Goal: Information Seeking & Learning: Understand process/instructions

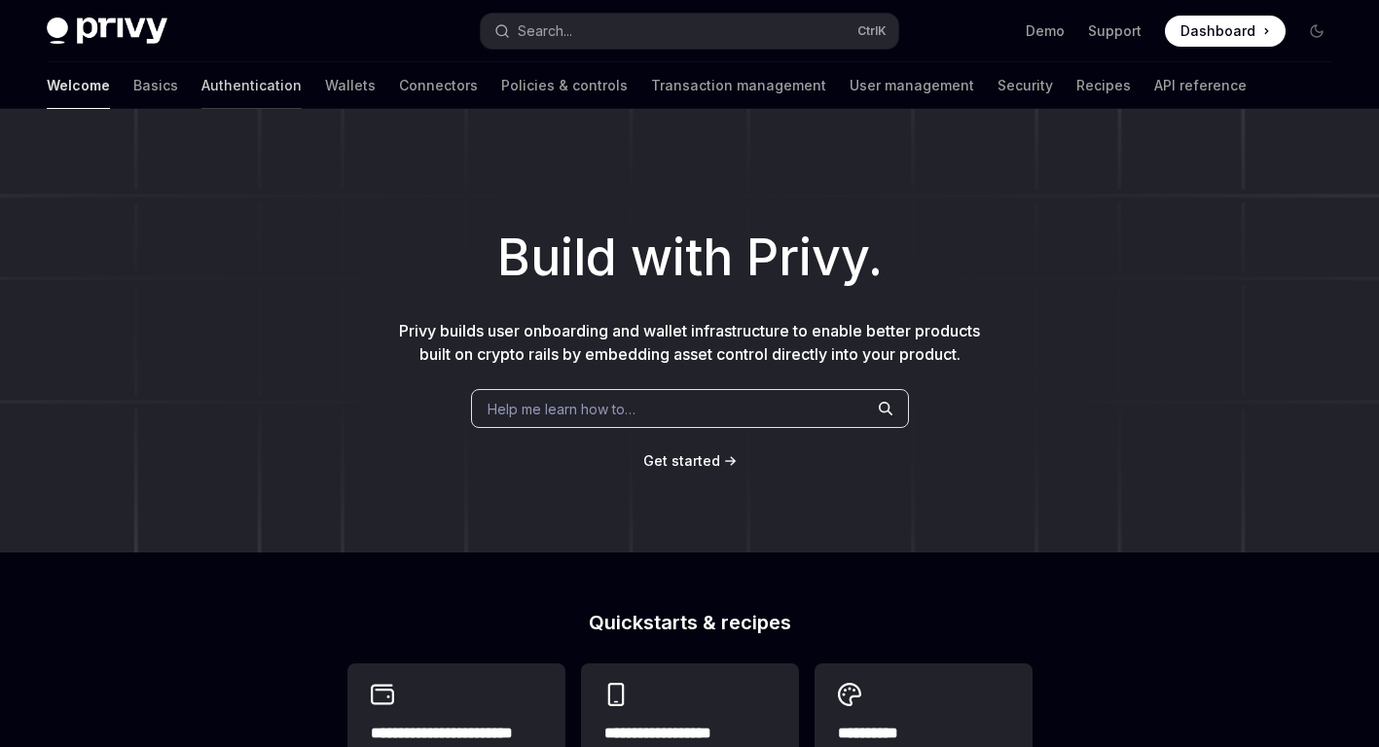
click at [201, 87] on link "Authentication" at bounding box center [251, 85] width 100 height 47
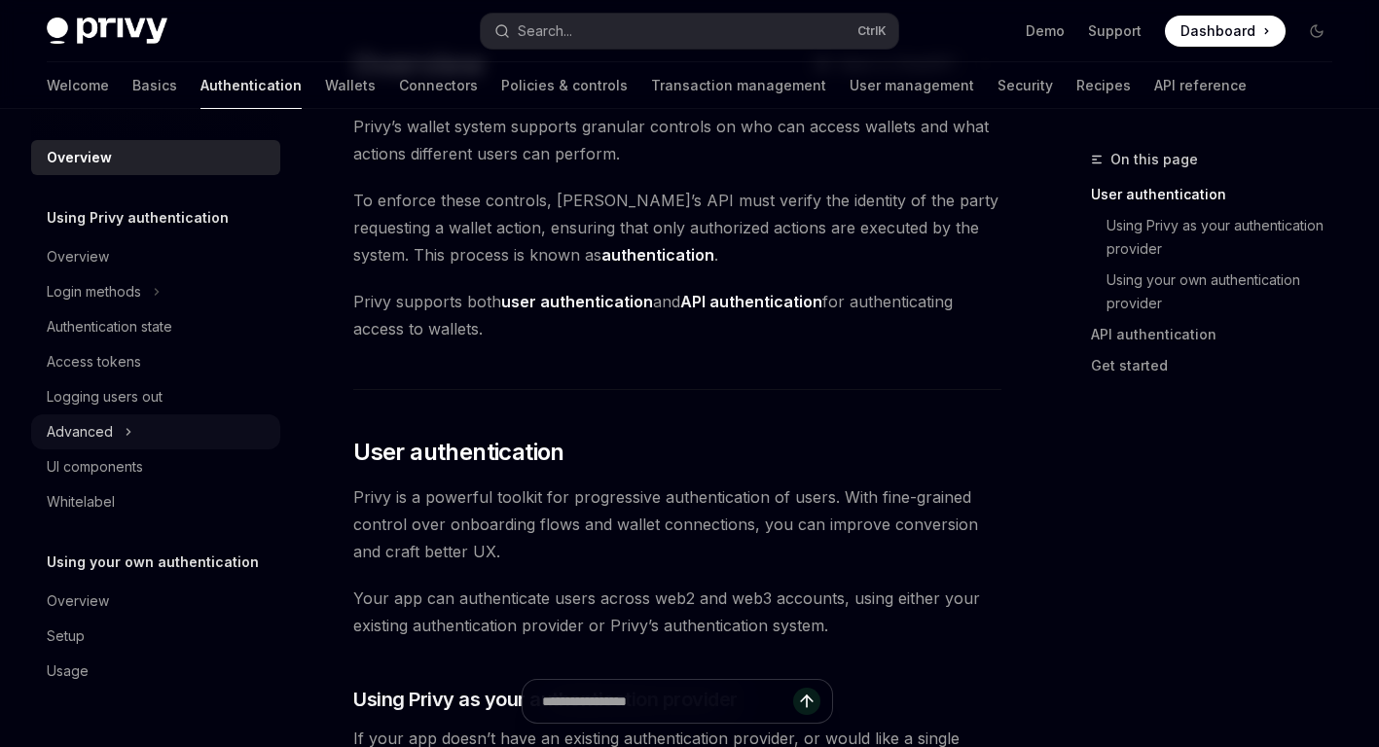
scroll to position [487, 0]
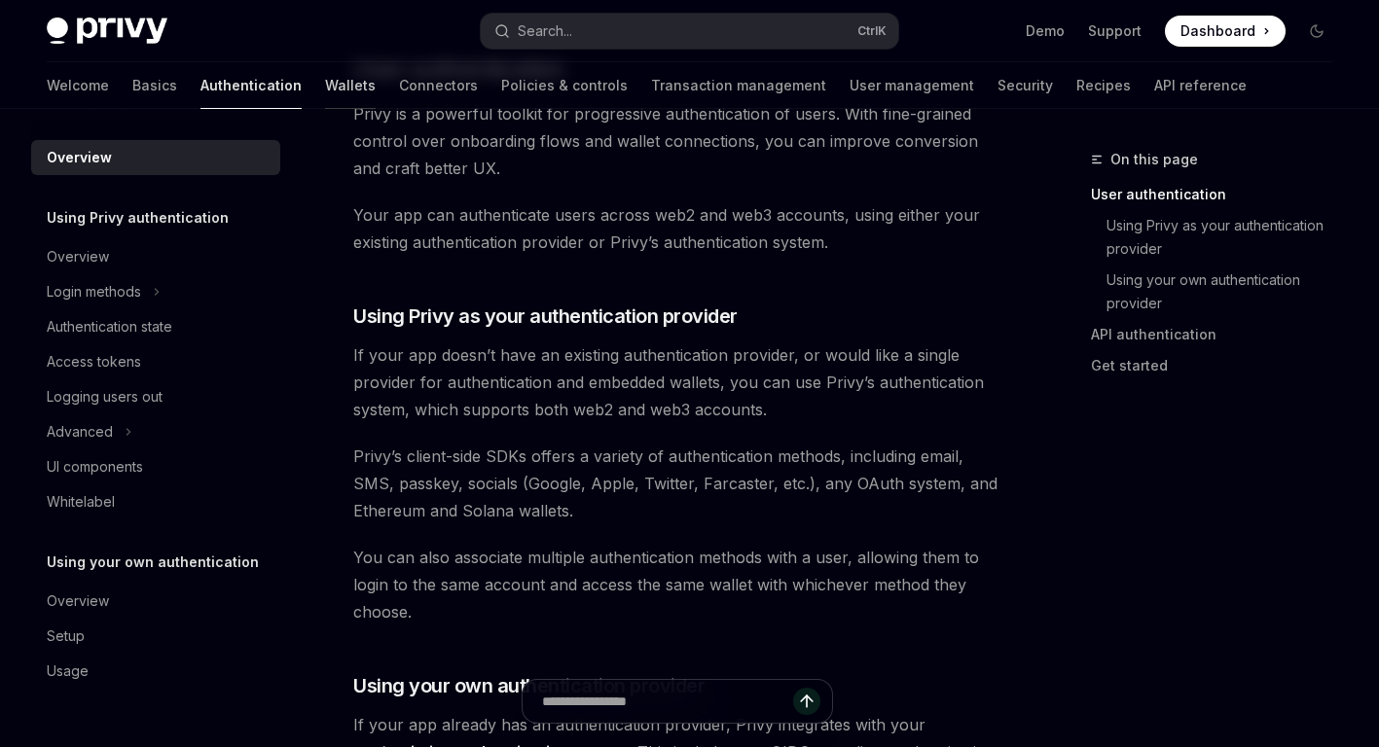
click at [325, 94] on link "Wallets" at bounding box center [350, 85] width 51 height 47
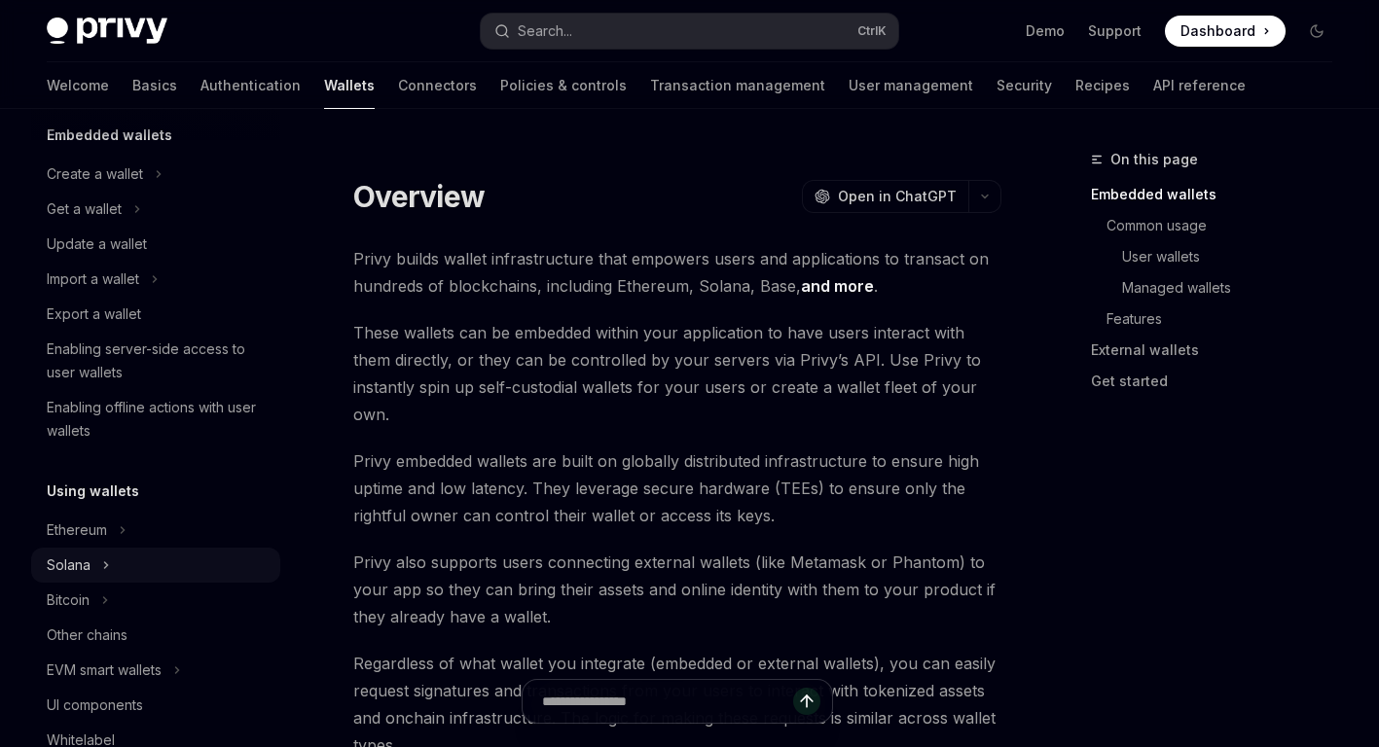
scroll to position [292, 0]
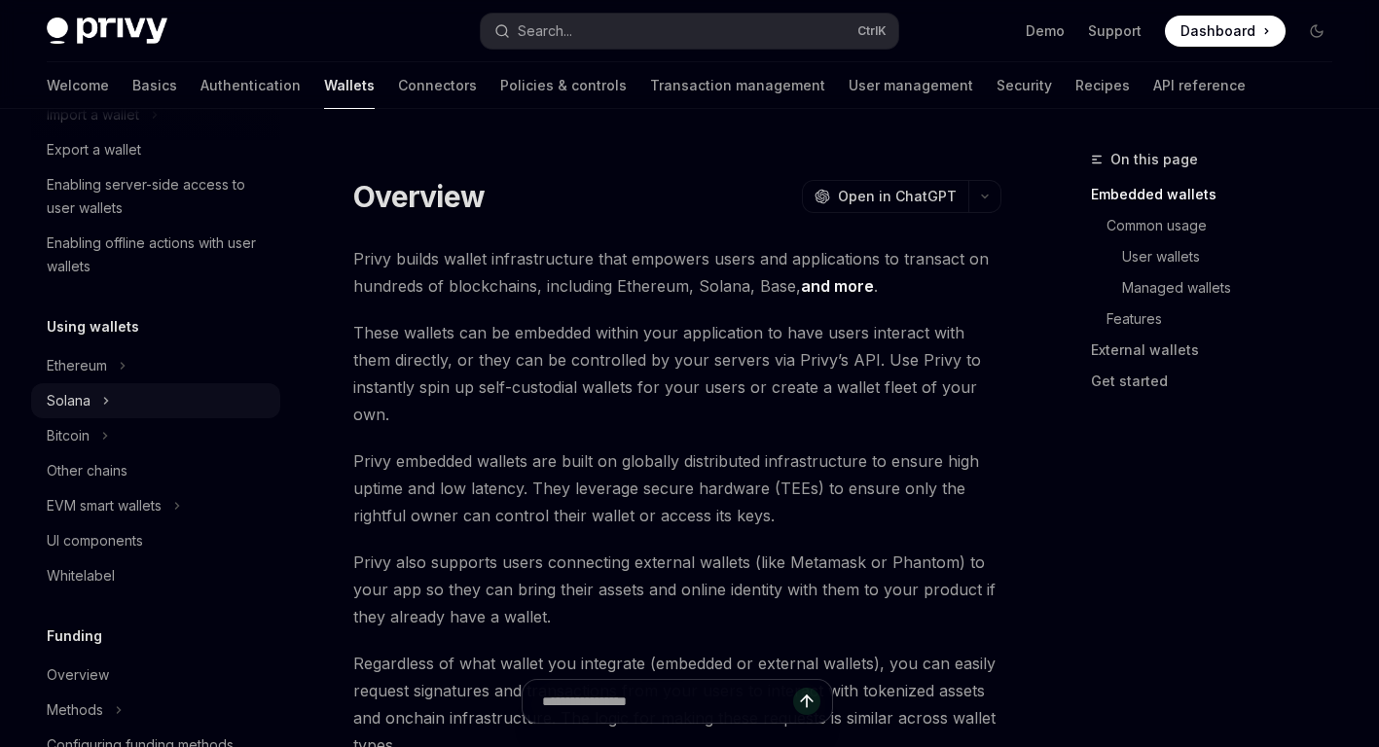
click at [103, 407] on icon at bounding box center [106, 400] width 8 height 23
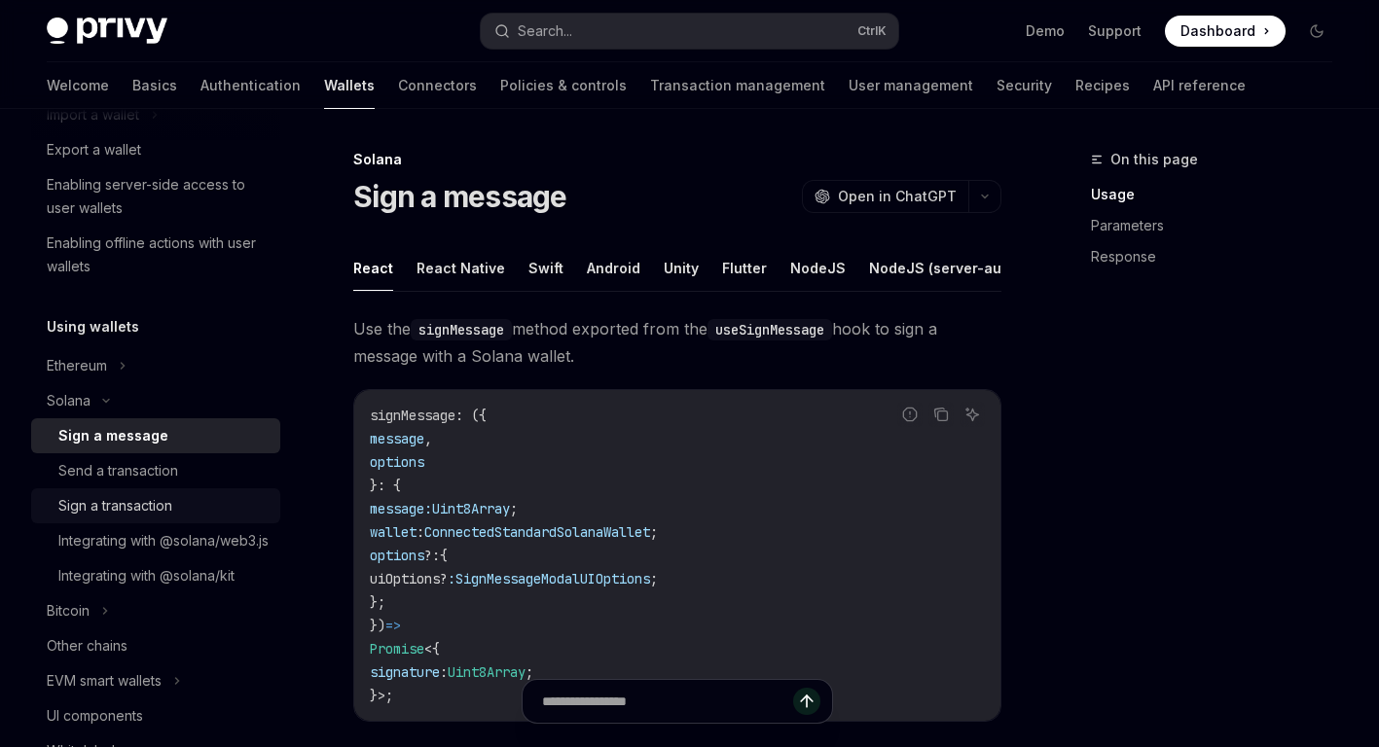
click at [150, 507] on div "Sign a transaction" at bounding box center [115, 505] width 114 height 23
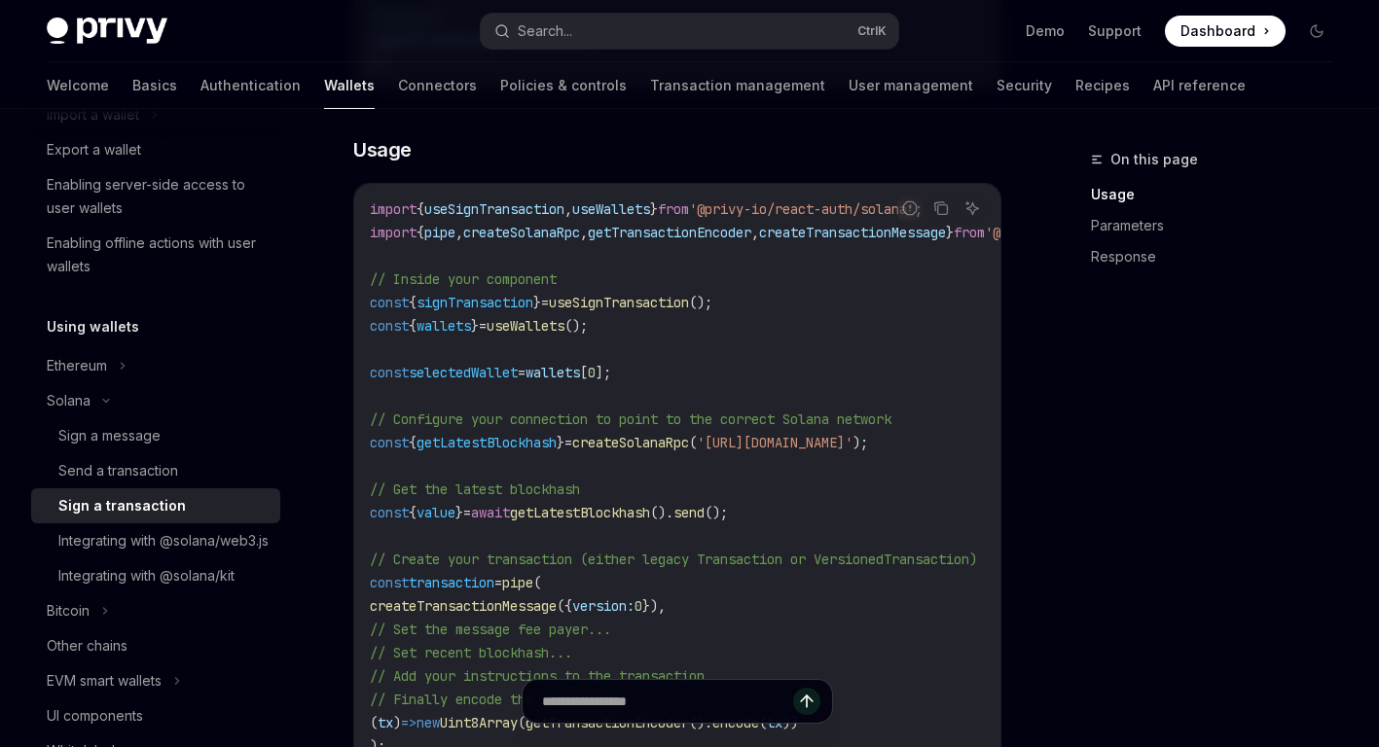
scroll to position [584, 0]
click at [745, 239] on span "getTransactionEncoder" at bounding box center [670, 231] width 164 height 18
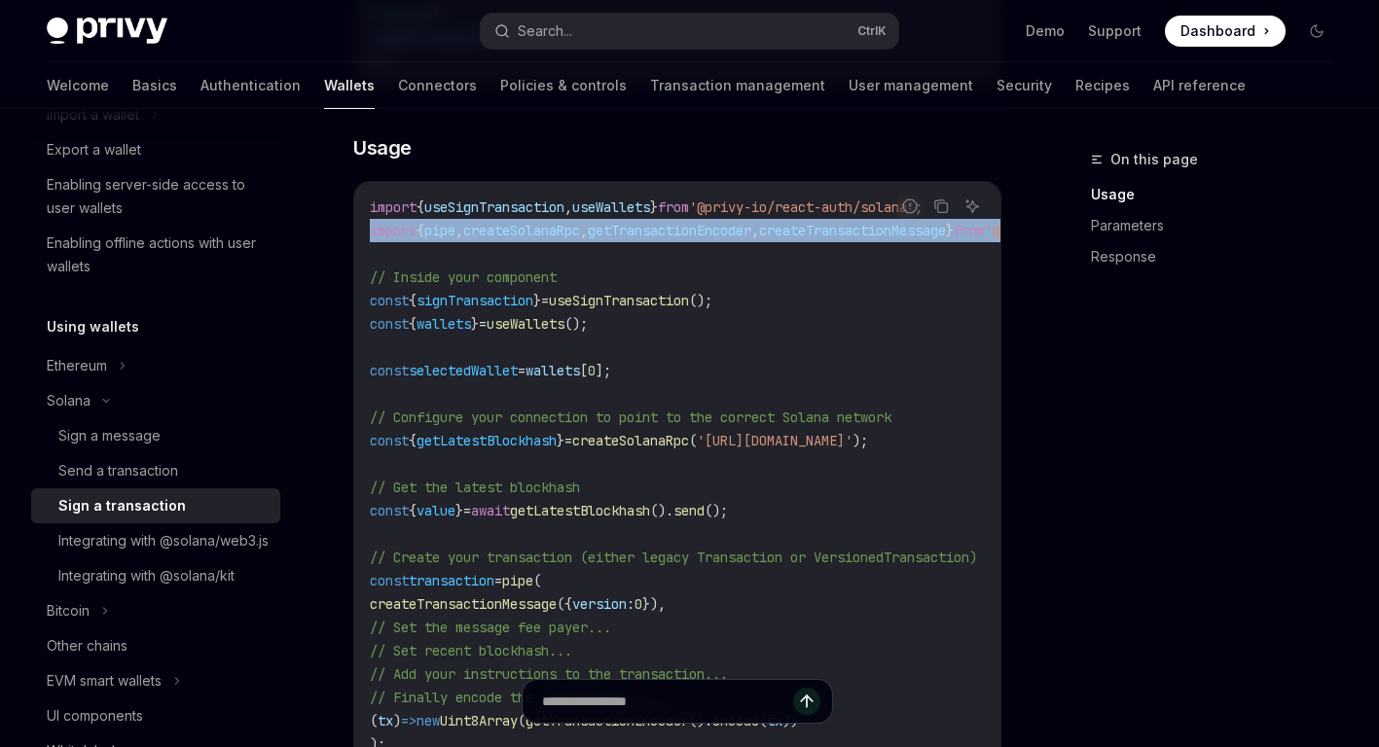
click at [745, 239] on span "getTransactionEncoder" at bounding box center [670, 231] width 164 height 18
drag, startPoint x: 745, startPoint y: 253, endPoint x: 784, endPoint y: 254, distance: 38.9
click at [751, 239] on span "getTransactionEncoder" at bounding box center [670, 231] width 164 height 18
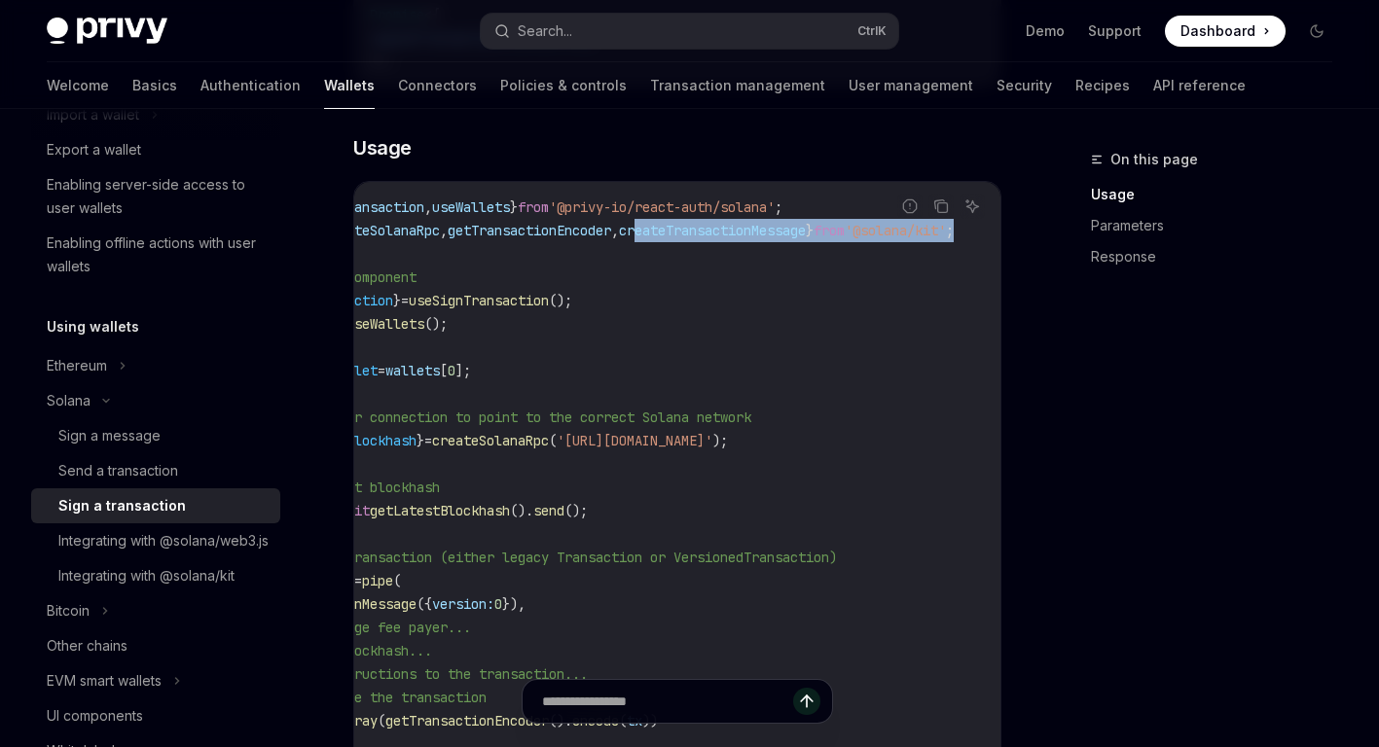
scroll to position [0, 225]
drag, startPoint x: 831, startPoint y: 253, endPoint x: 996, endPoint y: 253, distance: 164.5
click at [996, 253] on code "import { useSignTransaction , useWallets } from '@privy-io/react-auth/solana' ;…" at bounding box center [615, 569] width 771 height 747
drag, startPoint x: 951, startPoint y: 253, endPoint x: 903, endPoint y: 254, distance: 47.7
click at [903, 246] on div "Report incorrect code" at bounding box center [910, 236] width 137 height 19
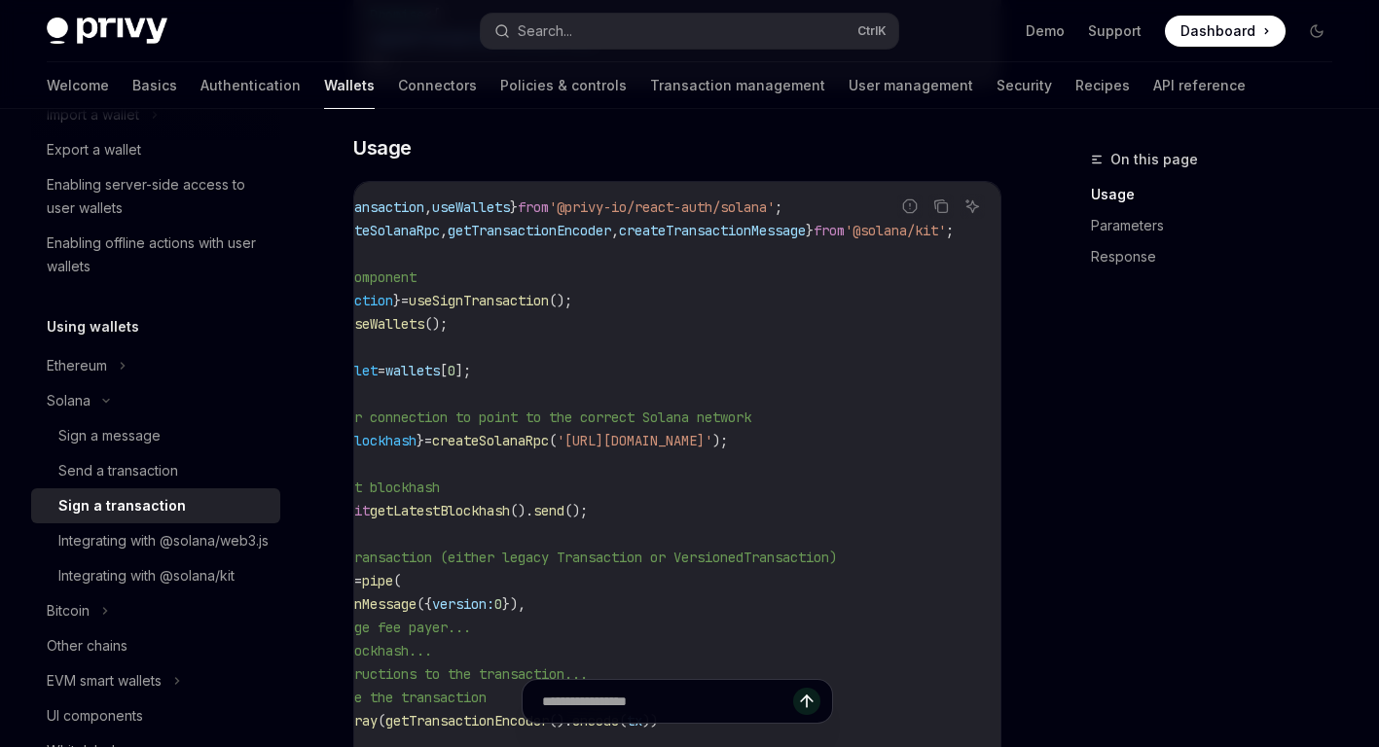
click at [903, 246] on div "Report incorrect code" at bounding box center [910, 236] width 137 height 19
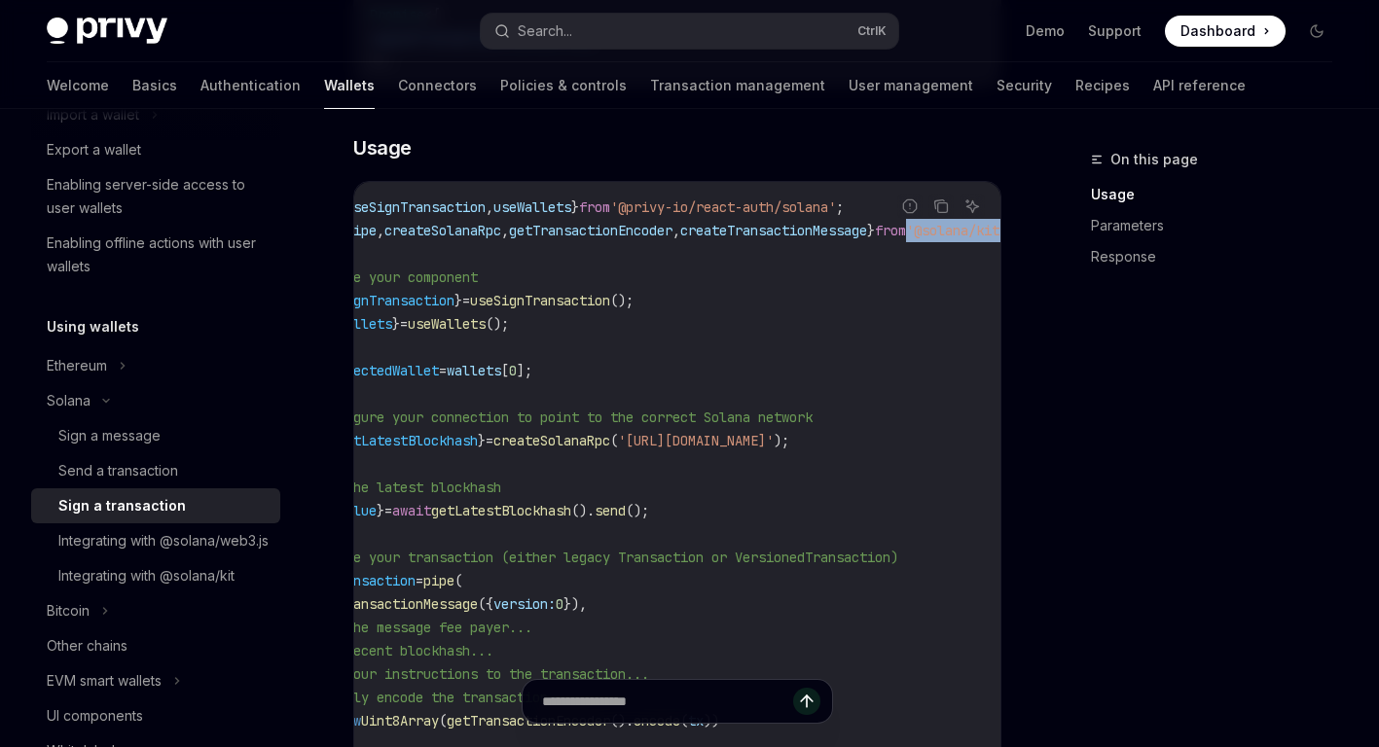
scroll to position [0, 0]
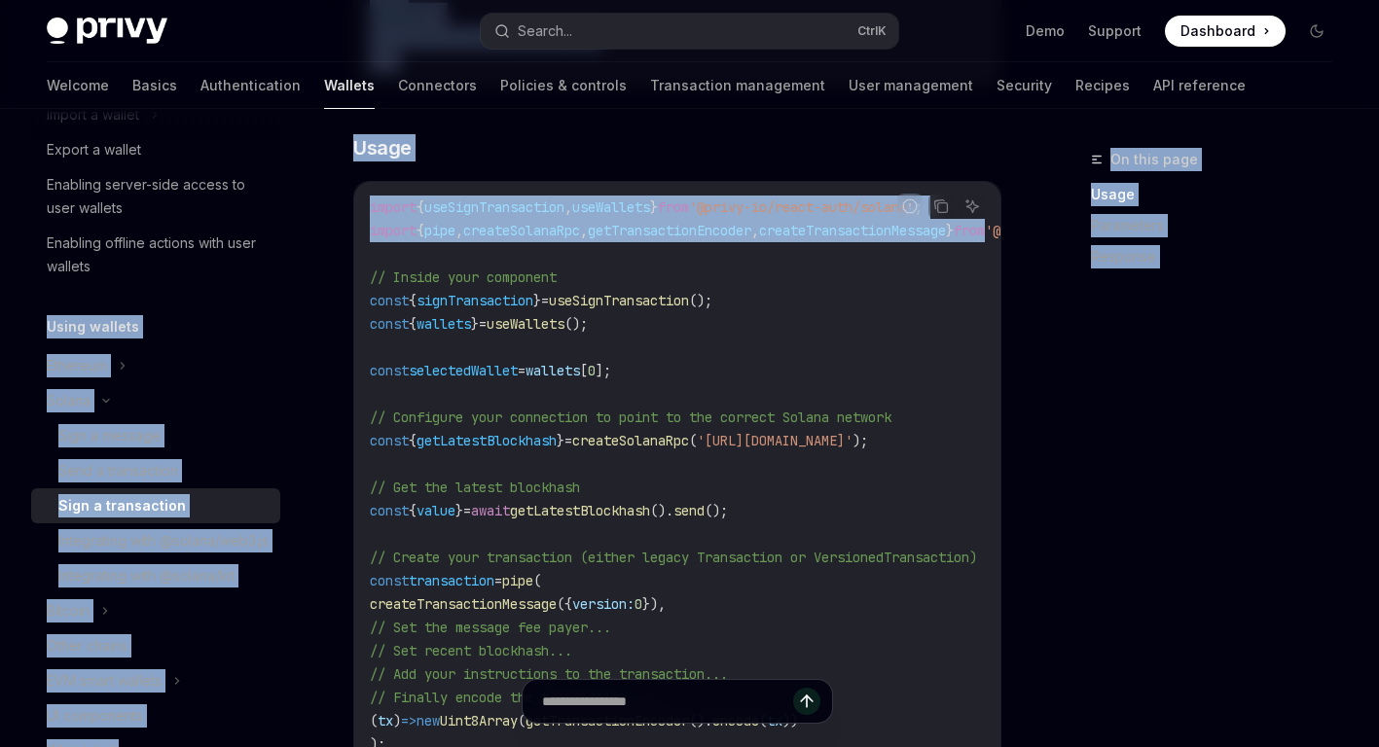
drag, startPoint x: 903, startPoint y: 254, endPoint x: 295, endPoint y: 265, distance: 608.4
drag, startPoint x: 295, startPoint y: 265, endPoint x: 441, endPoint y: 245, distance: 147.3
click at [441, 239] on span "pipe" at bounding box center [439, 231] width 31 height 18
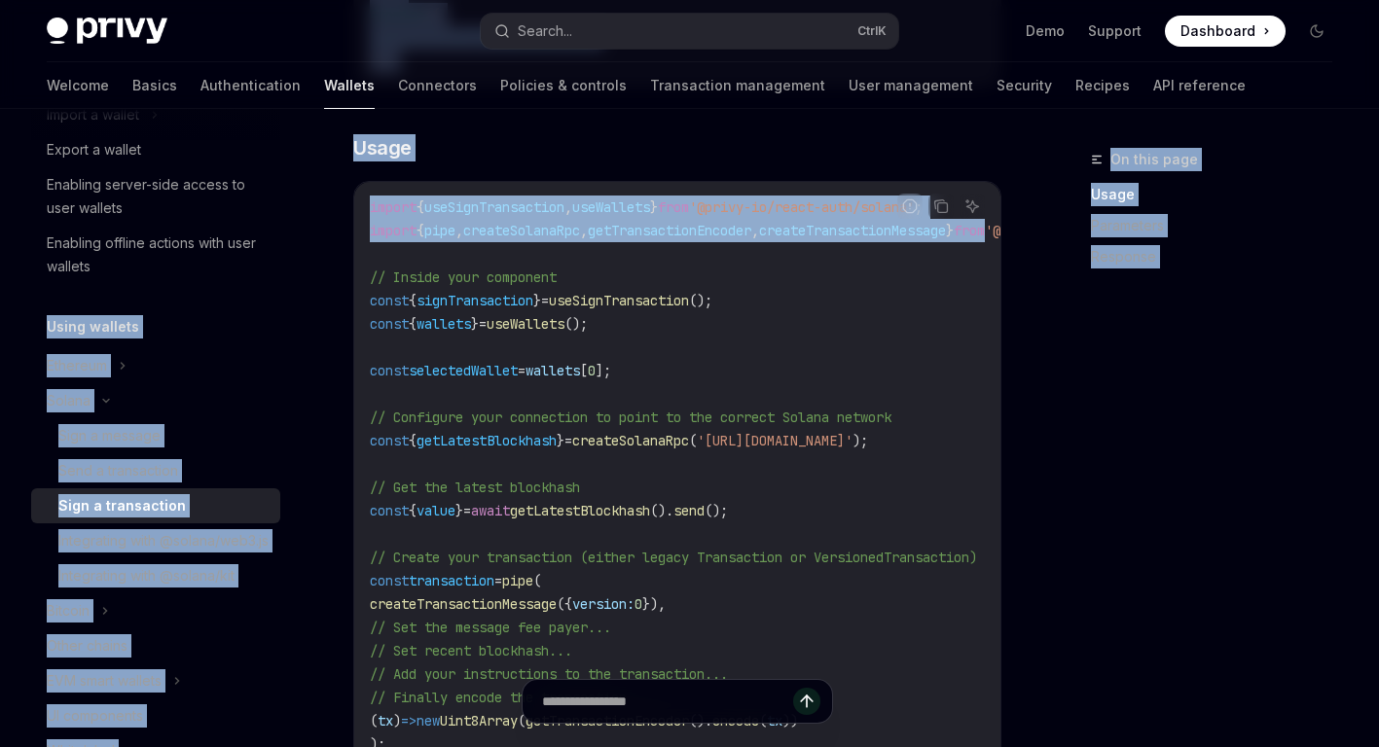
drag, startPoint x: 441, startPoint y: 245, endPoint x: 486, endPoint y: 245, distance: 44.8
click at [486, 239] on span "createSolanaRpc" at bounding box center [521, 231] width 117 height 18
drag, startPoint x: 486, startPoint y: 245, endPoint x: 642, endPoint y: 244, distance: 156.7
click at [642, 239] on span "getTransactionEncoder" at bounding box center [670, 231] width 164 height 18
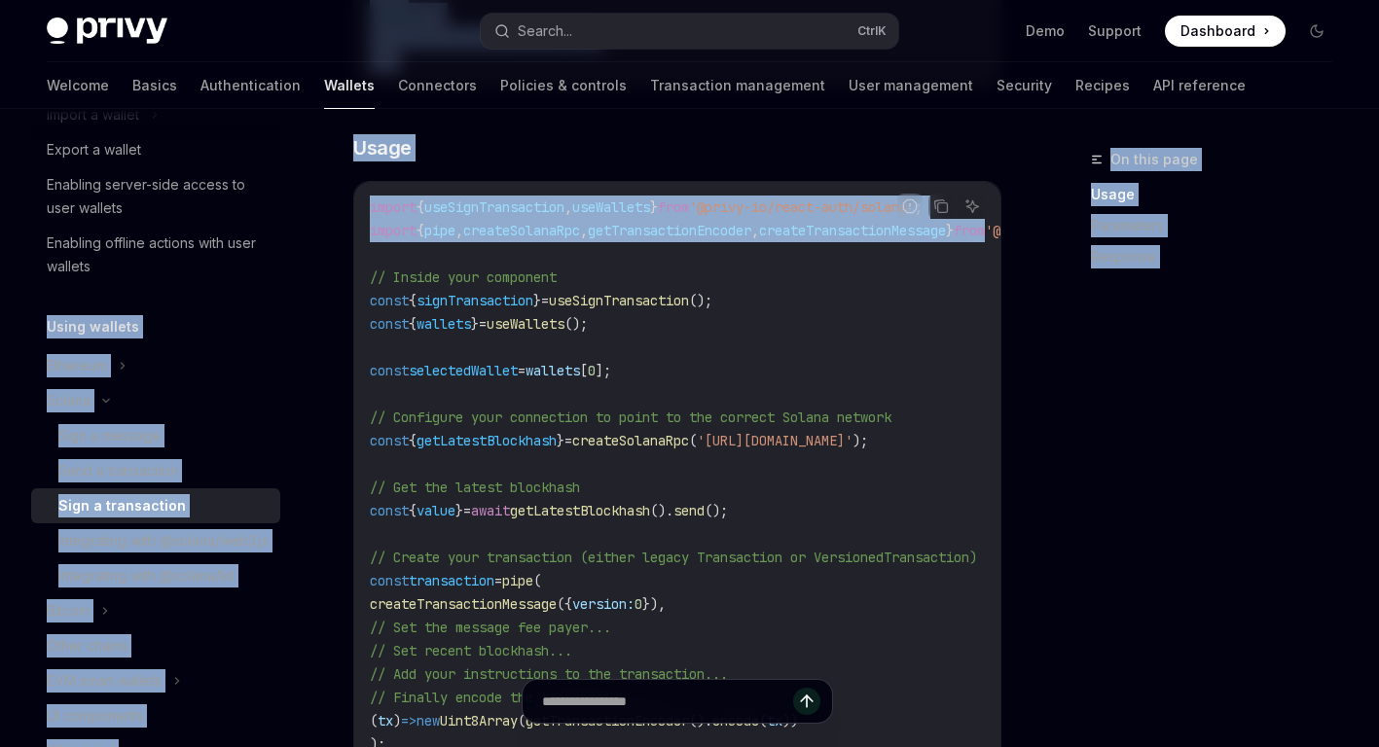
click at [642, 239] on span "getTransactionEncoder" at bounding box center [670, 231] width 164 height 18
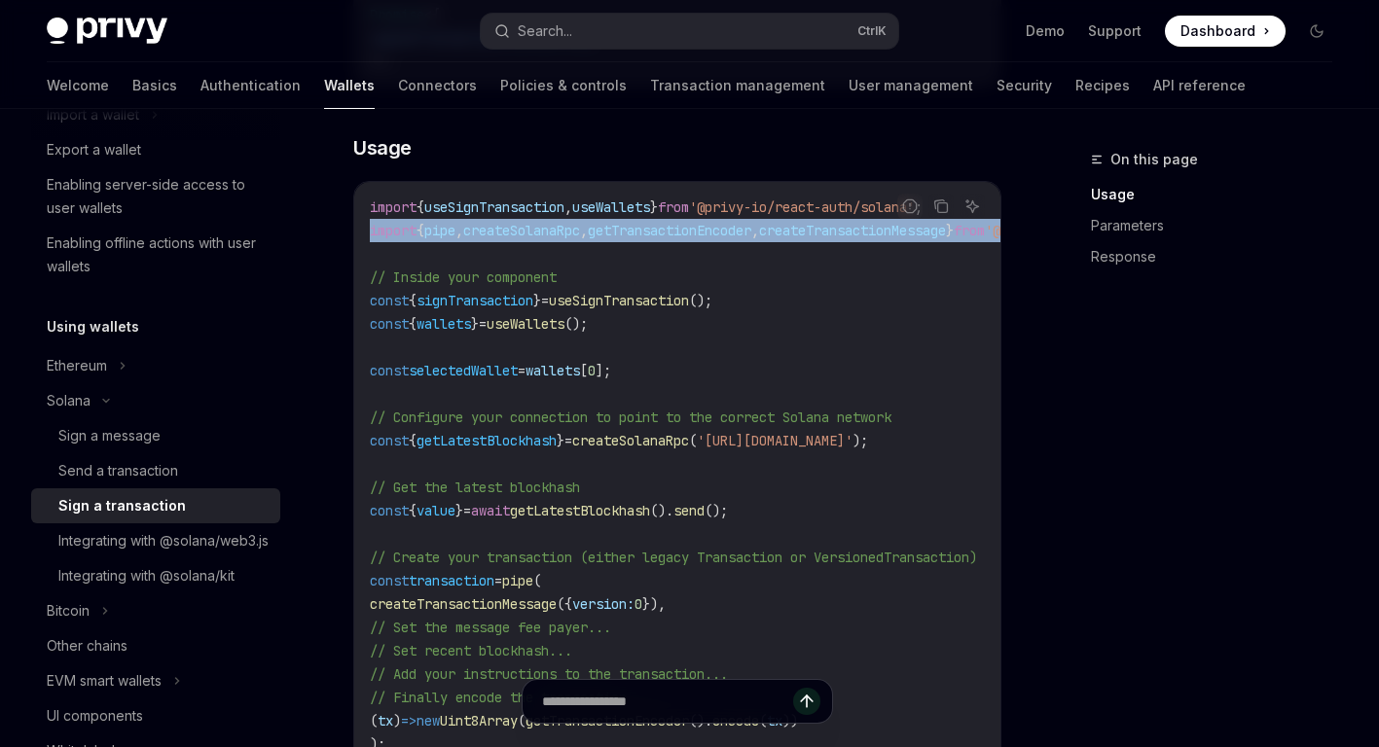
click at [642, 239] on span "getTransactionEncoder" at bounding box center [670, 231] width 164 height 18
drag, startPoint x: 642, startPoint y: 244, endPoint x: 482, endPoint y: 259, distance: 161.2
click at [463, 239] on span "," at bounding box center [459, 231] width 8 height 18
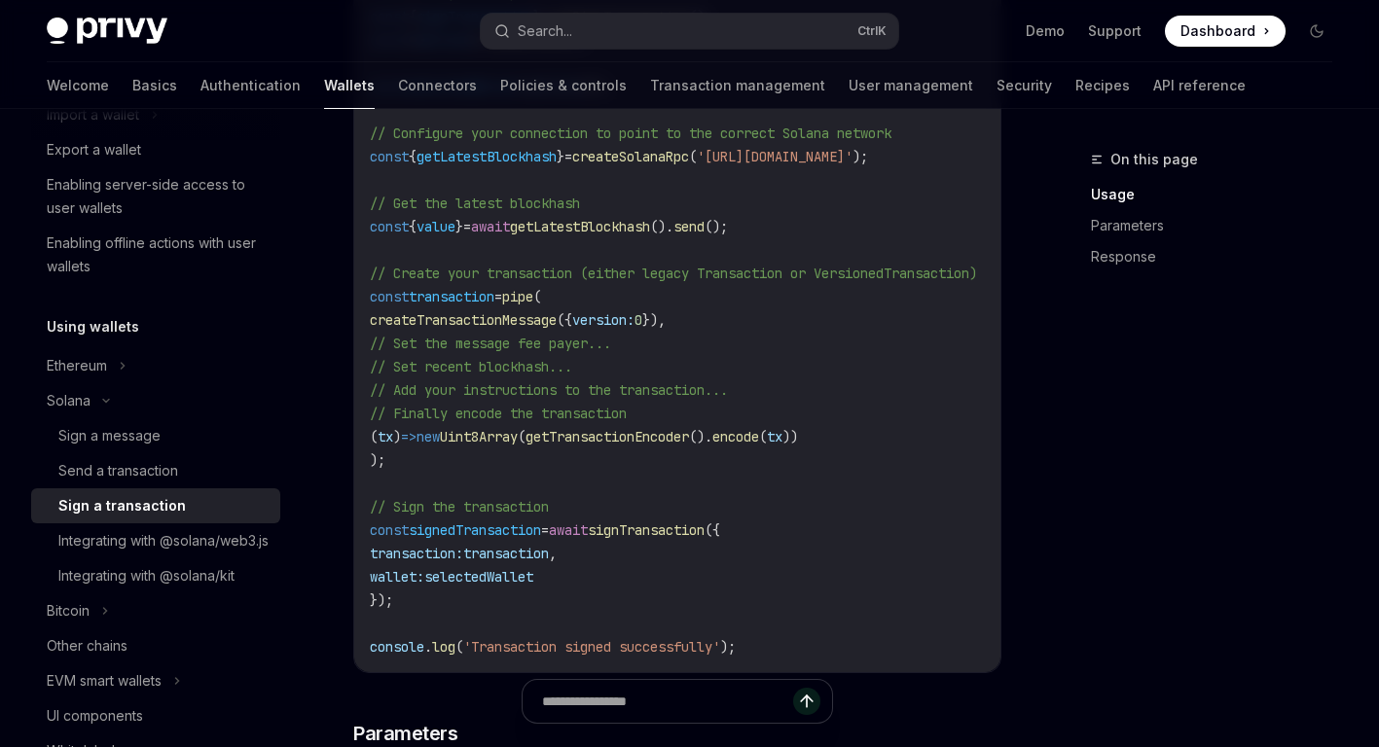
scroll to position [876, 0]
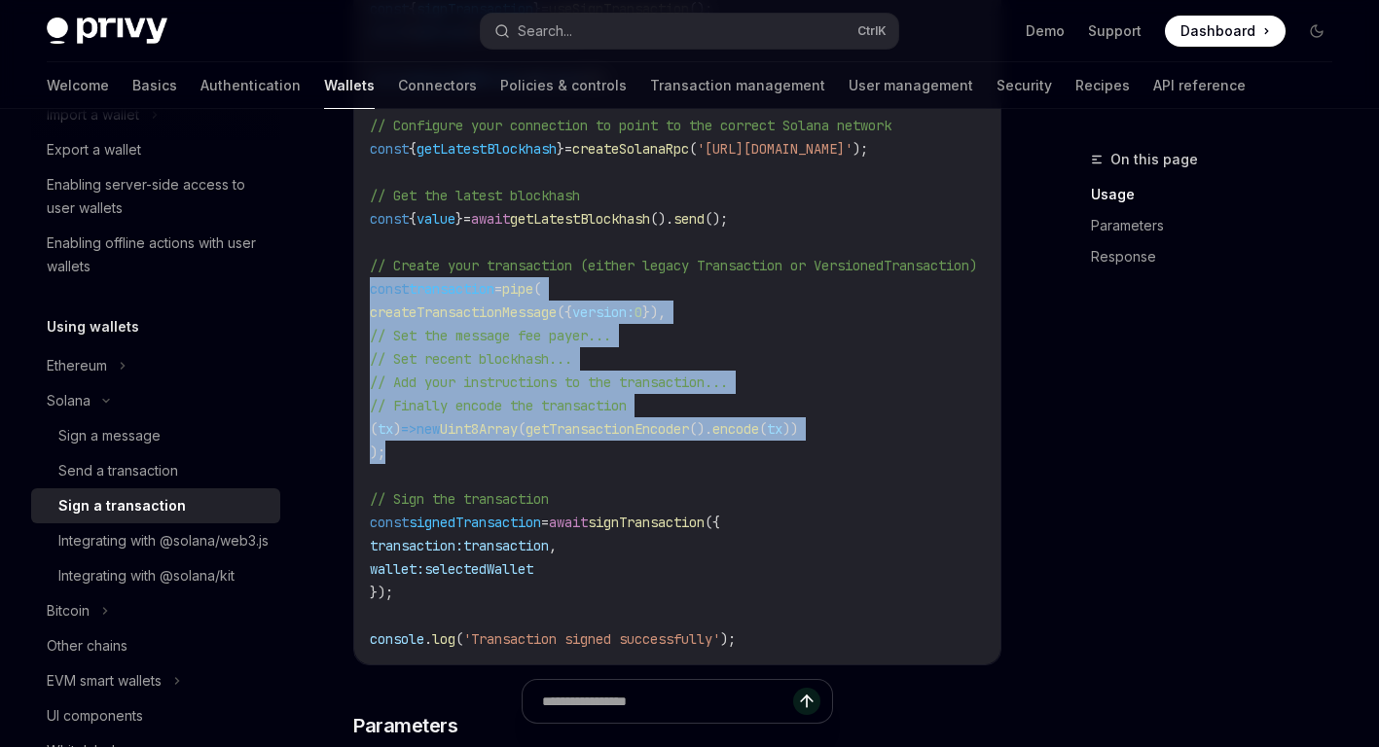
drag, startPoint x: 394, startPoint y: 473, endPoint x: 371, endPoint y: 316, distance: 158.4
click at [371, 316] on code "import { useSignTransaction , useWallets } from '@privy-io/react-auth/solana' ;…" at bounding box center [755, 277] width 771 height 747
drag, startPoint x: 371, startPoint y: 316, endPoint x: 535, endPoint y: 312, distance: 164.5
click at [533, 298] on span "pipe" at bounding box center [517, 289] width 31 height 18
click at [581, 345] on span "// Set the message fee payer..." at bounding box center [490, 336] width 241 height 18
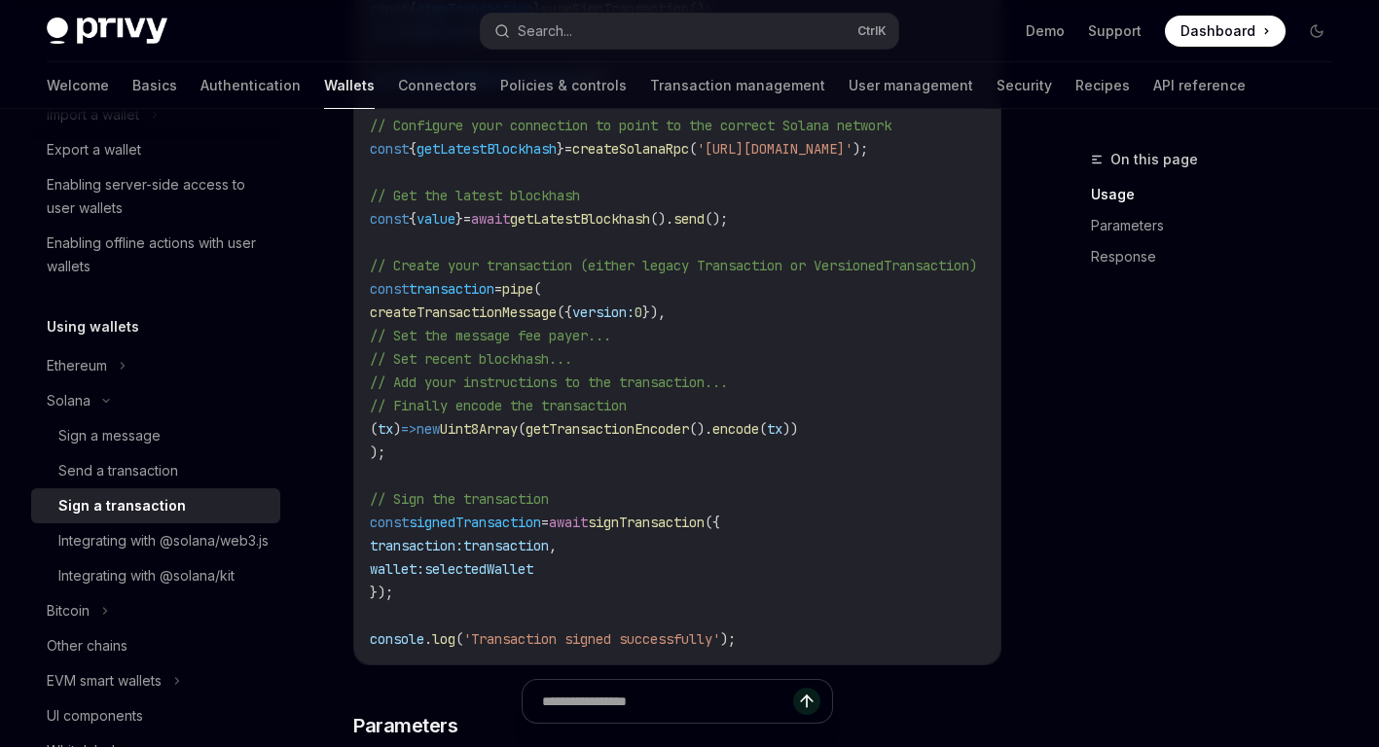
click at [682, 531] on span "signTransaction" at bounding box center [646, 523] width 117 height 18
drag, startPoint x: 682, startPoint y: 551, endPoint x: 556, endPoint y: 569, distance: 127.9
click at [549, 555] on span "transaction" at bounding box center [506, 546] width 86 height 18
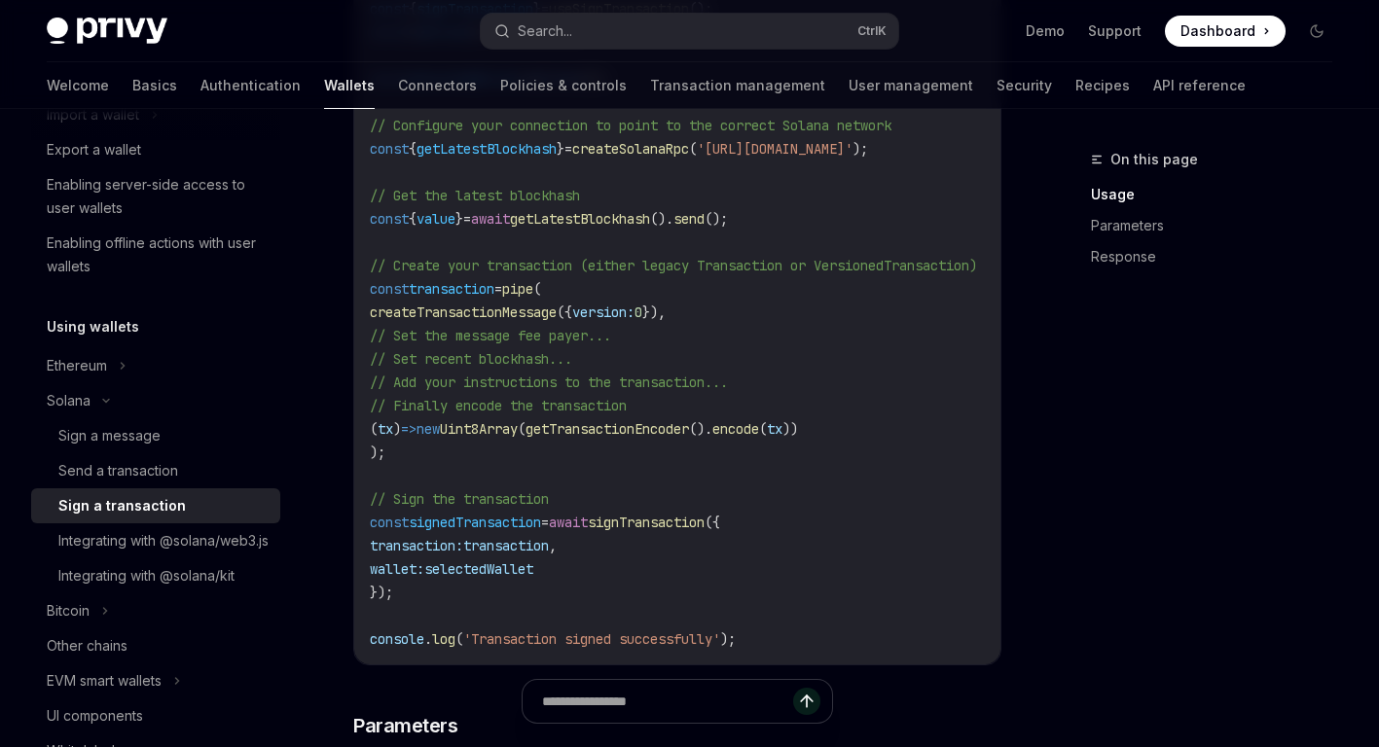
drag, startPoint x: 556, startPoint y: 569, endPoint x: 517, endPoint y: 591, distance: 44.4
click at [517, 578] on span "selectedWallet" at bounding box center [478, 570] width 109 height 18
click at [549, 555] on span "transaction" at bounding box center [506, 546] width 86 height 18
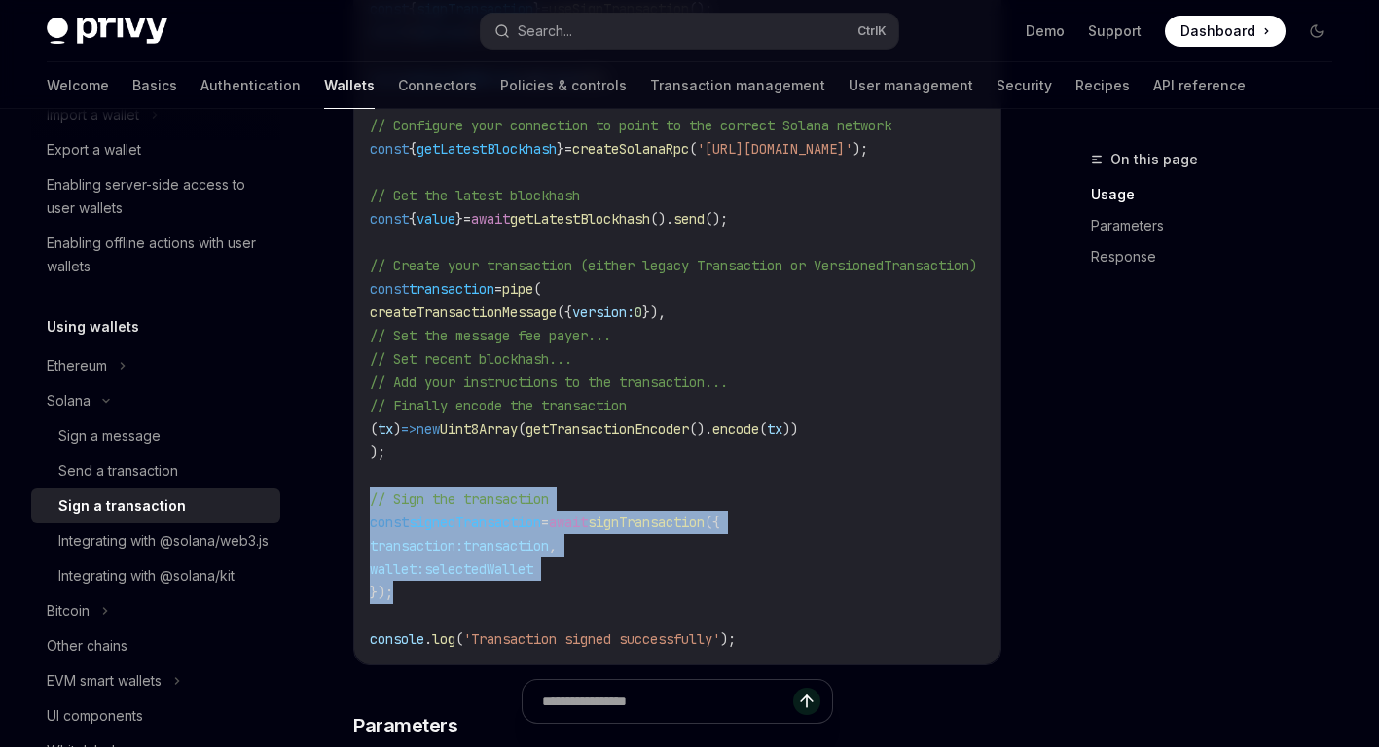
drag, startPoint x: 417, startPoint y: 614, endPoint x: 365, endPoint y: 529, distance: 99.1
click at [365, 529] on div "import { useSignTransaction , useWallets } from '@privy-io/react-auth/solana' ;…" at bounding box center [677, 277] width 646 height 775
drag, startPoint x: 365, startPoint y: 529, endPoint x: 594, endPoint y: 566, distance: 231.7
click at [596, 567] on code "import { useSignTransaction , useWallets } from '@privy-io/react-auth/solana' ;…" at bounding box center [755, 277] width 771 height 747
click at [549, 555] on span "transaction" at bounding box center [506, 546] width 86 height 18
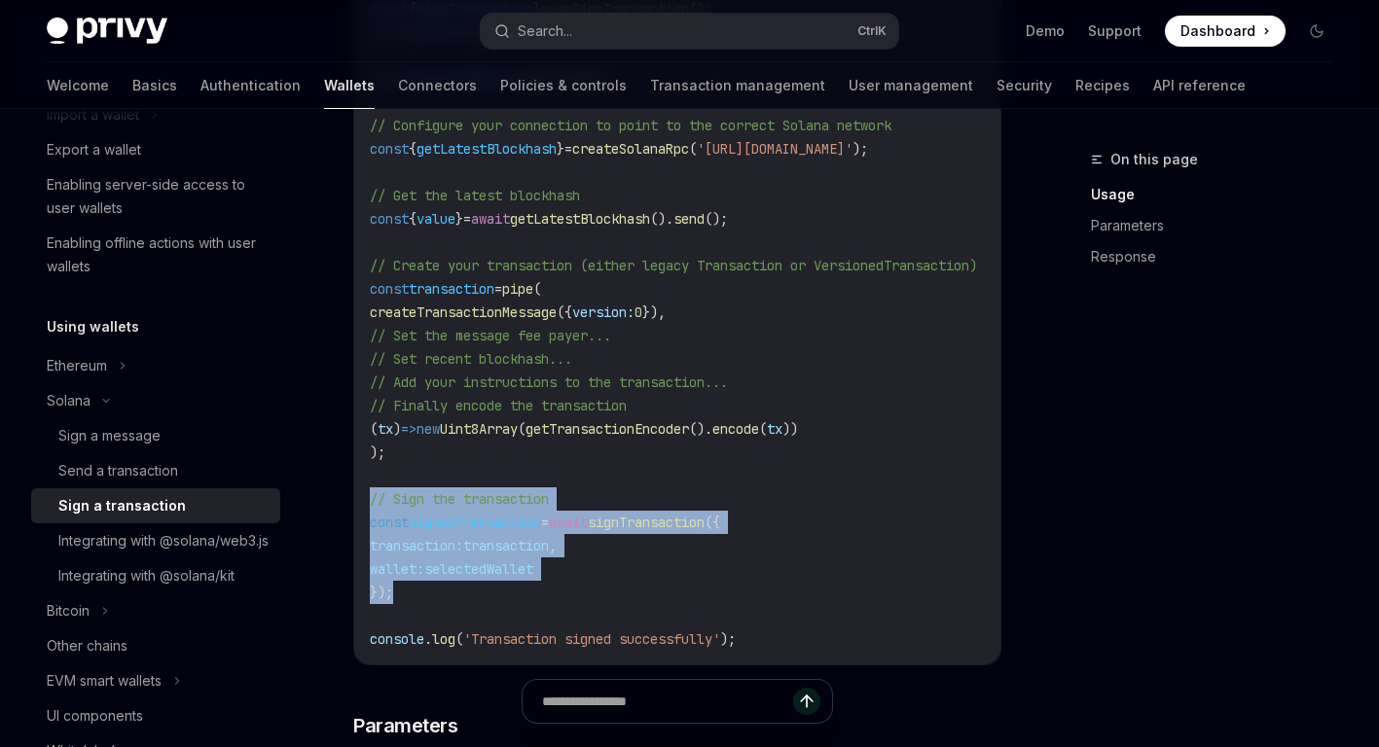
click at [549, 555] on span "transaction" at bounding box center [506, 546] width 86 height 18
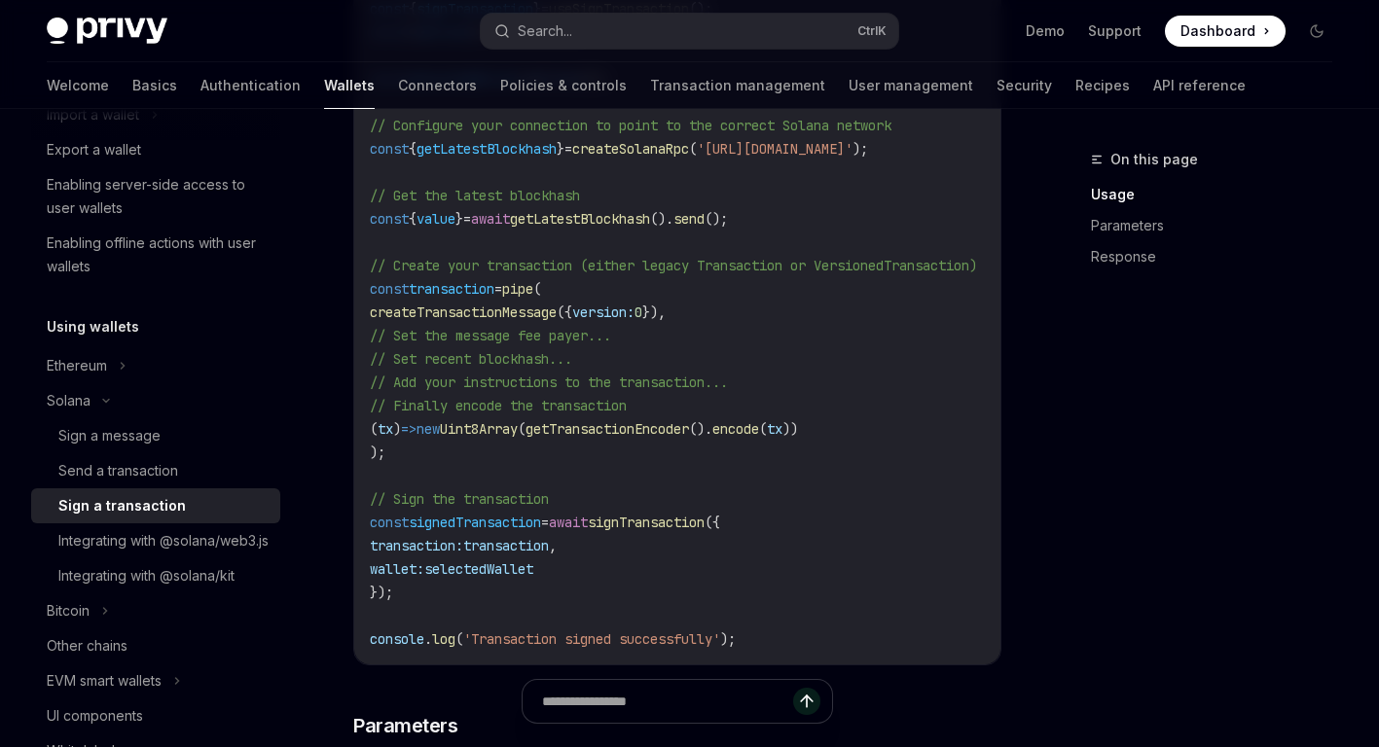
drag, startPoint x: 558, startPoint y: 571, endPoint x: 866, endPoint y: 349, distance: 380.0
click at [866, 349] on code "import { useSignTransaction , useWallets } from '@privy-io/react-auth/solana' ;…" at bounding box center [755, 277] width 771 height 747
click at [549, 555] on span "transaction" at bounding box center [506, 546] width 86 height 18
drag, startPoint x: 571, startPoint y: 572, endPoint x: 542, endPoint y: 570, distance: 29.3
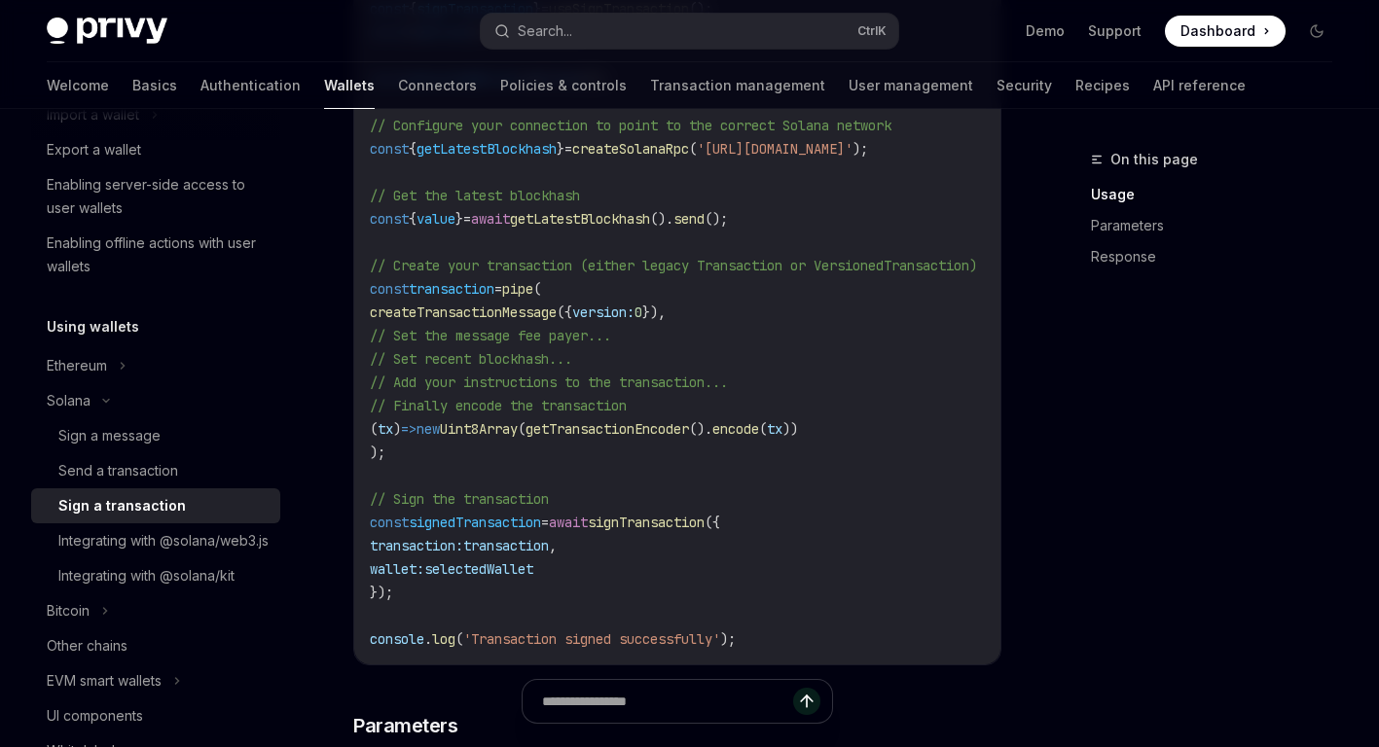
click at [542, 555] on span "transaction" at bounding box center [506, 546] width 86 height 18
drag, startPoint x: 542, startPoint y: 570, endPoint x: 530, endPoint y: 573, distance: 12.0
click at [530, 555] on span "transaction" at bounding box center [506, 546] width 86 height 18
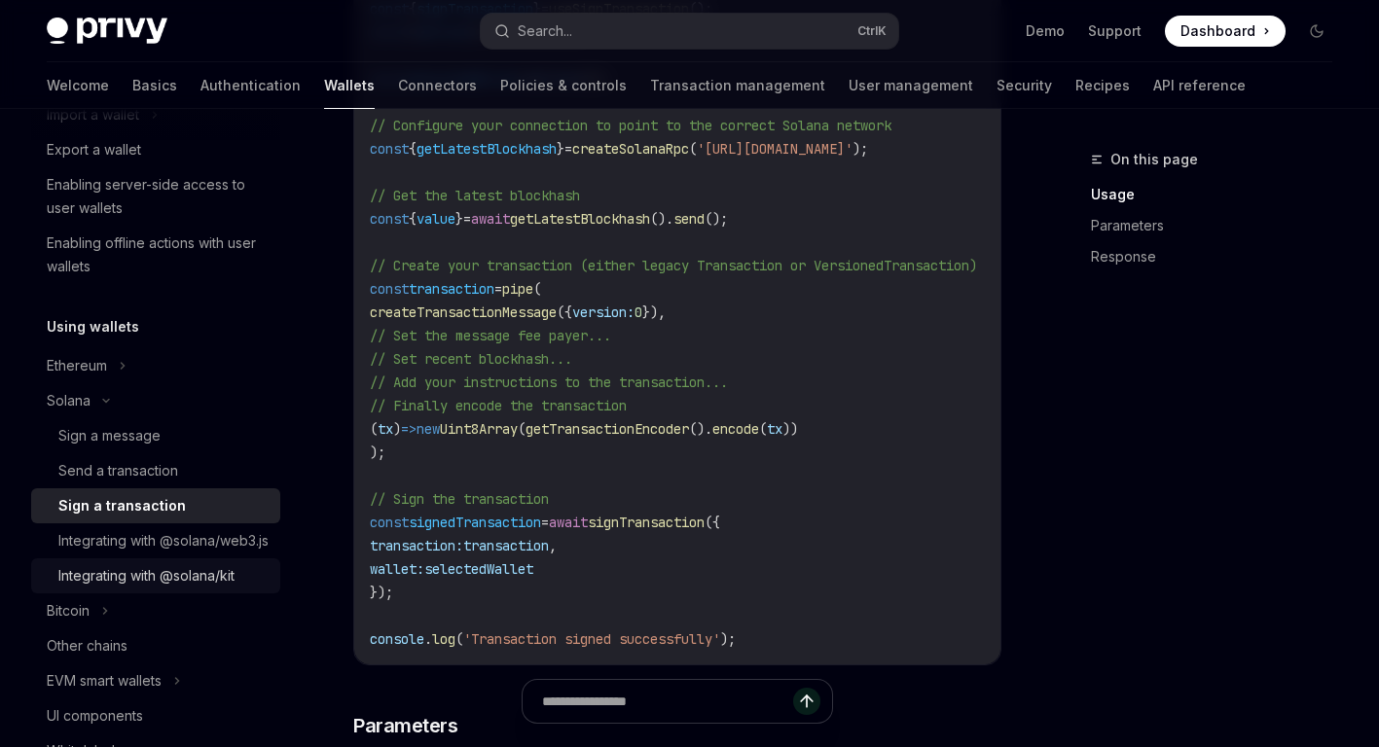
click at [187, 588] on div "Integrating with @solana/kit" at bounding box center [146, 575] width 176 height 23
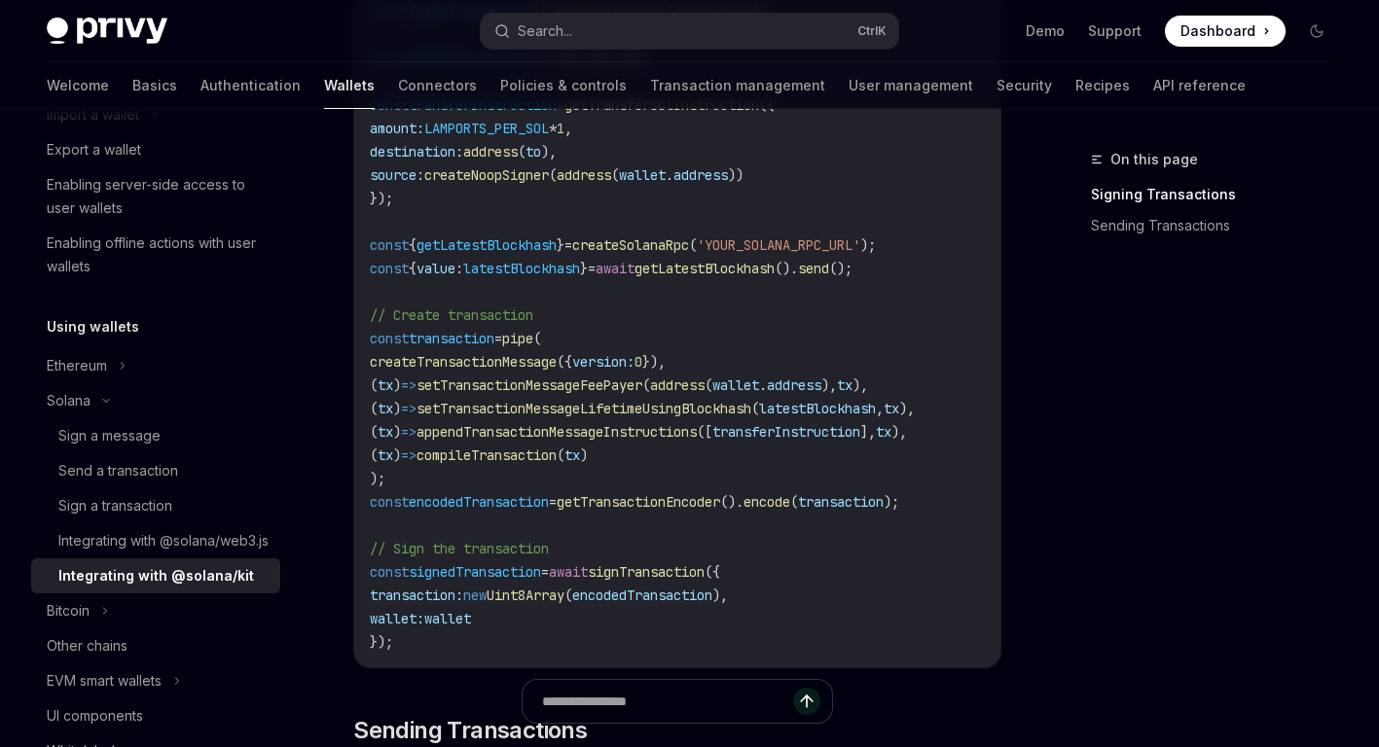
scroll to position [1145, 0]
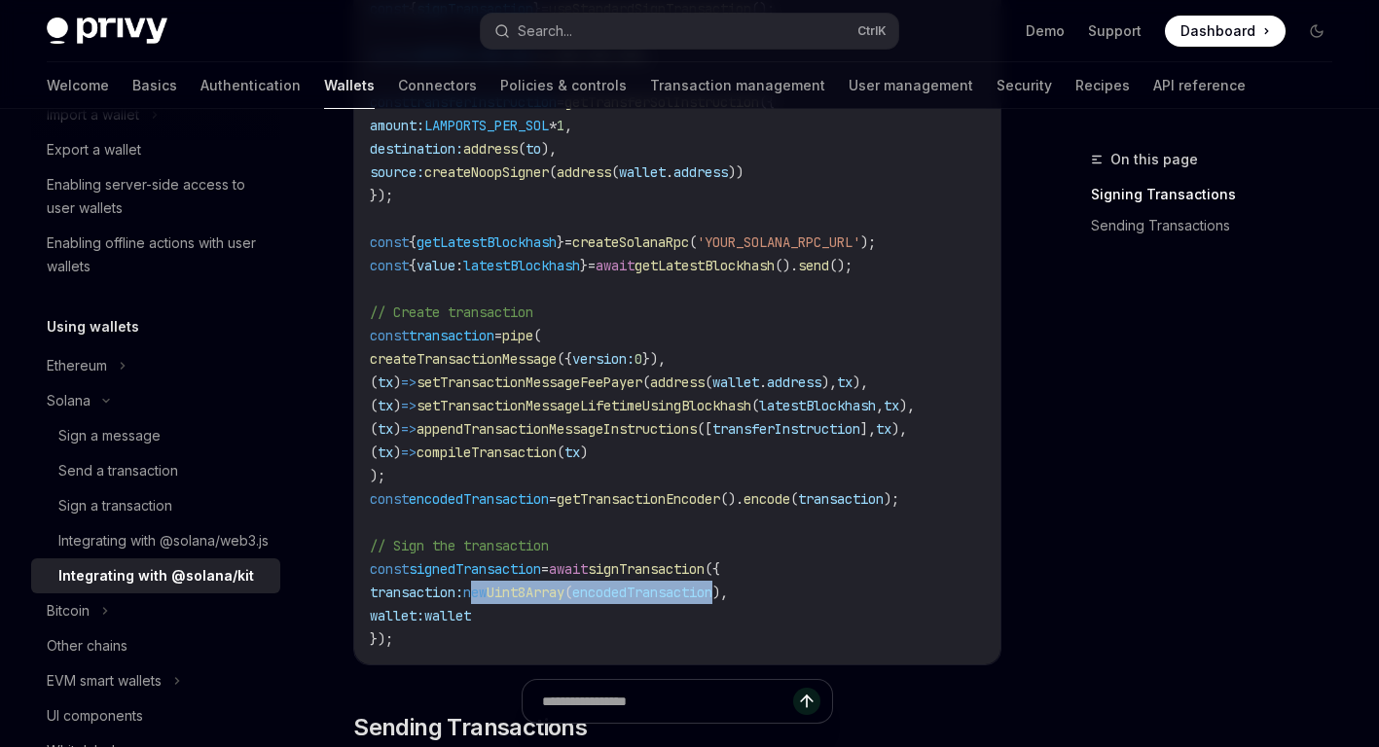
drag, startPoint x: 490, startPoint y: 598, endPoint x: 761, endPoint y: 594, distance: 271.6
click at [728, 594] on span "transaction: new Uint8Array ( encodedTransaction )," at bounding box center [549, 593] width 358 height 18
drag, startPoint x: 761, startPoint y: 594, endPoint x: 746, endPoint y: 602, distance: 17.0
click at [712, 601] on span "encodedTransaction" at bounding box center [642, 593] width 140 height 18
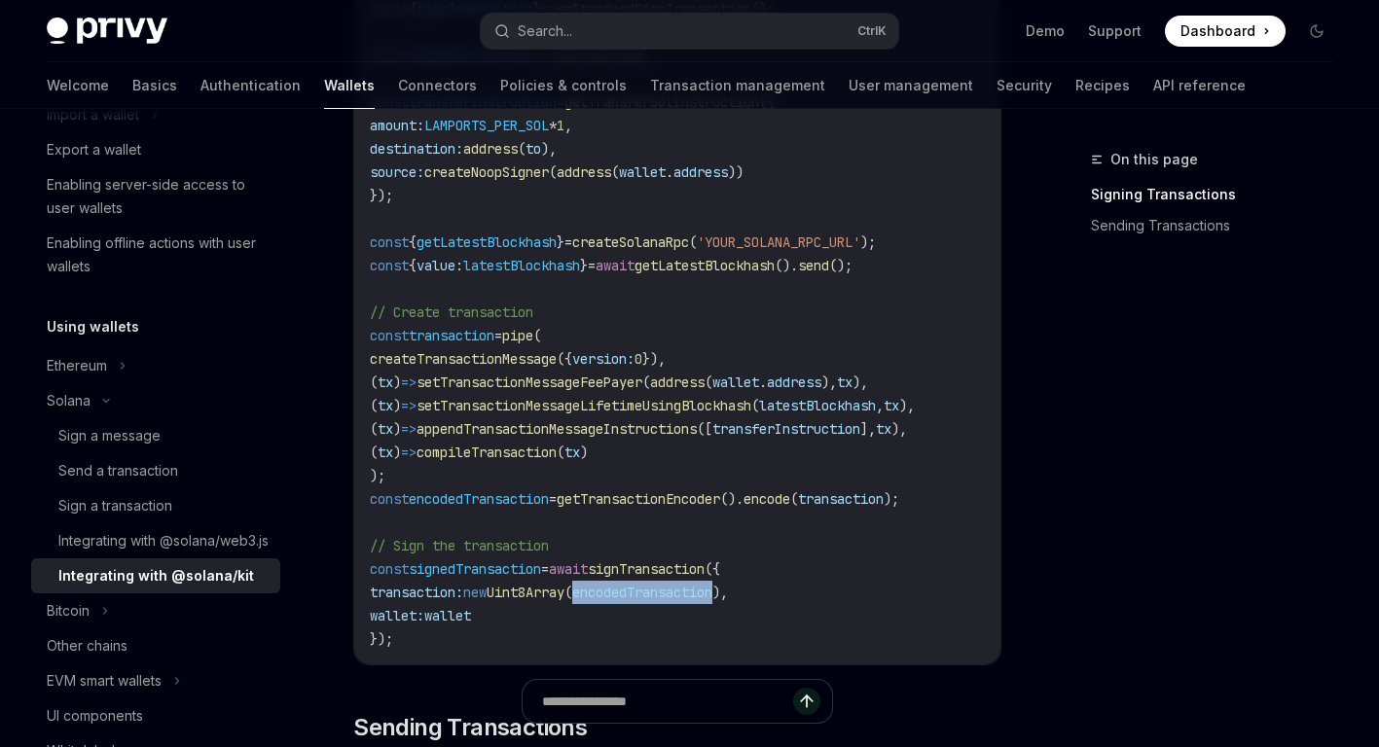
click at [712, 601] on span "encodedTransaction" at bounding box center [642, 593] width 140 height 18
click at [485, 601] on span "new" at bounding box center [474, 593] width 23 height 18
click at [564, 601] on span "Uint8Array" at bounding box center [526, 593] width 78 height 18
click at [683, 594] on span "encodedTransaction" at bounding box center [642, 593] width 140 height 18
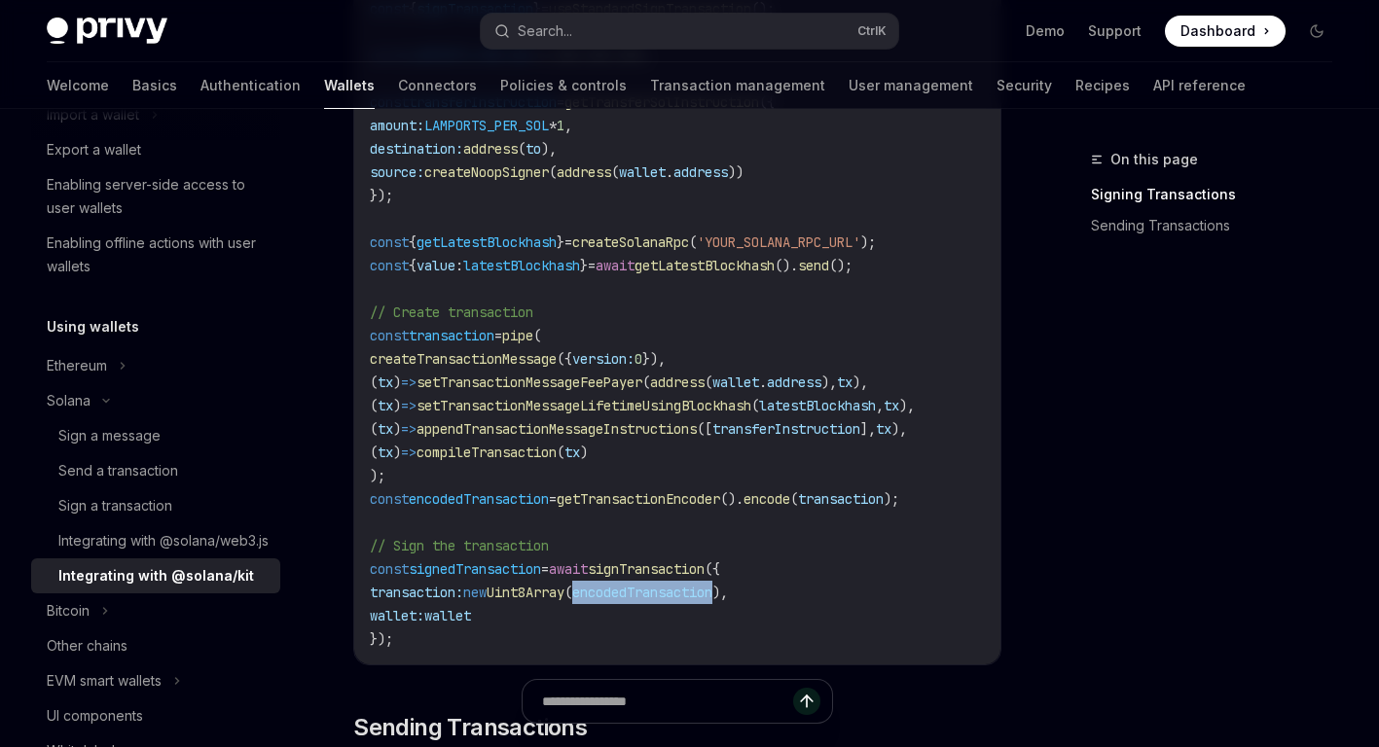
click at [683, 594] on span "encodedTransaction" at bounding box center [642, 593] width 140 height 18
click at [681, 599] on span "encodedTransaction" at bounding box center [642, 593] width 140 height 18
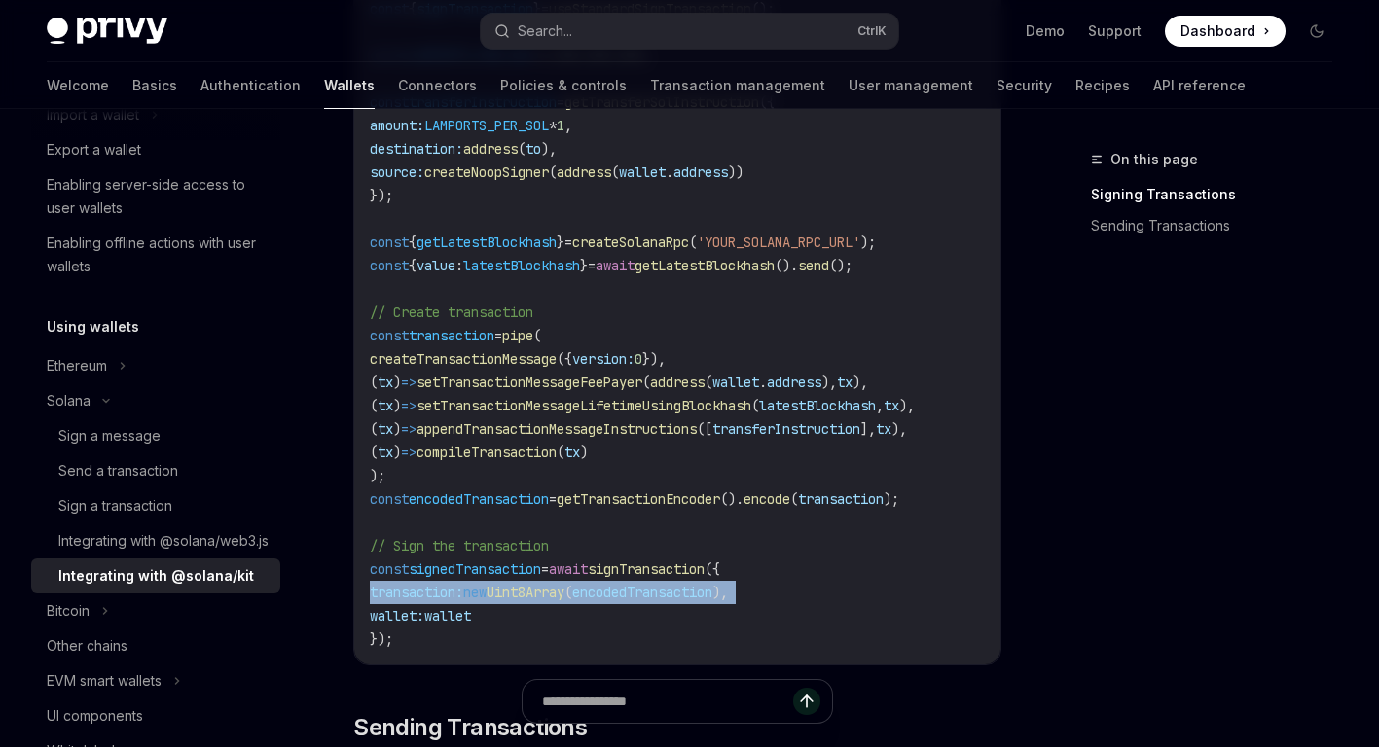
click at [681, 599] on span "encodedTransaction" at bounding box center [642, 593] width 140 height 18
drag, startPoint x: 681, startPoint y: 599, endPoint x: 664, endPoint y: 601, distance: 17.8
click at [664, 601] on span "encodedTransaction" at bounding box center [642, 593] width 140 height 18
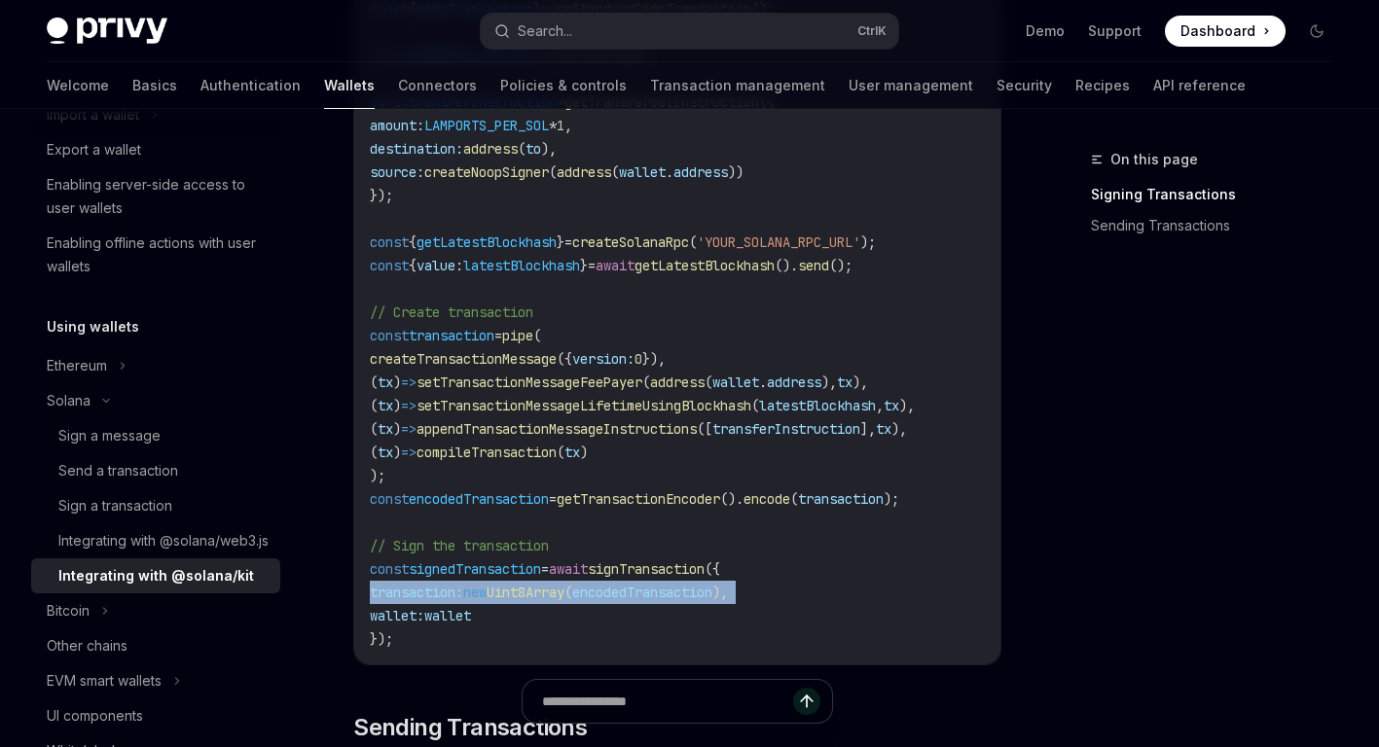
click at [664, 601] on span "encodedTransaction" at bounding box center [642, 593] width 140 height 18
click at [657, 601] on span "encodedTransaction" at bounding box center [642, 593] width 140 height 18
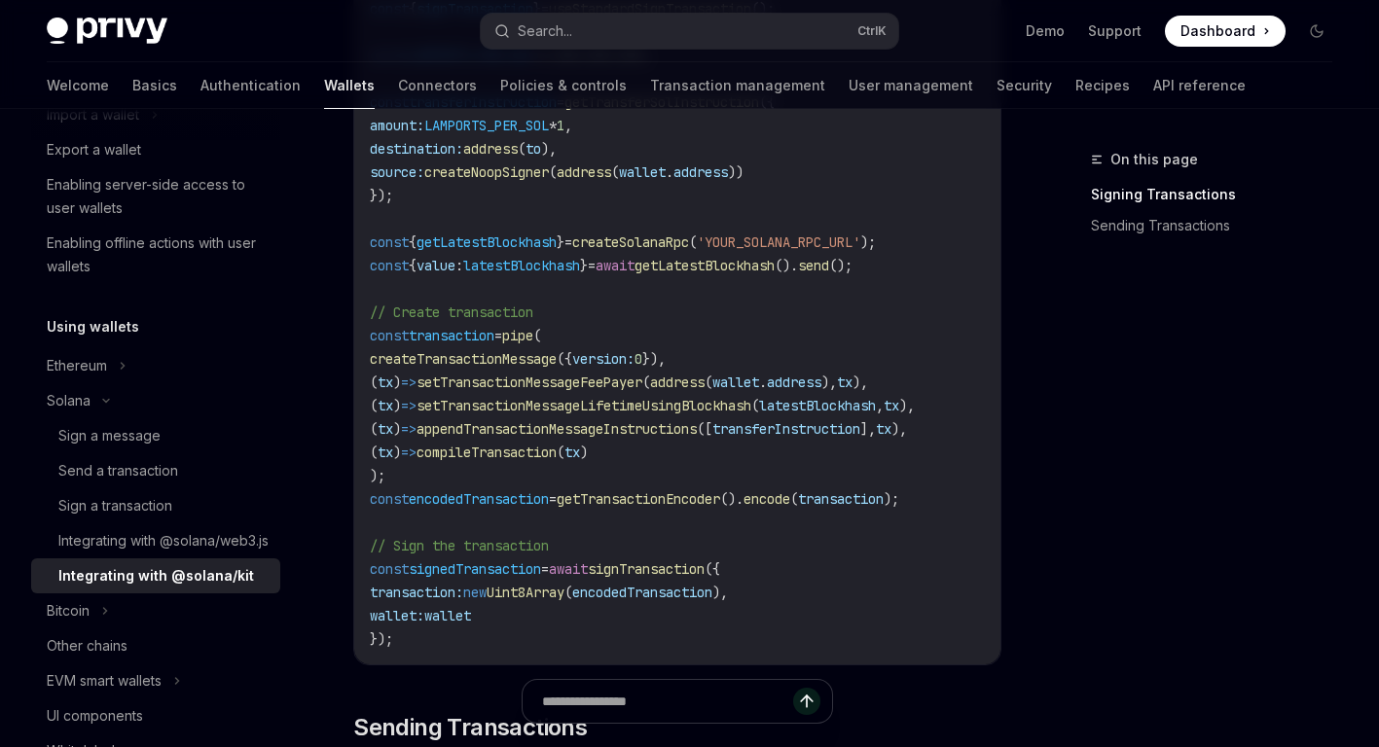
click at [483, 339] on span "transaction" at bounding box center [452, 336] width 86 height 18
drag, startPoint x: 483, startPoint y: 339, endPoint x: 506, endPoint y: 504, distance: 167.1
click at [506, 504] on span "encodedTransaction" at bounding box center [479, 500] width 140 height 18
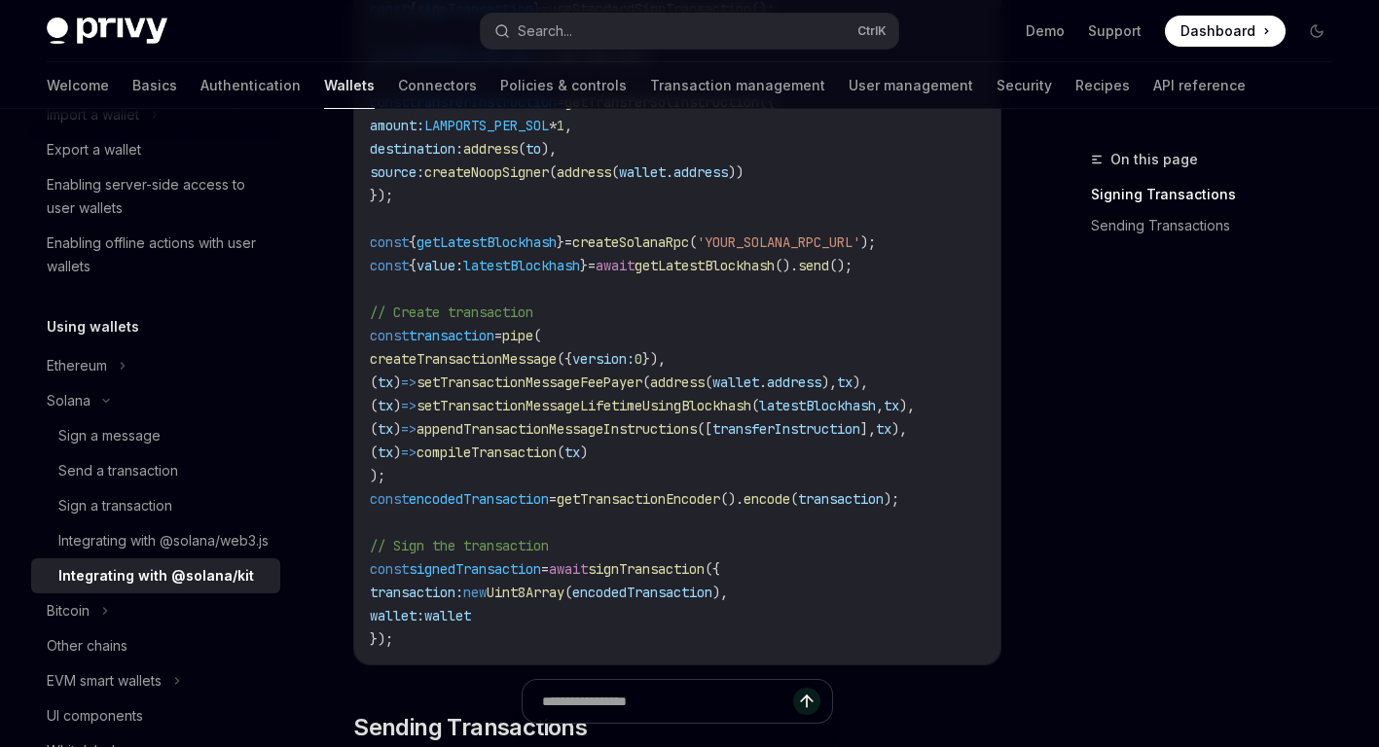
drag, startPoint x: 506, startPoint y: 504, endPoint x: 662, endPoint y: 523, distance: 156.8
click at [662, 523] on code "import { pipe , createTransactionMessage , setTransactionMessageFeePayer , setT…" at bounding box center [677, 160] width 615 height 981
click at [669, 508] on span "getTransactionEncoder" at bounding box center [639, 500] width 164 height 18
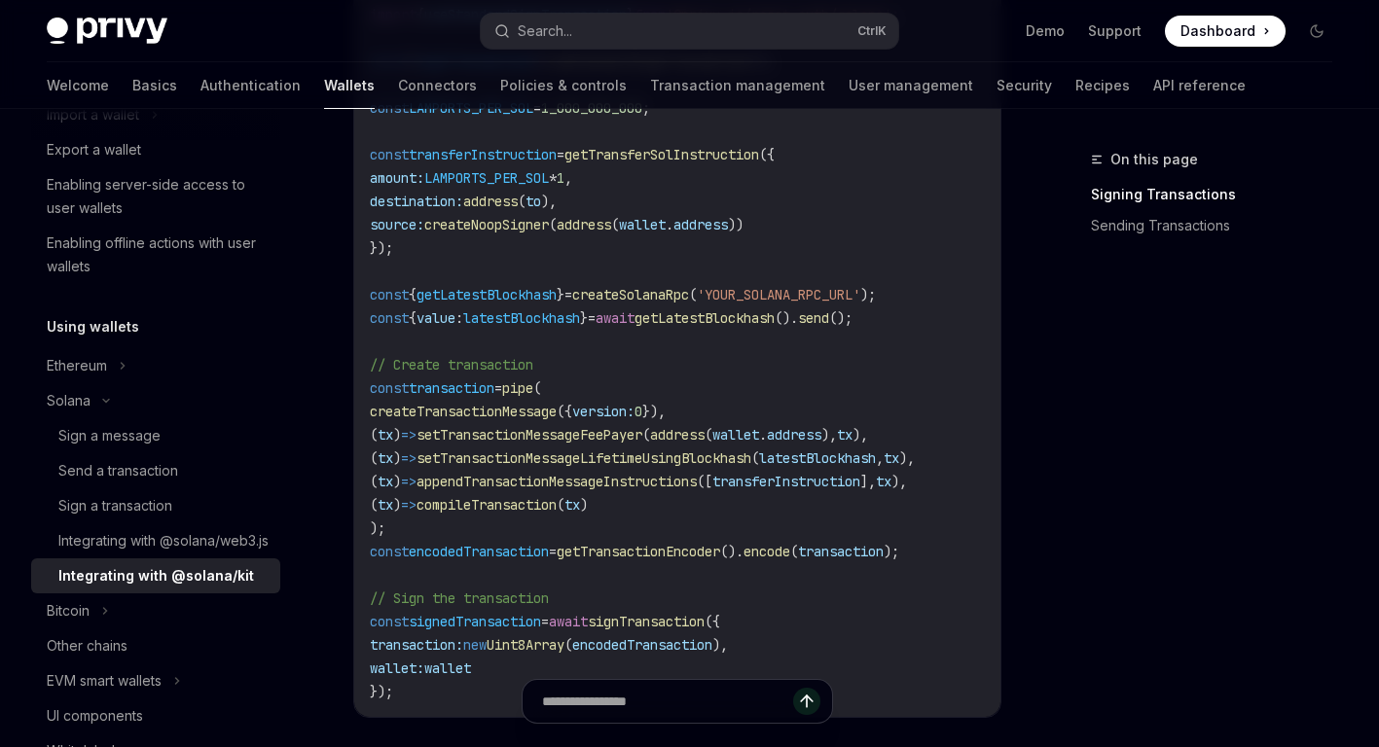
scroll to position [1047, 0]
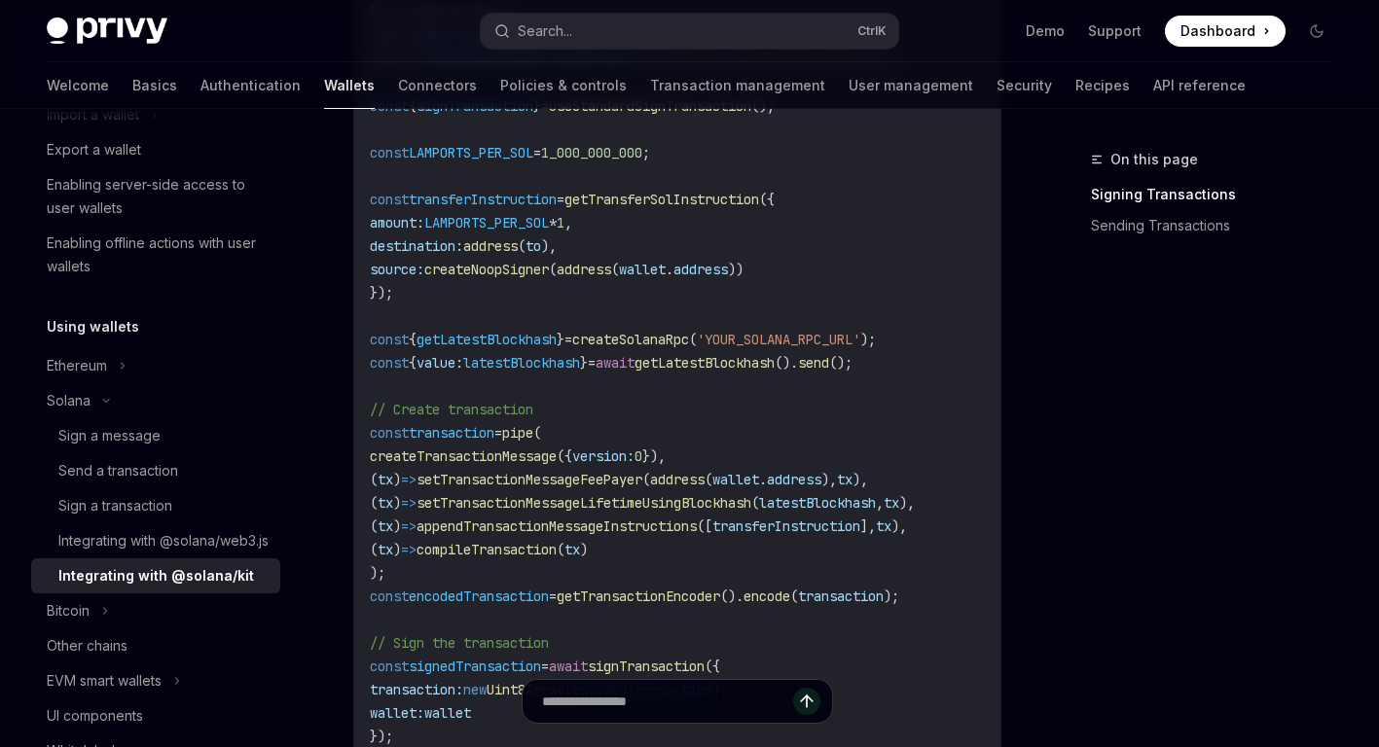
click at [884, 605] on span "transaction" at bounding box center [841, 597] width 86 height 18
click at [476, 442] on span "transaction" at bounding box center [452, 433] width 86 height 18
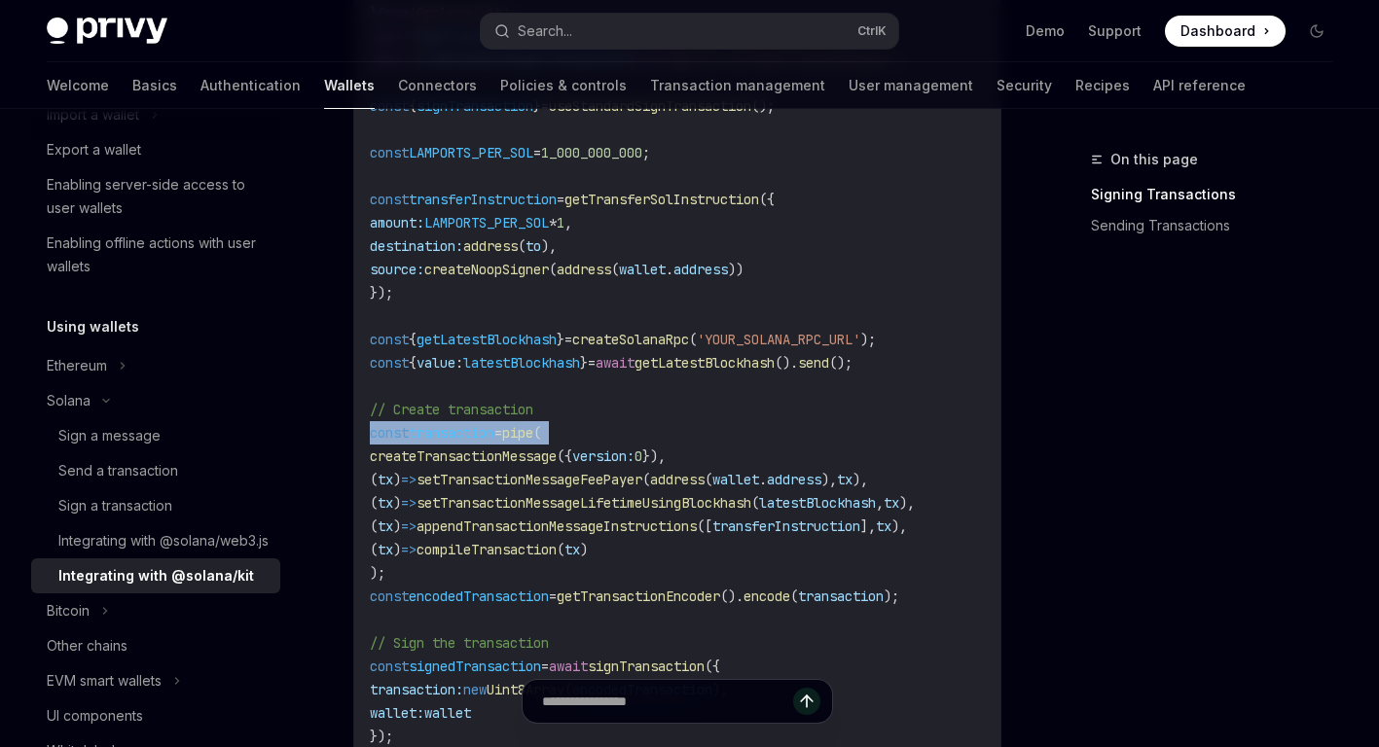
click at [477, 441] on span "transaction" at bounding box center [452, 433] width 86 height 18
drag, startPoint x: 477, startPoint y: 441, endPoint x: 462, endPoint y: 441, distance: 14.6
click at [462, 441] on span "transaction" at bounding box center [452, 433] width 86 height 18
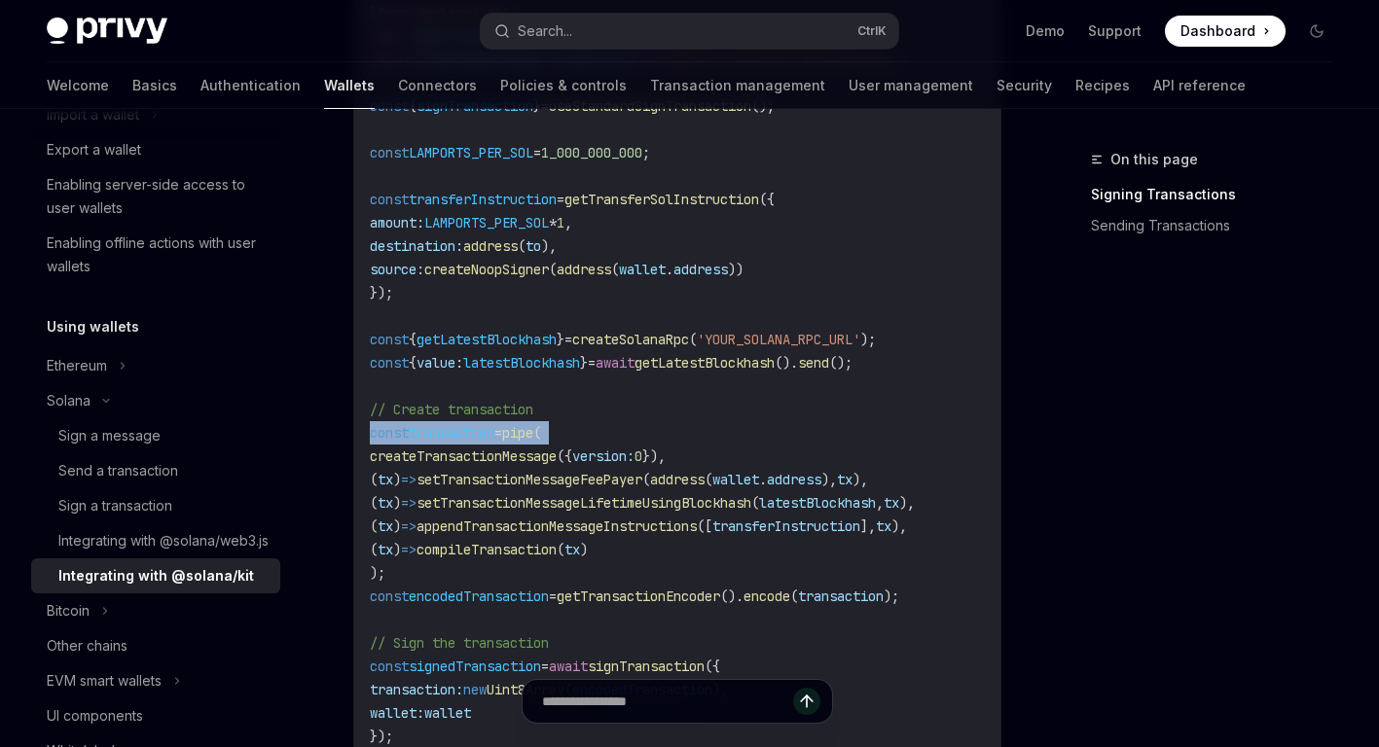
click at [454, 441] on span "transaction" at bounding box center [452, 433] width 86 height 18
drag, startPoint x: 454, startPoint y: 441, endPoint x: 643, endPoint y: 435, distance: 188.9
click at [643, 435] on code "import { pipe , createTransactionMessage , setTransactionMessageFeePayer , setT…" at bounding box center [677, 257] width 615 height 981
click at [528, 412] on span "// Create transaction" at bounding box center [452, 410] width 164 height 18
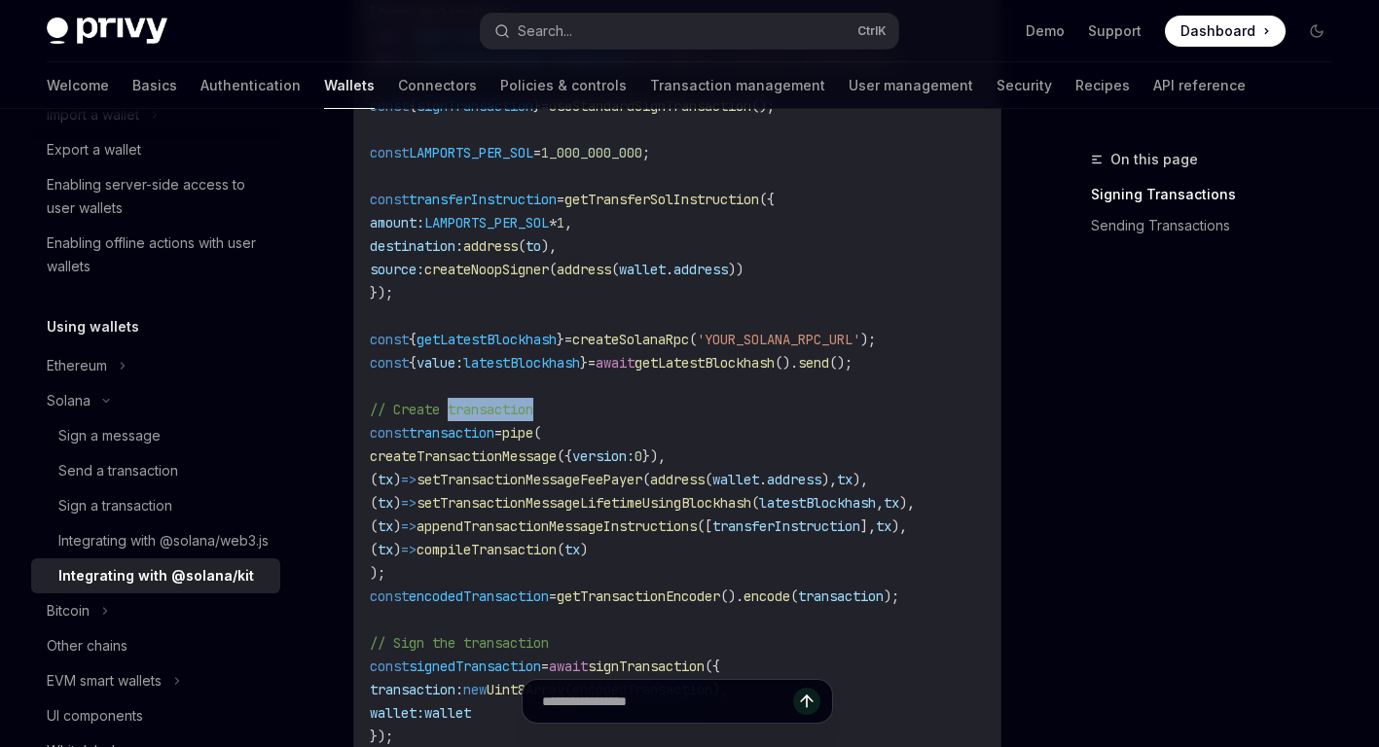
click at [528, 412] on span "// Create transaction" at bounding box center [452, 410] width 164 height 18
click at [718, 595] on code "import { pipe , createTransactionMessage , setTransactionMessageFeePayer , setT…" at bounding box center [677, 257] width 615 height 981
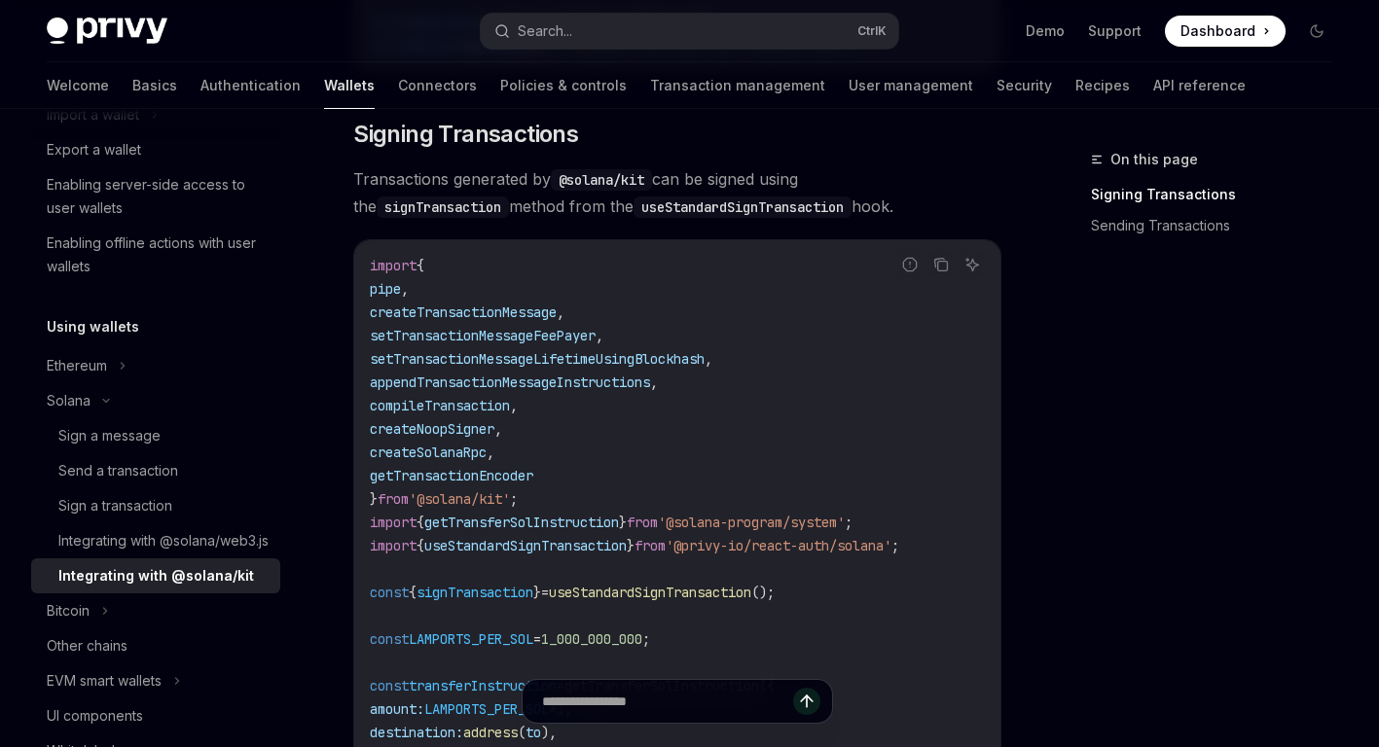
scroll to position [561, 0]
click at [495, 480] on span "getTransactionEncoder" at bounding box center [452, 476] width 164 height 18
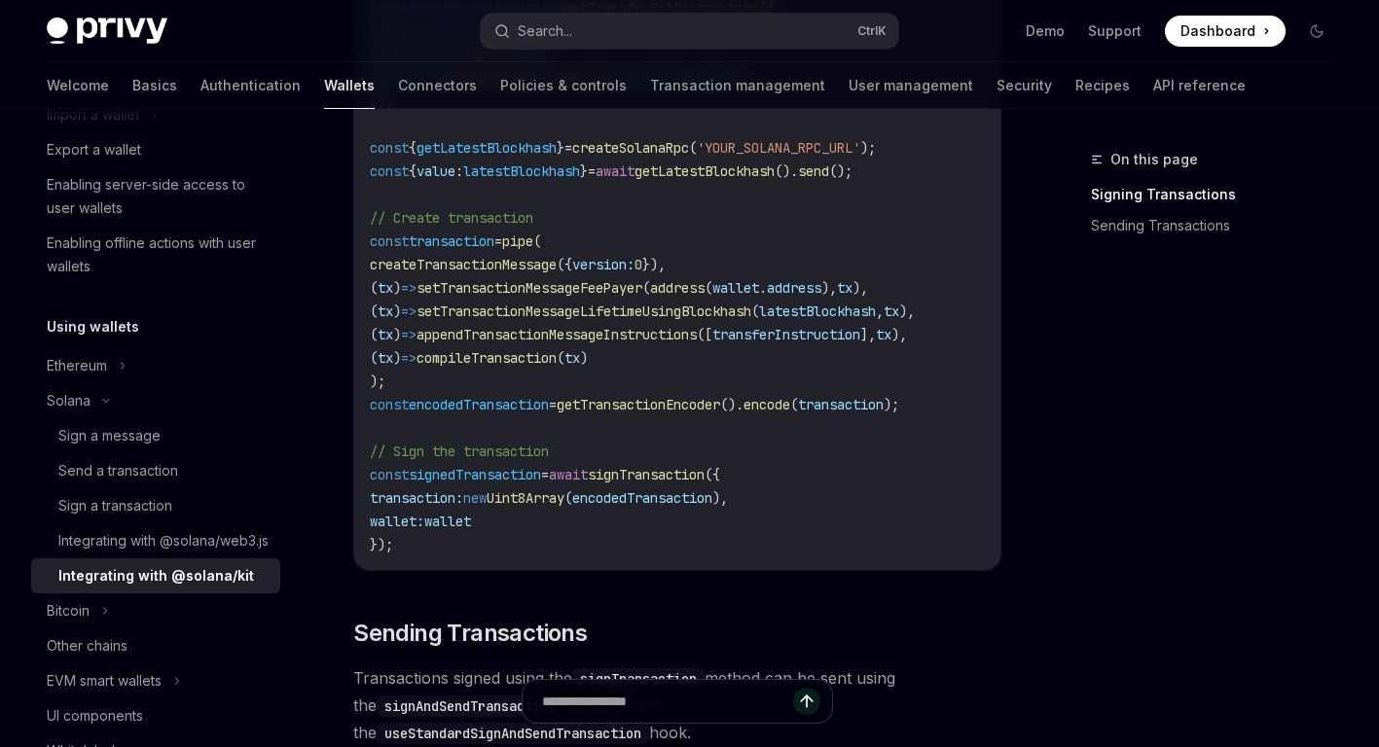
scroll to position [1242, 0]
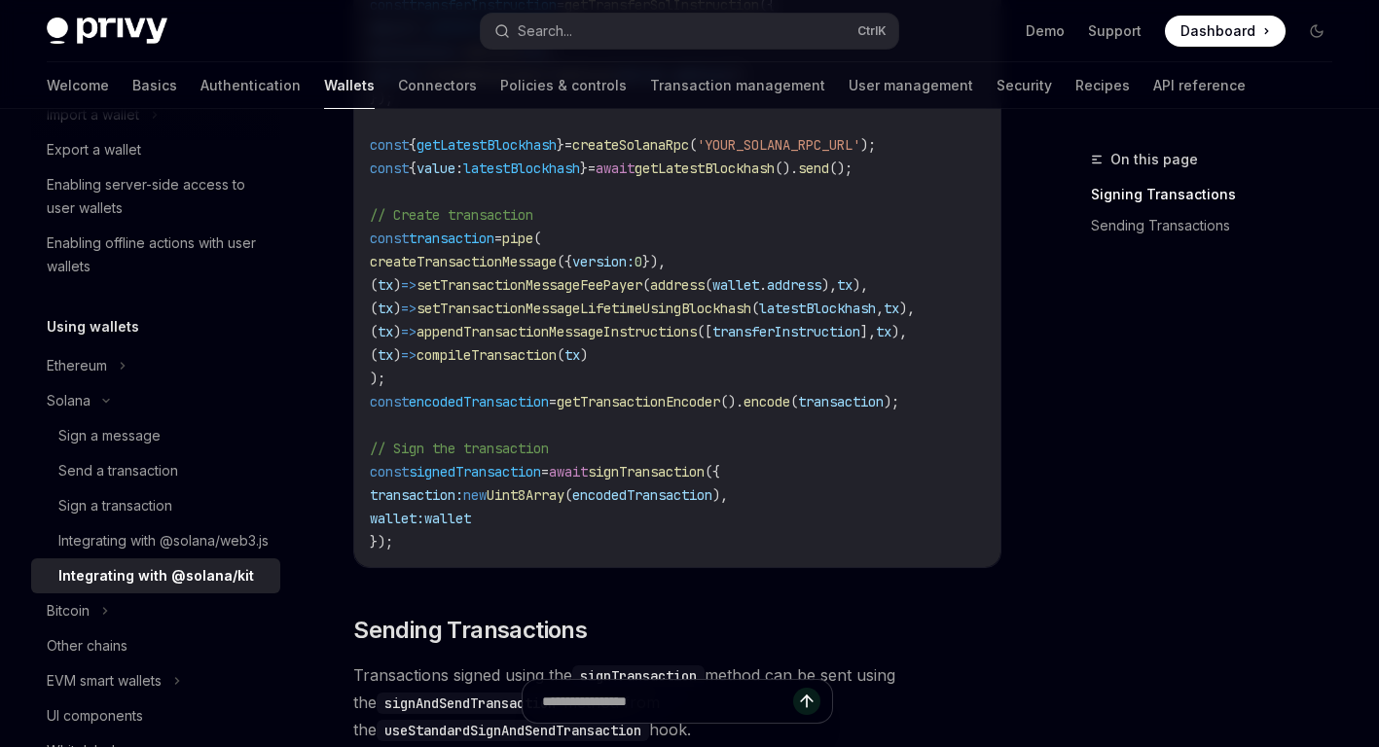
click at [790, 407] on span "encode" at bounding box center [767, 402] width 47 height 18
drag, startPoint x: 818, startPoint y: 407, endPoint x: 889, endPoint y: 405, distance: 71.1
click at [884, 405] on span "transaction" at bounding box center [841, 402] width 86 height 18
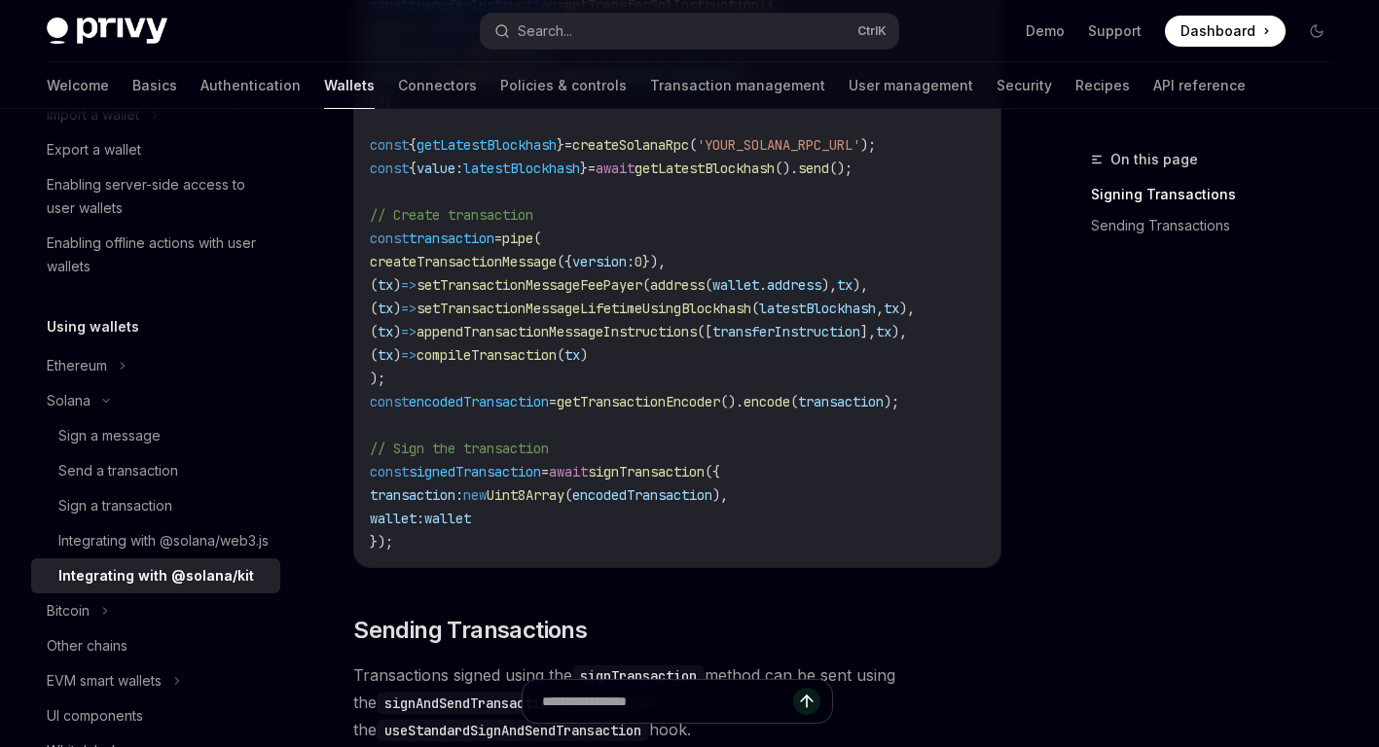
click at [476, 247] on span "transaction" at bounding box center [452, 239] width 86 height 18
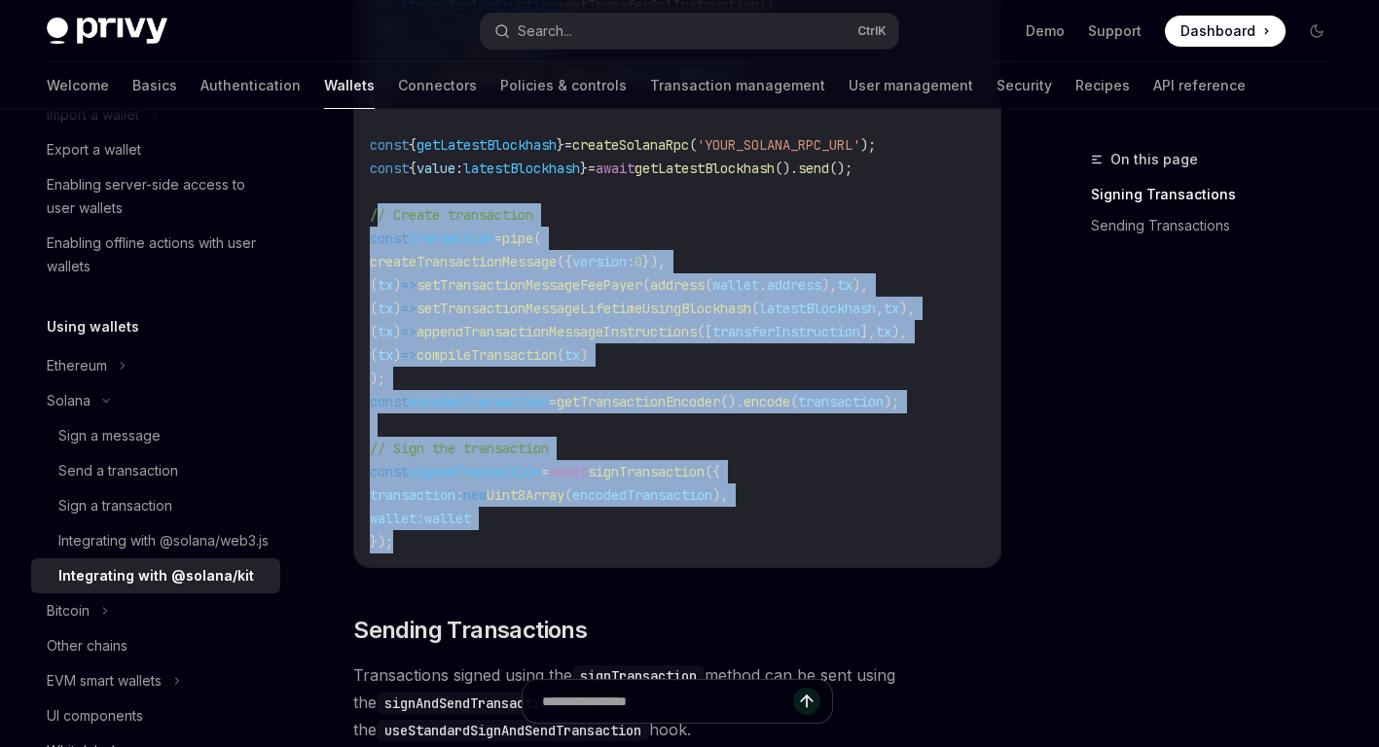
drag, startPoint x: 376, startPoint y: 217, endPoint x: 467, endPoint y: 552, distance: 347.1
click at [467, 552] on code "import { pipe , createTransactionMessage , setTransactionMessageFeePayer , setT…" at bounding box center [677, 63] width 615 height 981
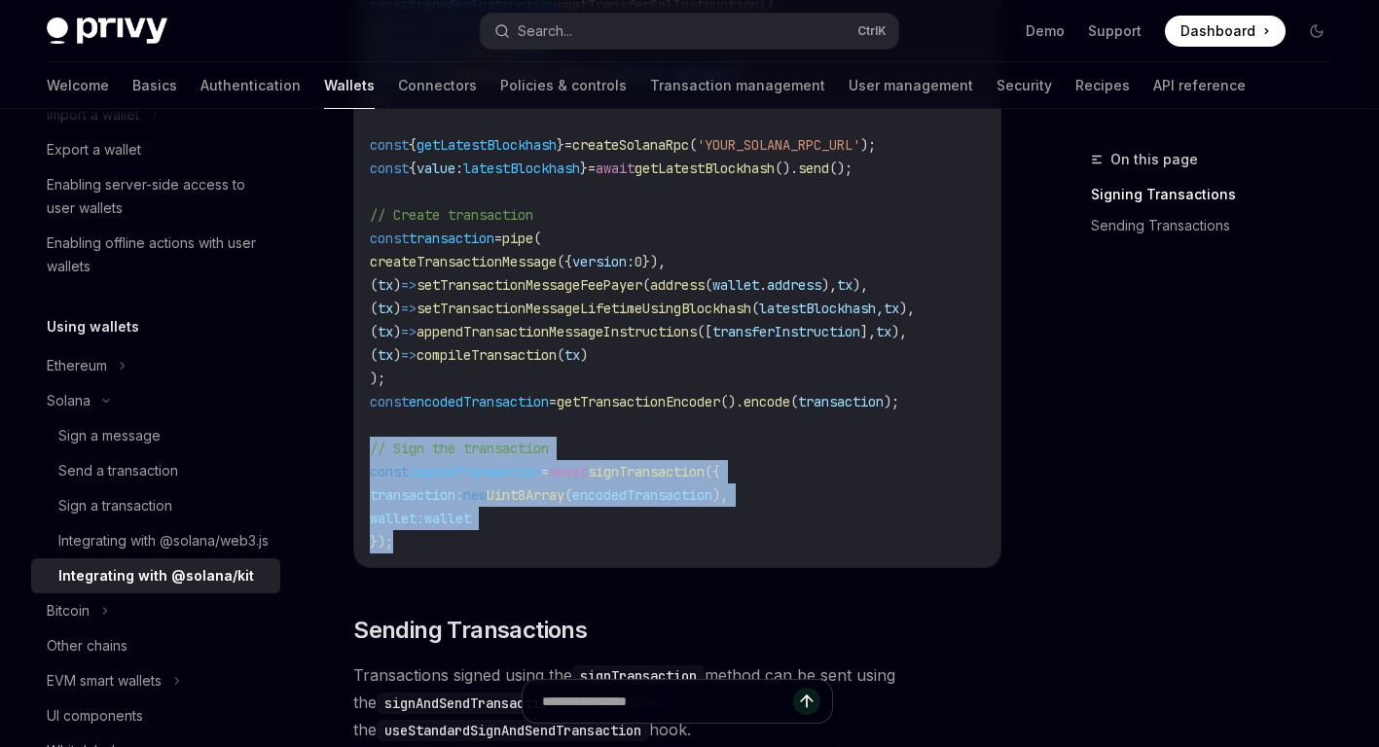
drag, startPoint x: 372, startPoint y: 451, endPoint x: 543, endPoint y: 560, distance: 203.0
click at [543, 554] on code "import { pipe , createTransactionMessage , setTransactionMessageFeePayer , setT…" at bounding box center [677, 63] width 615 height 981
click at [539, 533] on code "import { pipe , createTransactionMessage , setTransactionMessageFeePayer , setT…" at bounding box center [677, 63] width 615 height 981
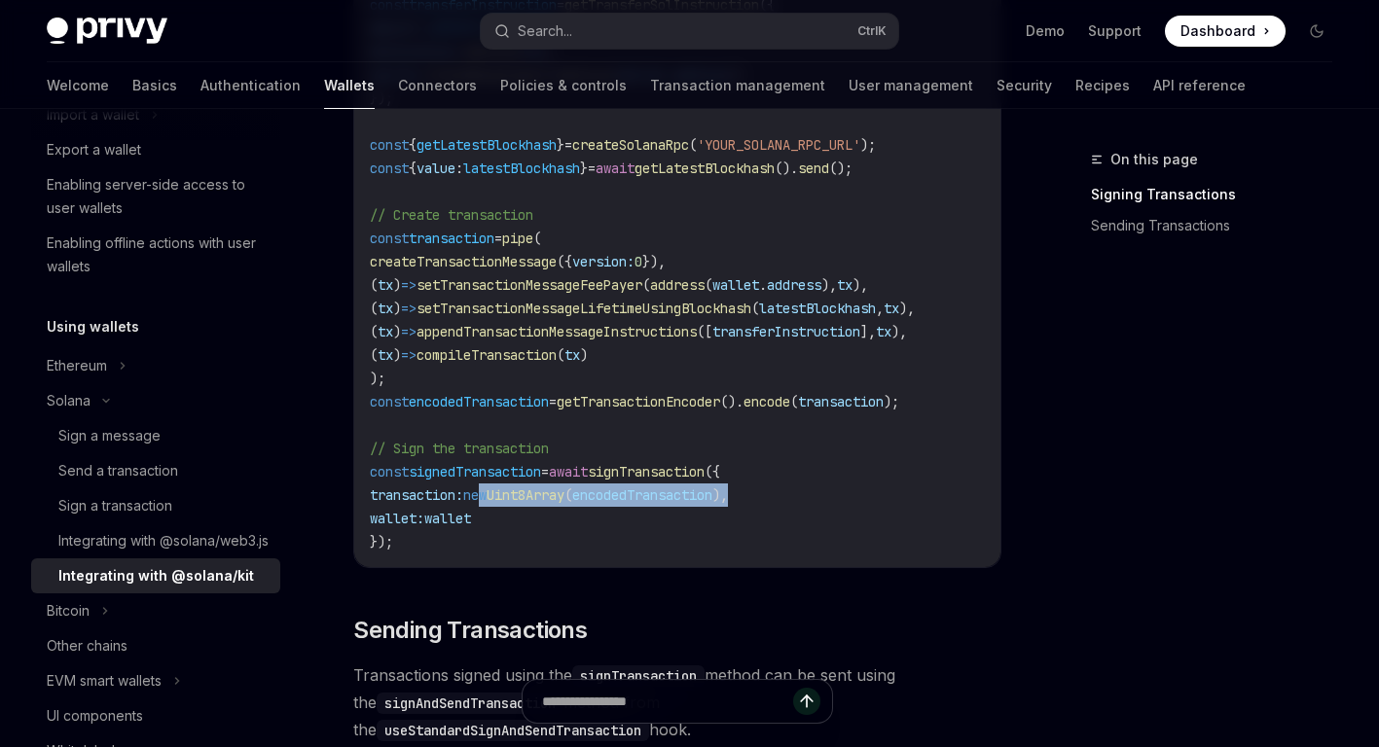
drag, startPoint x: 497, startPoint y: 497, endPoint x: 797, endPoint y: 501, distance: 299.8
click at [797, 501] on code "import { pipe , createTransactionMessage , setTransactionMessageFeePayer , setT…" at bounding box center [677, 63] width 615 height 981
click at [795, 501] on code "import { pipe , createTransactionMessage , setTransactionMessageFeePayer , setT…" at bounding box center [677, 63] width 615 height 981
click at [728, 497] on span ")," at bounding box center [720, 496] width 16 height 18
drag, startPoint x: 770, startPoint y: 497, endPoint x: 401, endPoint y: 502, distance: 368.9
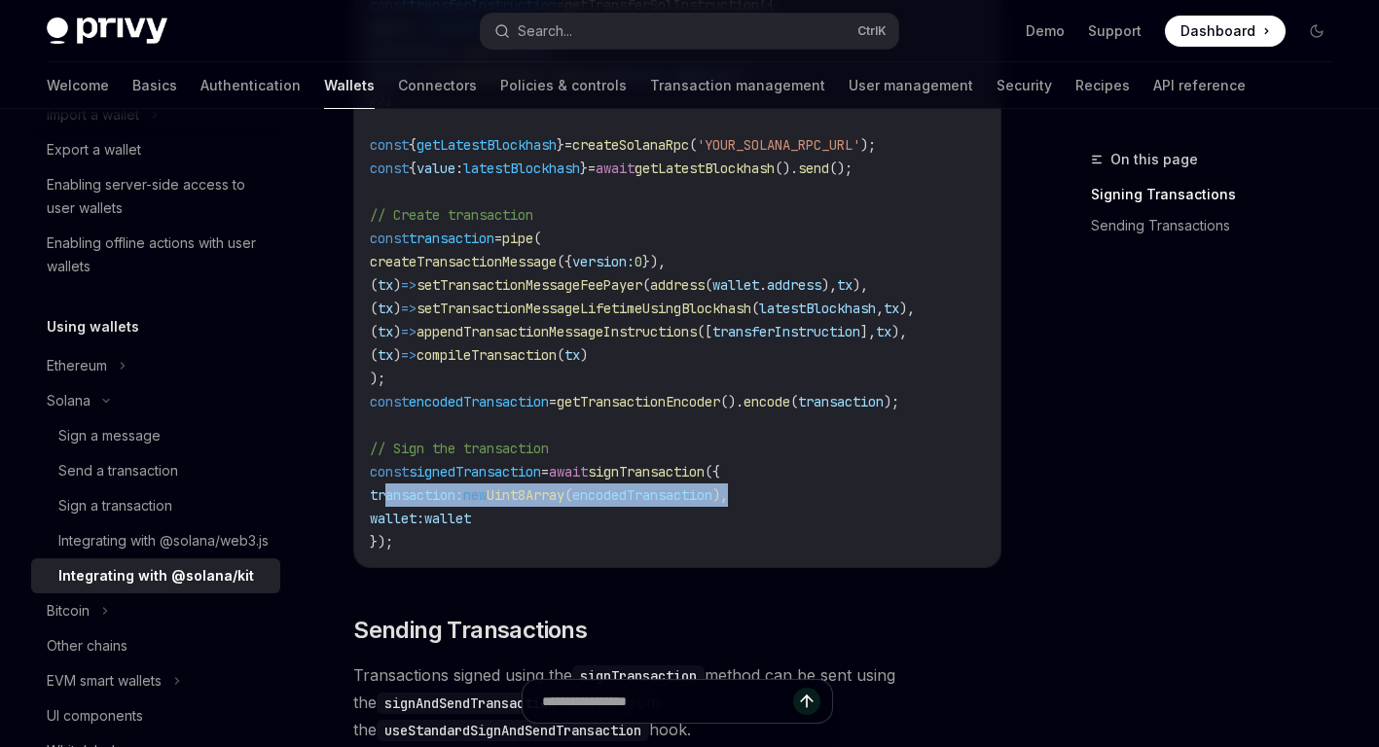
click at [401, 502] on span "transaction: new Uint8Array ( encodedTransaction )," at bounding box center [549, 496] width 358 height 18
drag, startPoint x: 401, startPoint y: 502, endPoint x: 412, endPoint y: 525, distance: 24.8
click at [401, 502] on span "transaction:" at bounding box center [416, 496] width 93 height 18
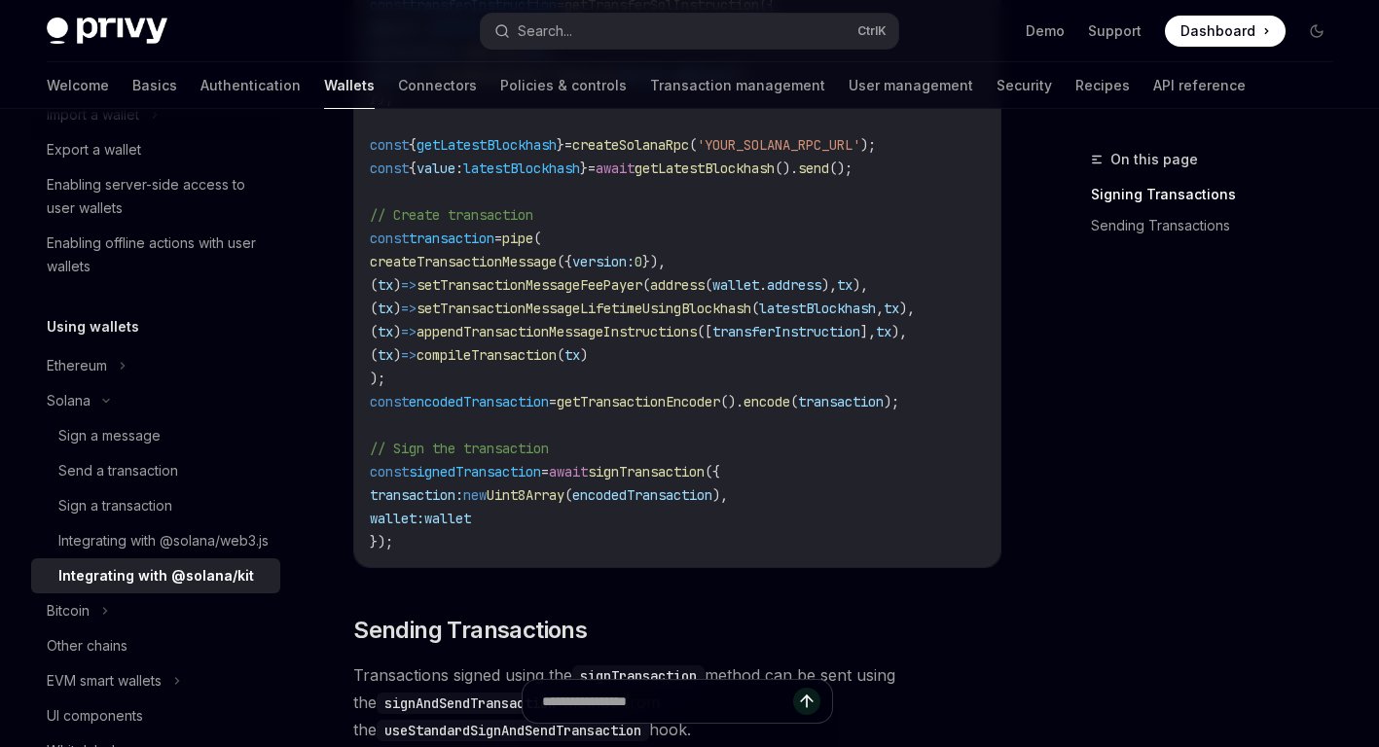
click at [412, 525] on span "wallet:" at bounding box center [397, 519] width 55 height 18
drag, startPoint x: 630, startPoint y: 500, endPoint x: 762, endPoint y: 501, distance: 132.4
click at [728, 501] on span "transaction: new Uint8Array ( encodedTransaction )," at bounding box center [549, 496] width 358 height 18
drag, startPoint x: 762, startPoint y: 501, endPoint x: 762, endPoint y: 514, distance: 12.7
click at [728, 501] on span "transaction: new Uint8Array ( encodedTransaction )," at bounding box center [549, 496] width 358 height 18
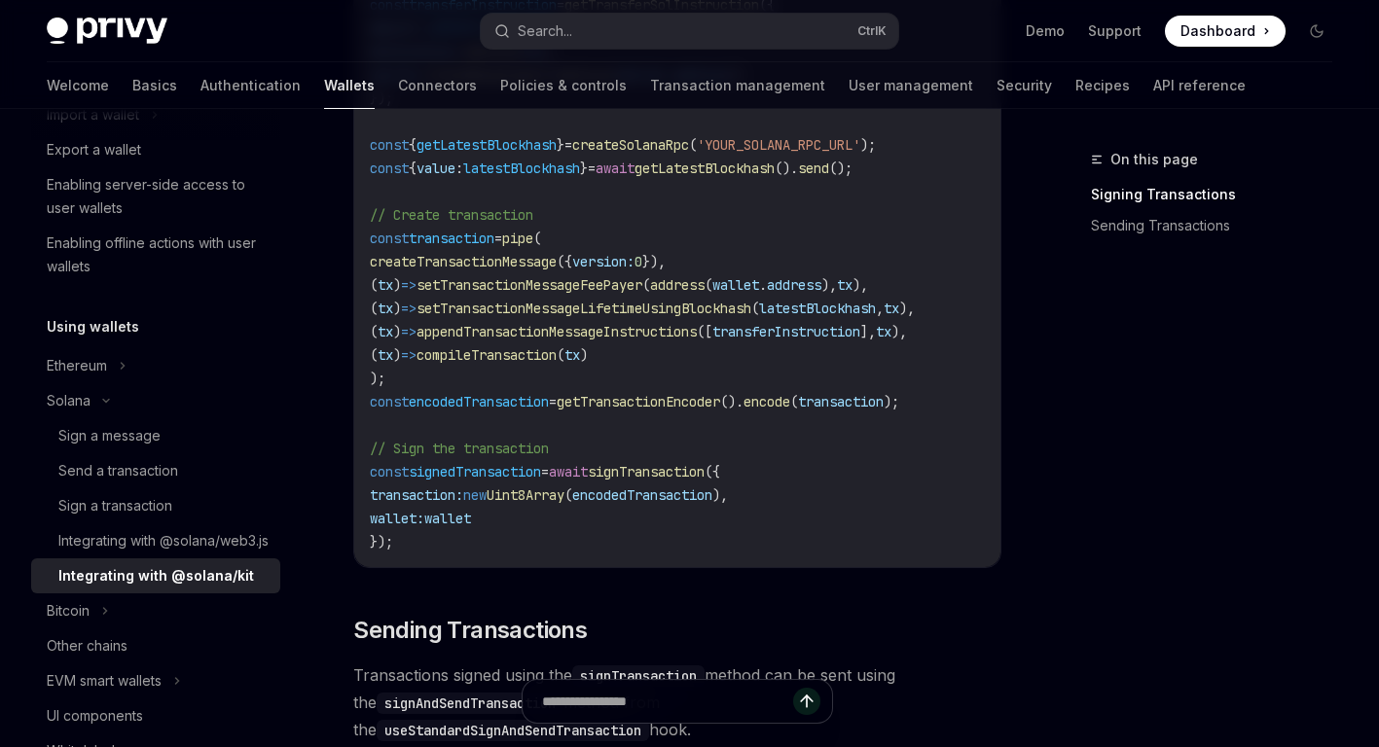
click at [765, 534] on code "import { pipe , createTransactionMessage , setTransactionMessageFeePayer , setT…" at bounding box center [677, 63] width 615 height 981
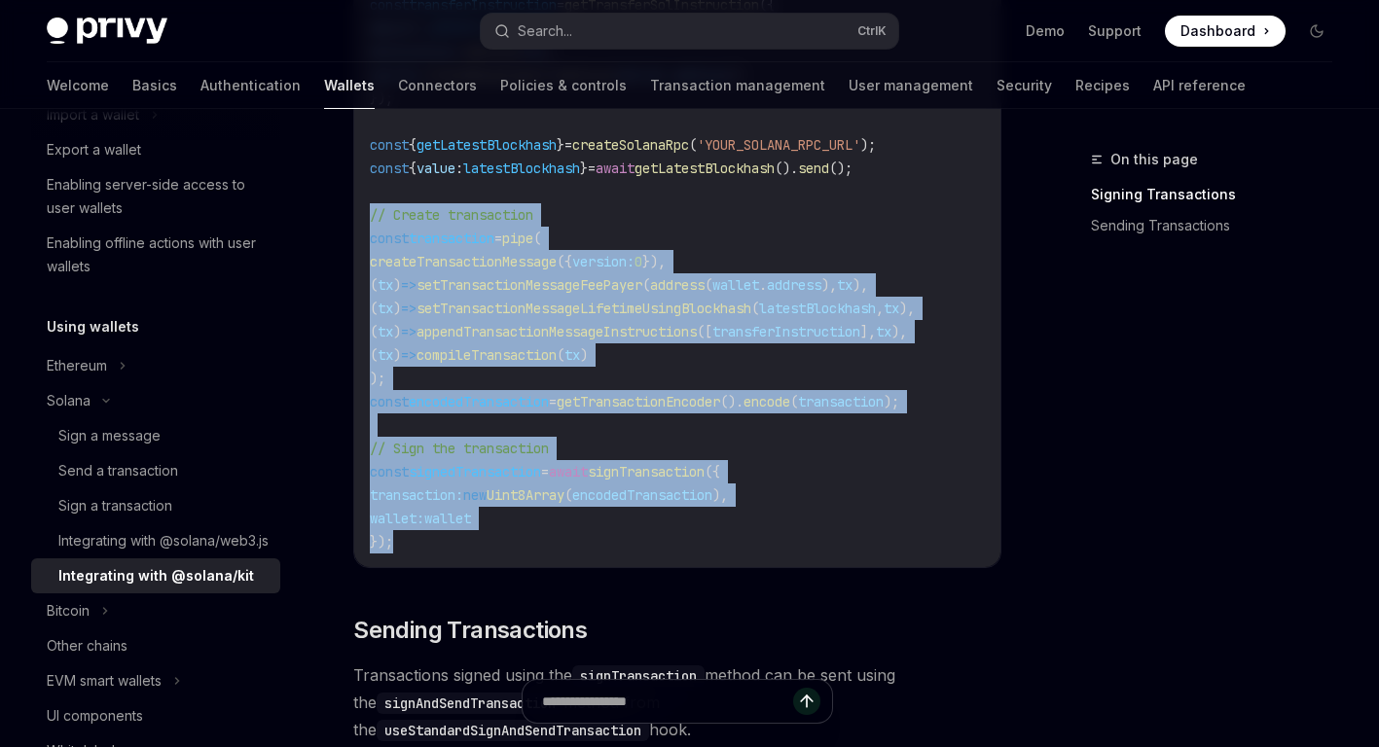
drag, startPoint x: 370, startPoint y: 220, endPoint x: 458, endPoint y: 560, distance: 351.0
click at [458, 554] on code "import { pipe , createTransactionMessage , setTransactionMessageFeePayer , setT…" at bounding box center [677, 63] width 615 height 981
click at [454, 549] on code "import { pipe , createTransactionMessage , setTransactionMessageFeePayer , setT…" at bounding box center [677, 63] width 615 height 981
drag, startPoint x: 371, startPoint y: 219, endPoint x: 455, endPoint y: 555, distance: 346.3
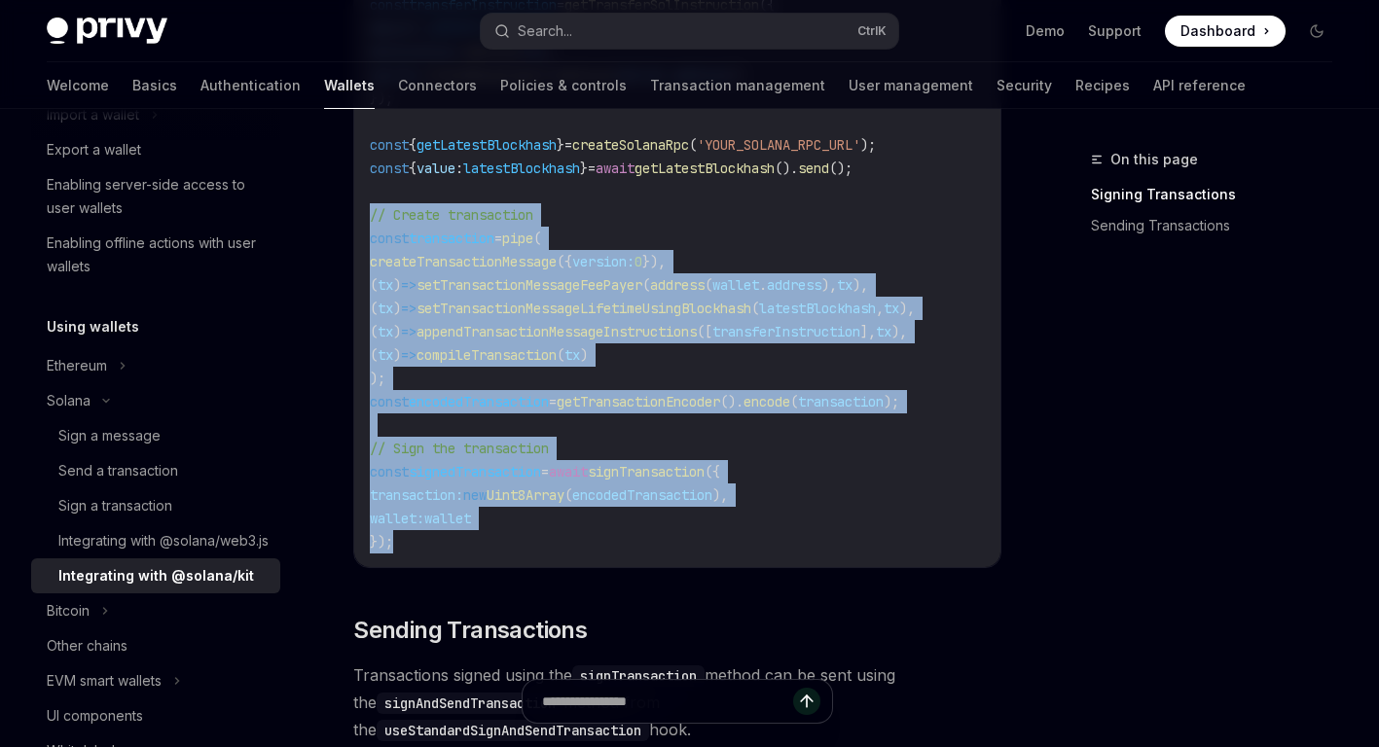
click at [455, 555] on div "import { pipe , createTransactionMessage , setTransactionMessageFeePayer , setT…" at bounding box center [677, 63] width 646 height 1008
click at [455, 554] on code "import { pipe , createTransactionMessage , setTransactionMessageFeePayer , setT…" at bounding box center [677, 63] width 615 height 981
click at [456, 553] on code "import { pipe , createTransactionMessage , setTransactionMessageFeePayer , setT…" at bounding box center [677, 63] width 615 height 981
drag, startPoint x: 391, startPoint y: 502, endPoint x: 613, endPoint y: 521, distance: 222.7
click at [613, 521] on code "import { pipe , createTransactionMessage , setTransactionMessageFeePayer , setT…" at bounding box center [677, 63] width 615 height 981
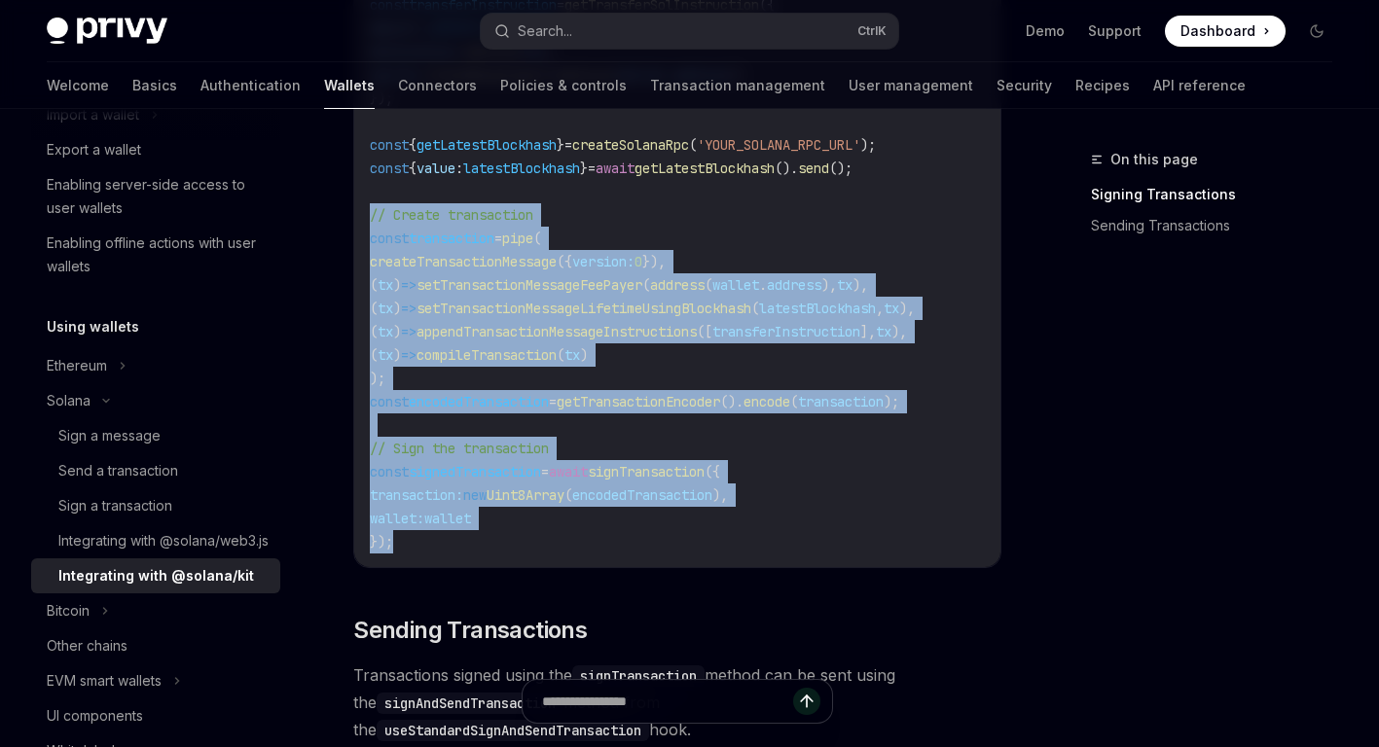
click at [613, 521] on code "import { pipe , createTransactionMessage , setTransactionMessageFeePayer , setT…" at bounding box center [677, 63] width 615 height 981
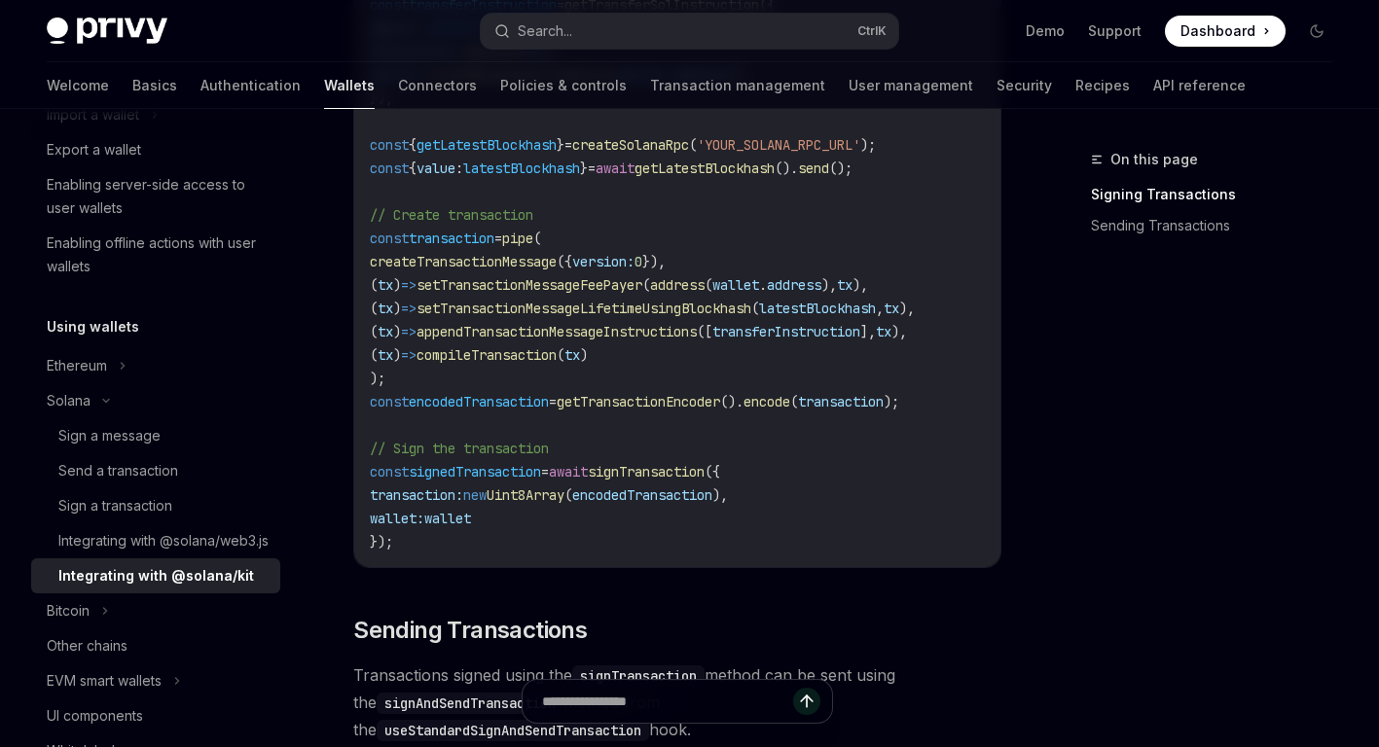
click at [591, 521] on code "import { pipe , createTransactionMessage , setTransactionMessageFeePayer , setT…" at bounding box center [677, 63] width 615 height 981
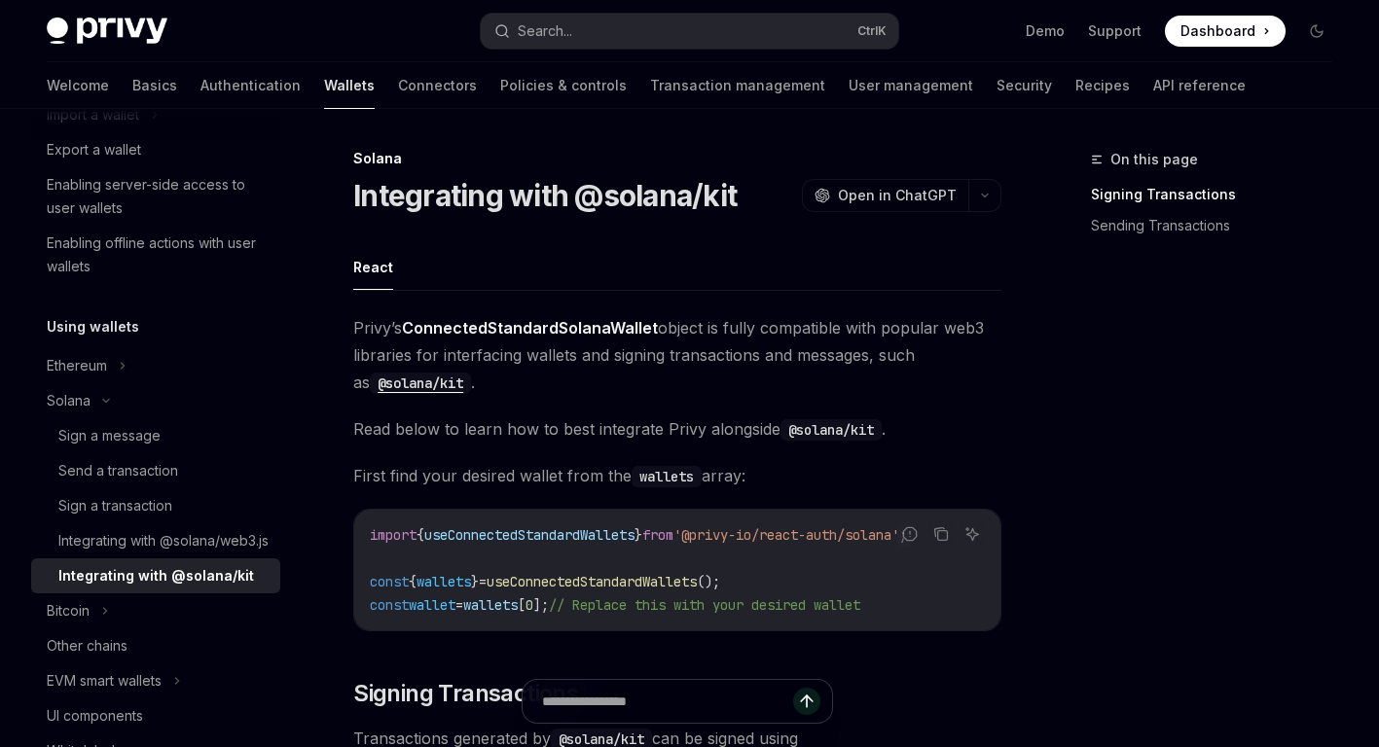
scroll to position [0, 0]
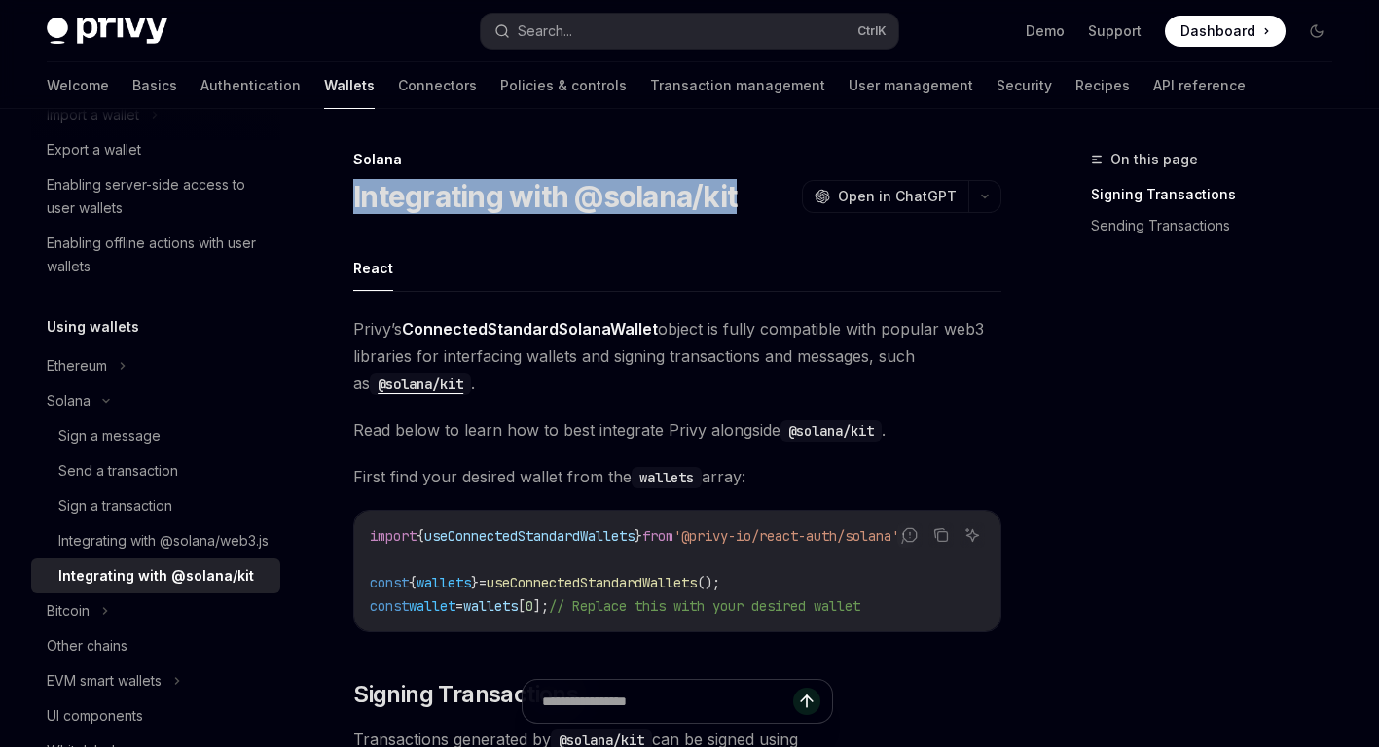
drag, startPoint x: 354, startPoint y: 199, endPoint x: 737, endPoint y: 203, distance: 382.5
click at [737, 203] on div "Integrating with @solana/kit OpenAI Open in ChatGPT" at bounding box center [677, 196] width 648 height 35
drag, startPoint x: 737, startPoint y: 203, endPoint x: 721, endPoint y: 283, distance: 81.3
click at [737, 203] on div "Integrating with @solana/kit OpenAI Open in ChatGPT" at bounding box center [677, 196] width 648 height 35
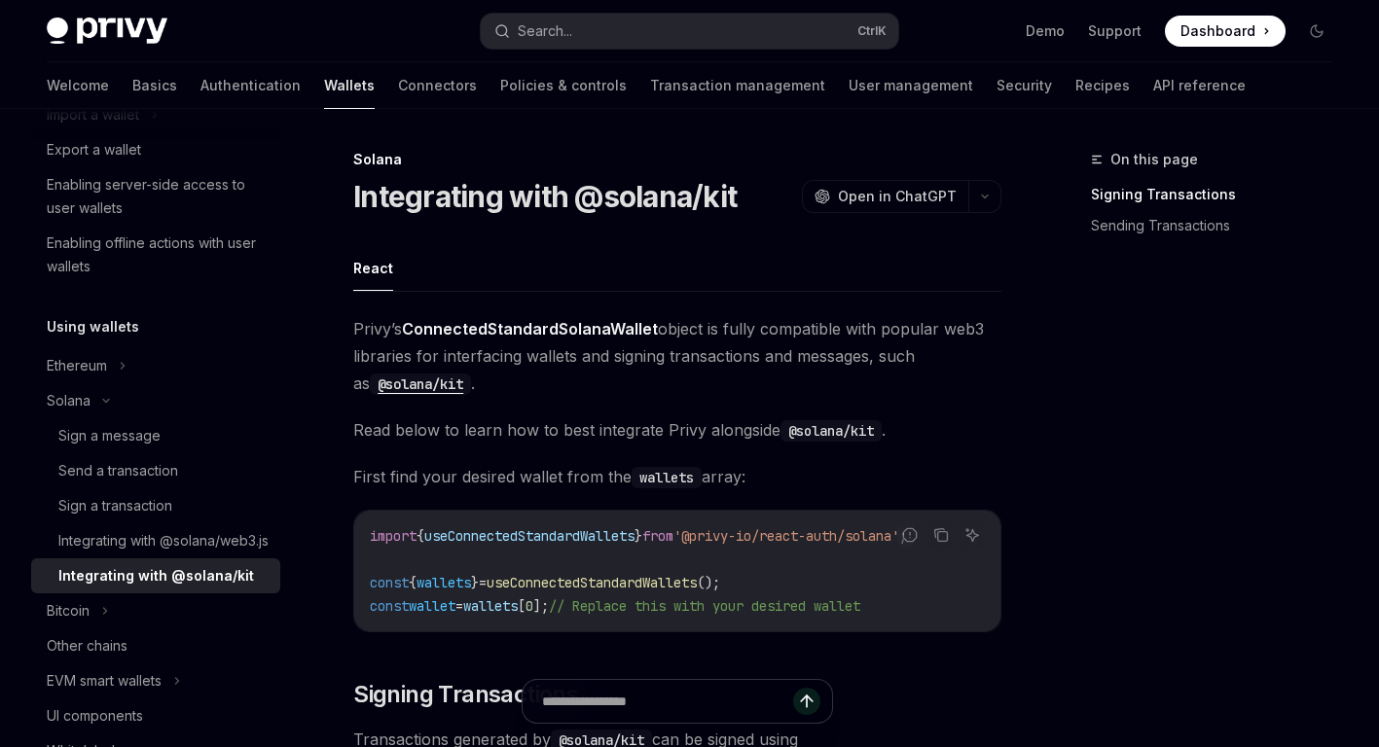
click at [715, 319] on span "[PERSON_NAME]’s ConnectedStandardSolanaWallet object is fully compatible with p…" at bounding box center [677, 356] width 648 height 82
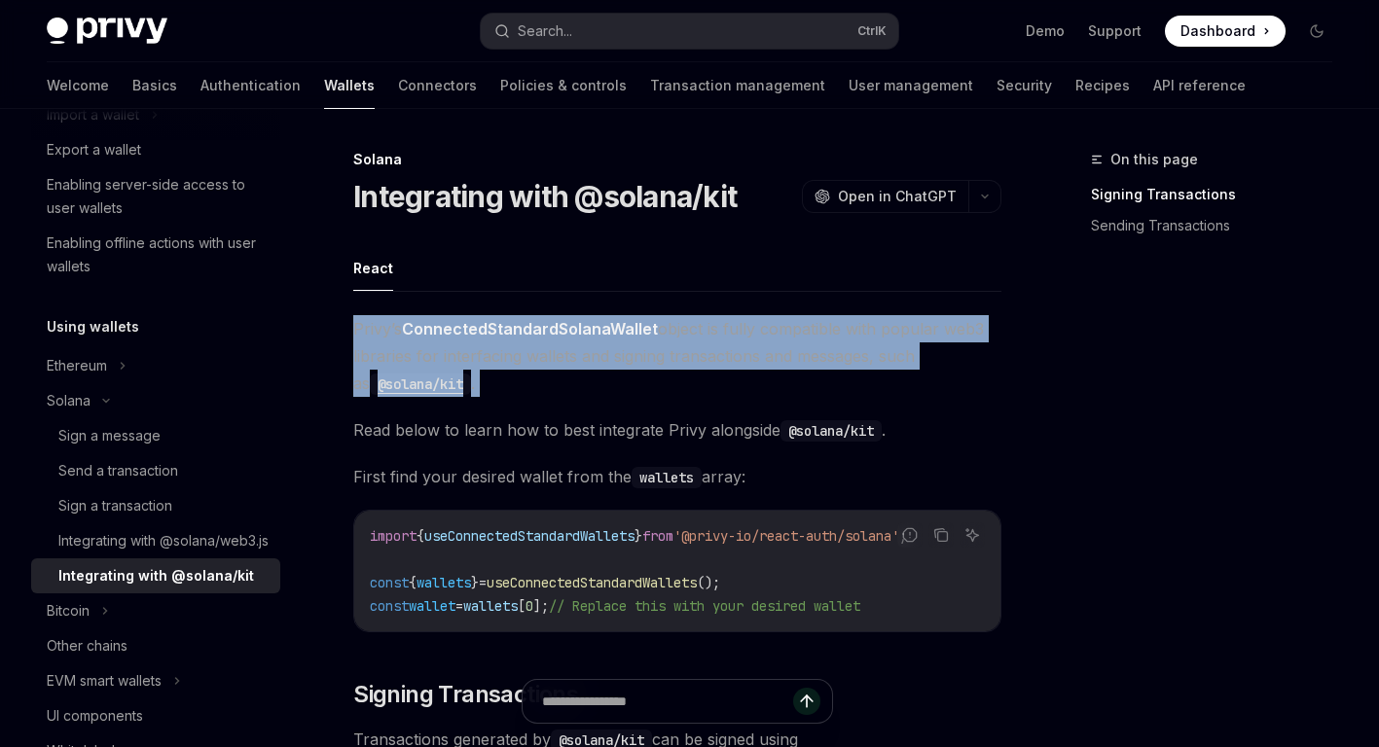
click at [715, 319] on span "[PERSON_NAME]’s ConnectedStandardSolanaWallet object is fully compatible with p…" at bounding box center [677, 356] width 648 height 82
drag, startPoint x: 715, startPoint y: 319, endPoint x: 679, endPoint y: 351, distance: 48.3
click at [727, 342] on span "[PERSON_NAME]’s ConnectedStandardSolanaWallet object is fully compatible with p…" at bounding box center [677, 356] width 648 height 82
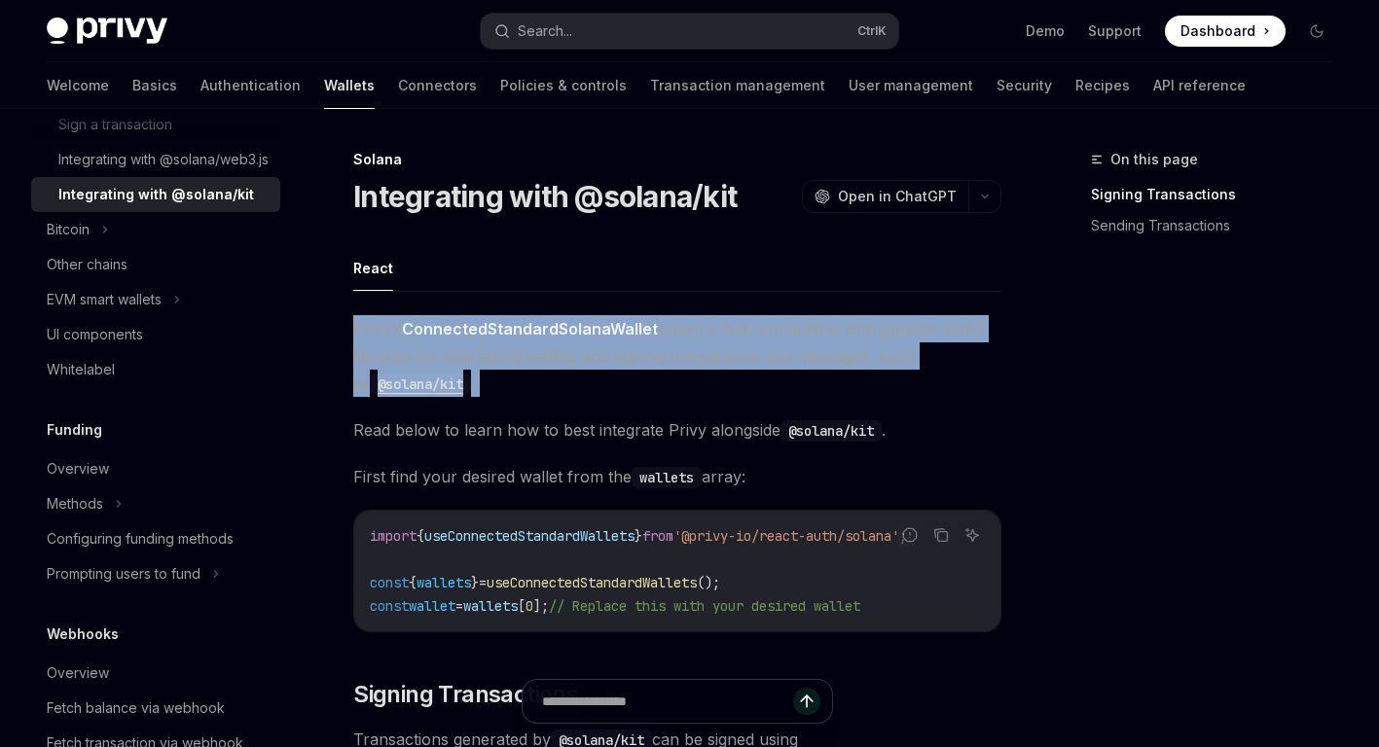
scroll to position [681, 0]
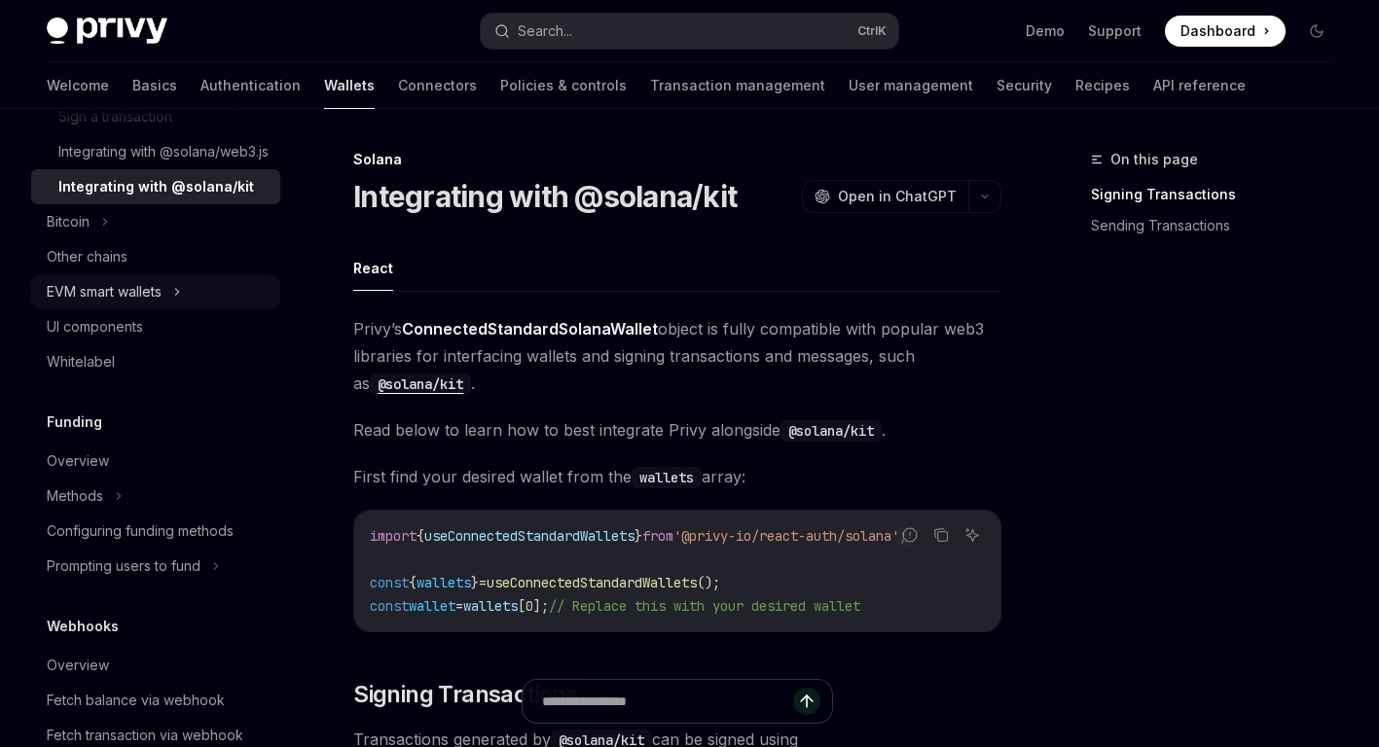
click at [153, 304] on div "EVM smart wallets" at bounding box center [104, 291] width 115 height 23
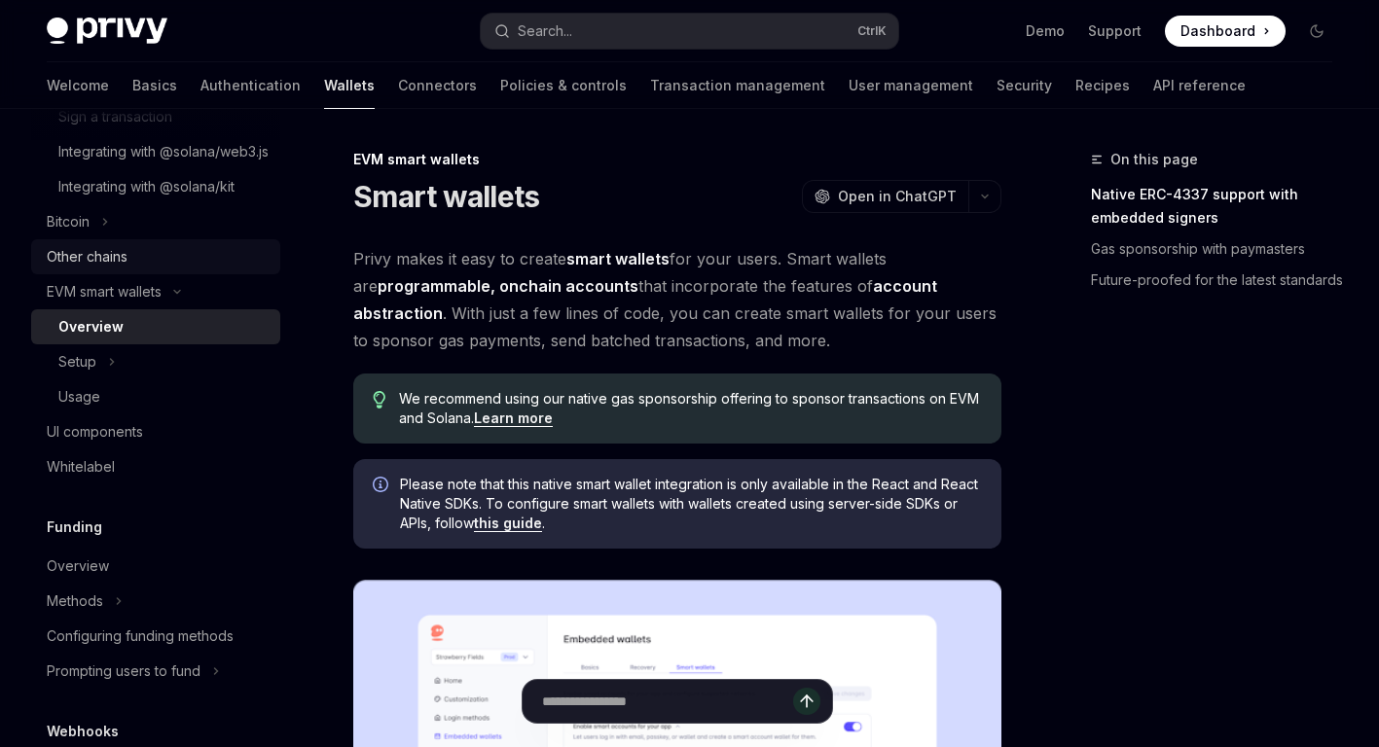
click at [146, 269] on div "Other chains" at bounding box center [158, 256] width 222 height 23
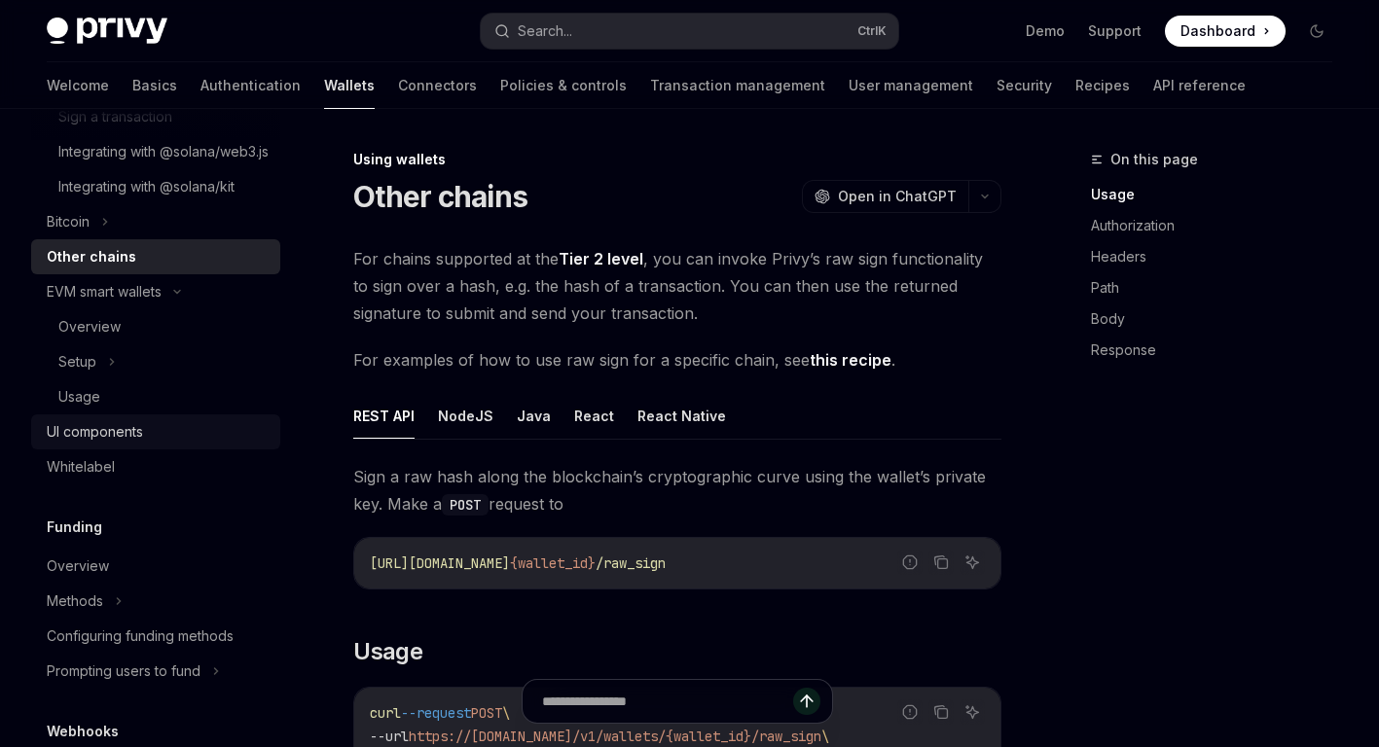
click at [170, 444] on div "UI components" at bounding box center [158, 431] width 222 height 23
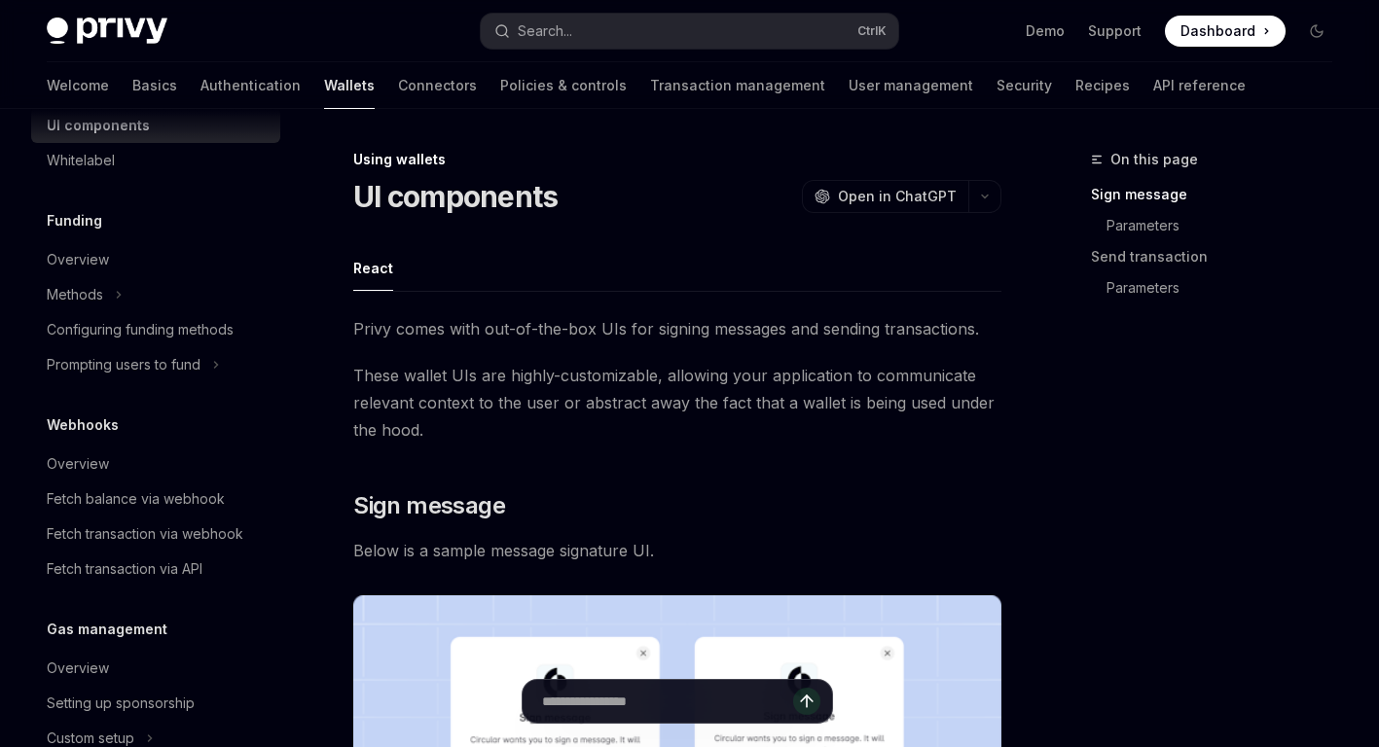
scroll to position [1071, 0]
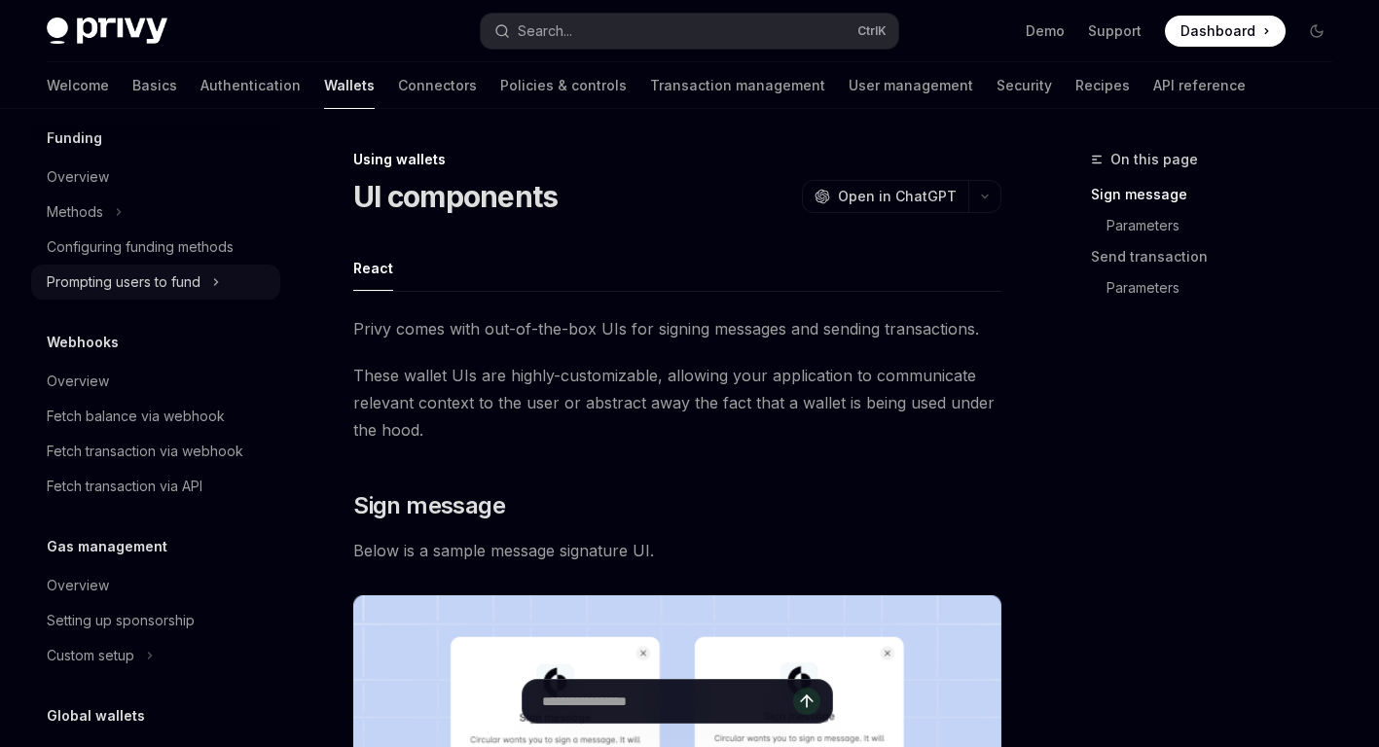
click at [180, 294] on div "Prompting users to fund" at bounding box center [124, 282] width 154 height 23
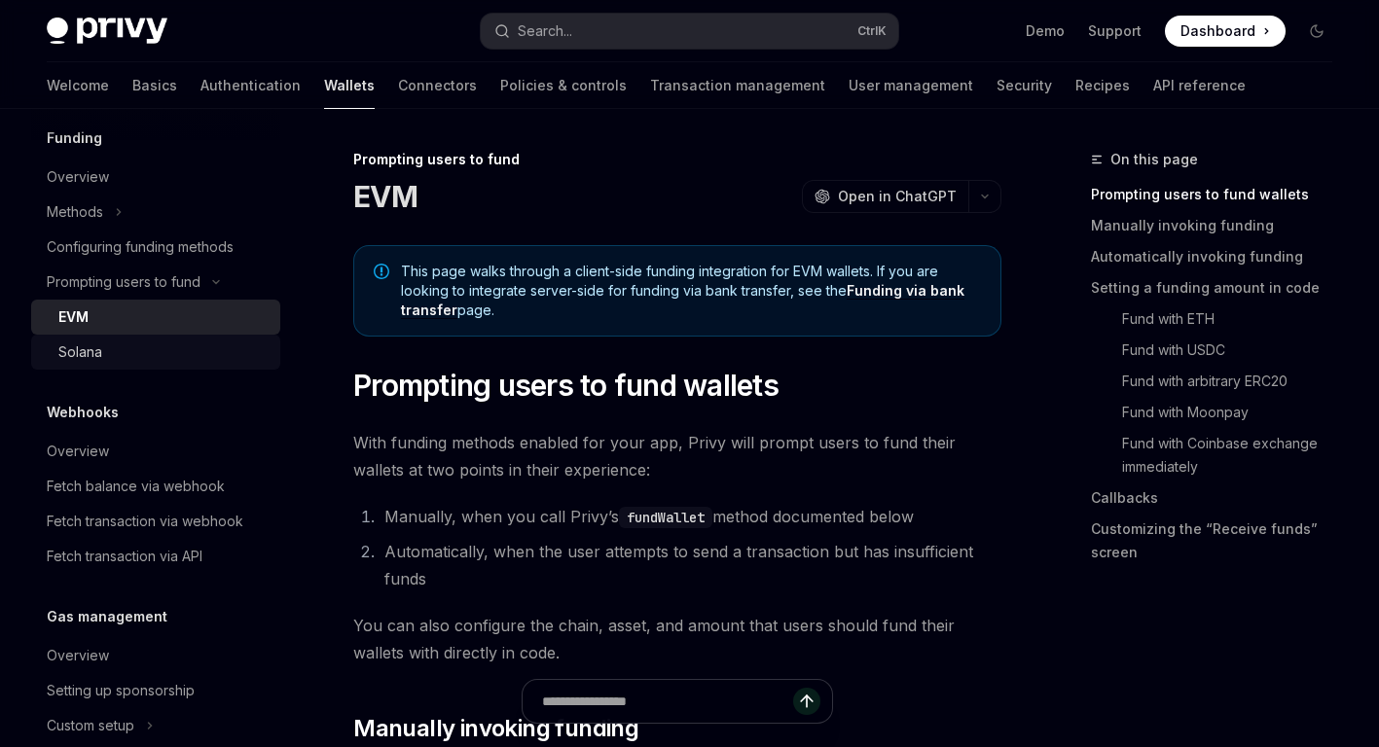
click at [198, 364] on div "Solana" at bounding box center [163, 352] width 210 height 23
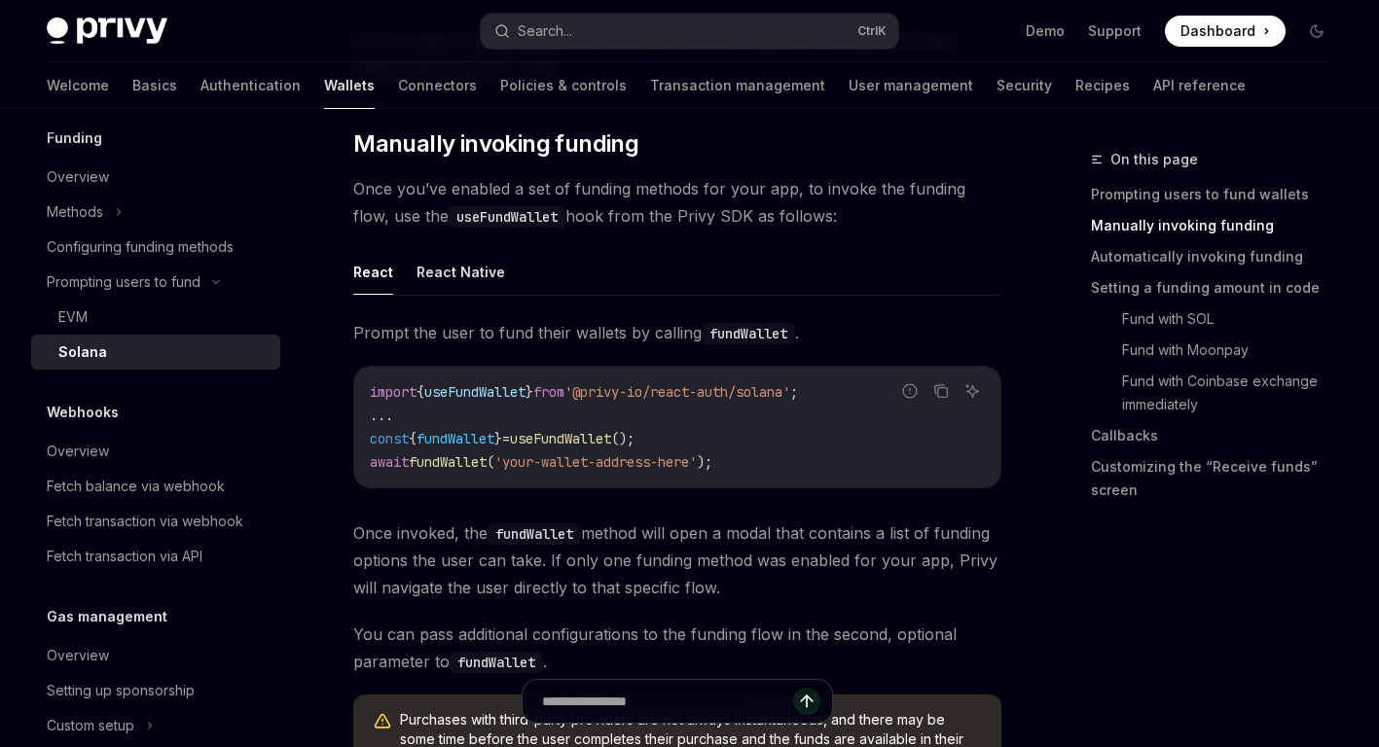
scroll to position [584, 0]
click at [451, 283] on button "React Native" at bounding box center [461, 273] width 89 height 46
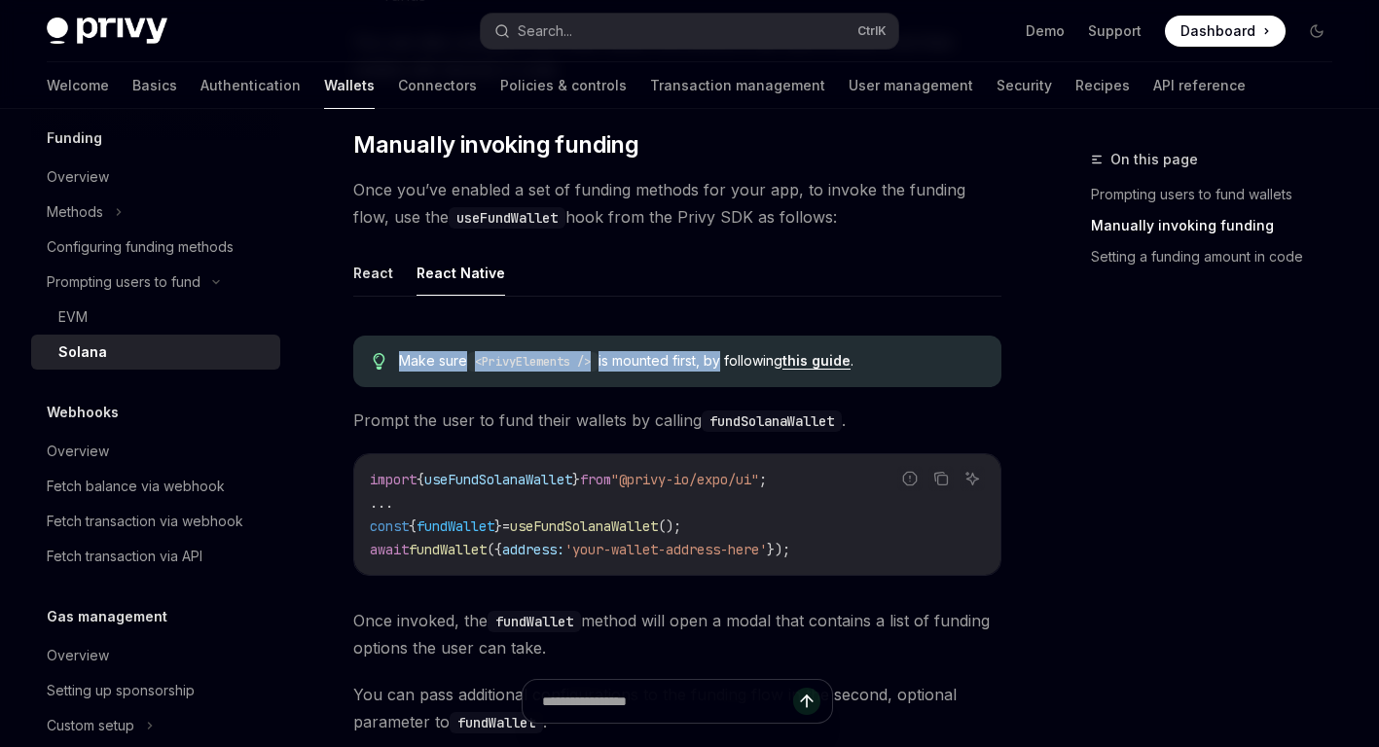
drag, startPoint x: 647, startPoint y: 361, endPoint x: 731, endPoint y: 363, distance: 83.7
click at [731, 363] on div "Make sure <PrivyElements /> is mounted first, by following this guide ." at bounding box center [677, 362] width 648 height 52
drag, startPoint x: 731, startPoint y: 363, endPoint x: 701, endPoint y: 363, distance: 30.2
click at [731, 363] on span "Make sure <PrivyElements /> is mounted first, by following this guide ." at bounding box center [690, 361] width 583 height 20
click at [701, 363] on span "Make sure <PrivyElements /> is mounted first, by following this guide ." at bounding box center [690, 361] width 583 height 20
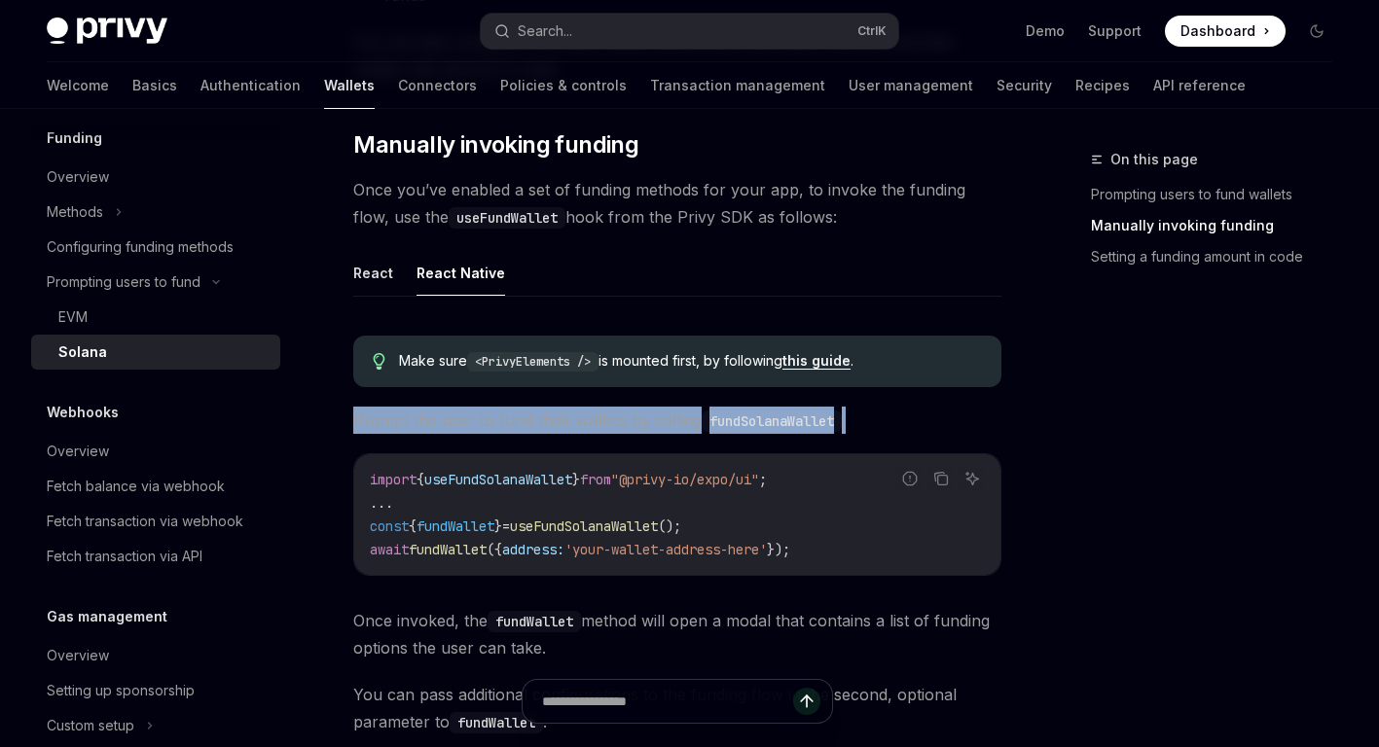
drag, startPoint x: 468, startPoint y: 420, endPoint x: 870, endPoint y: 420, distance: 401.9
click at [870, 420] on span "Prompt the user to fund their wallets by calling fundSolanaWallet ." at bounding box center [677, 420] width 648 height 27
click at [833, 418] on code "fundSolanaWallet" at bounding box center [772, 421] width 140 height 21
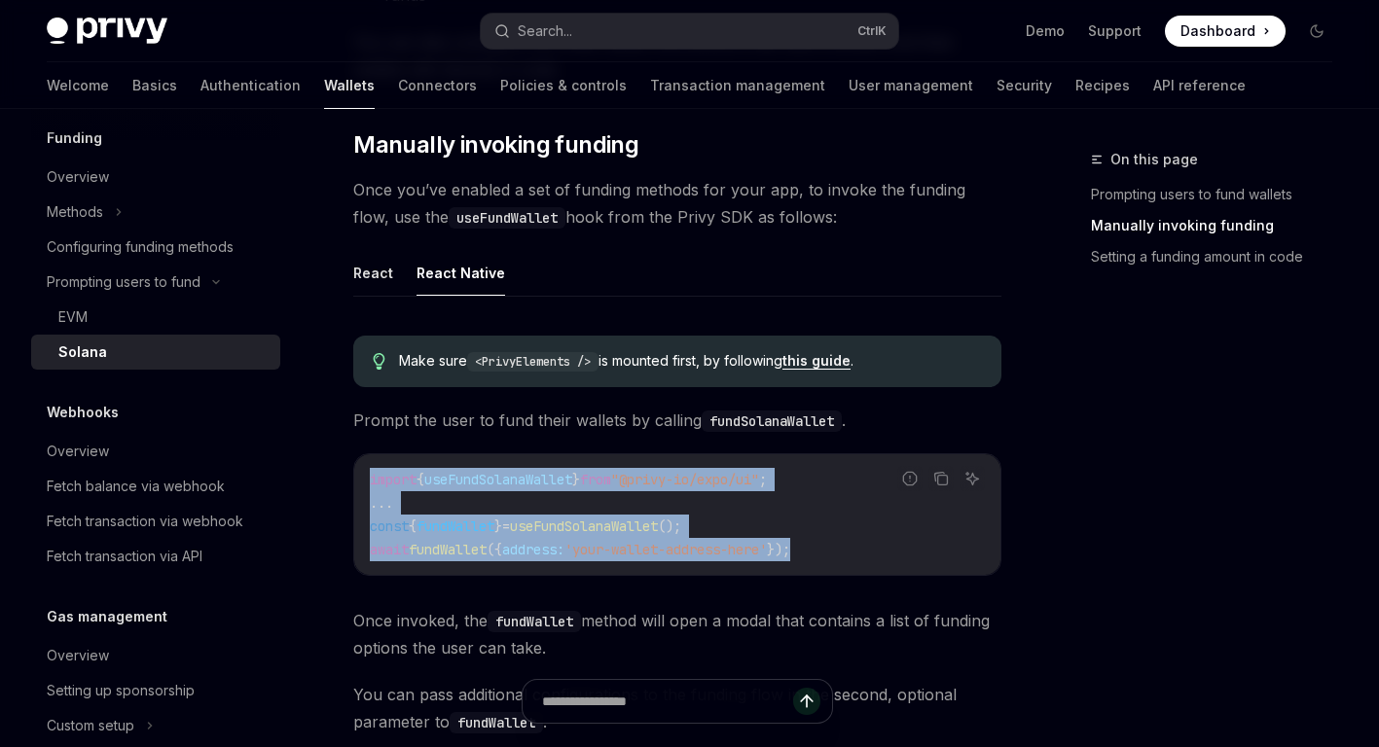
drag, startPoint x: 367, startPoint y: 473, endPoint x: 834, endPoint y: 542, distance: 472.2
click at [834, 542] on div "import { useFundSolanaWallet } from "@privy-io/expo/ui" ; ... const { fundWalle…" at bounding box center [677, 514] width 646 height 121
click at [834, 542] on code "import { useFundSolanaWallet } from "@privy-io/expo/ui" ; ... const { fundWalle…" at bounding box center [677, 514] width 615 height 93
drag, startPoint x: 845, startPoint y: 542, endPoint x: 371, endPoint y: 471, distance: 479.3
click at [371, 471] on code "import { useFundSolanaWallet } from "@privy-io/expo/ui" ; ... const { fundWalle…" at bounding box center [677, 514] width 615 height 93
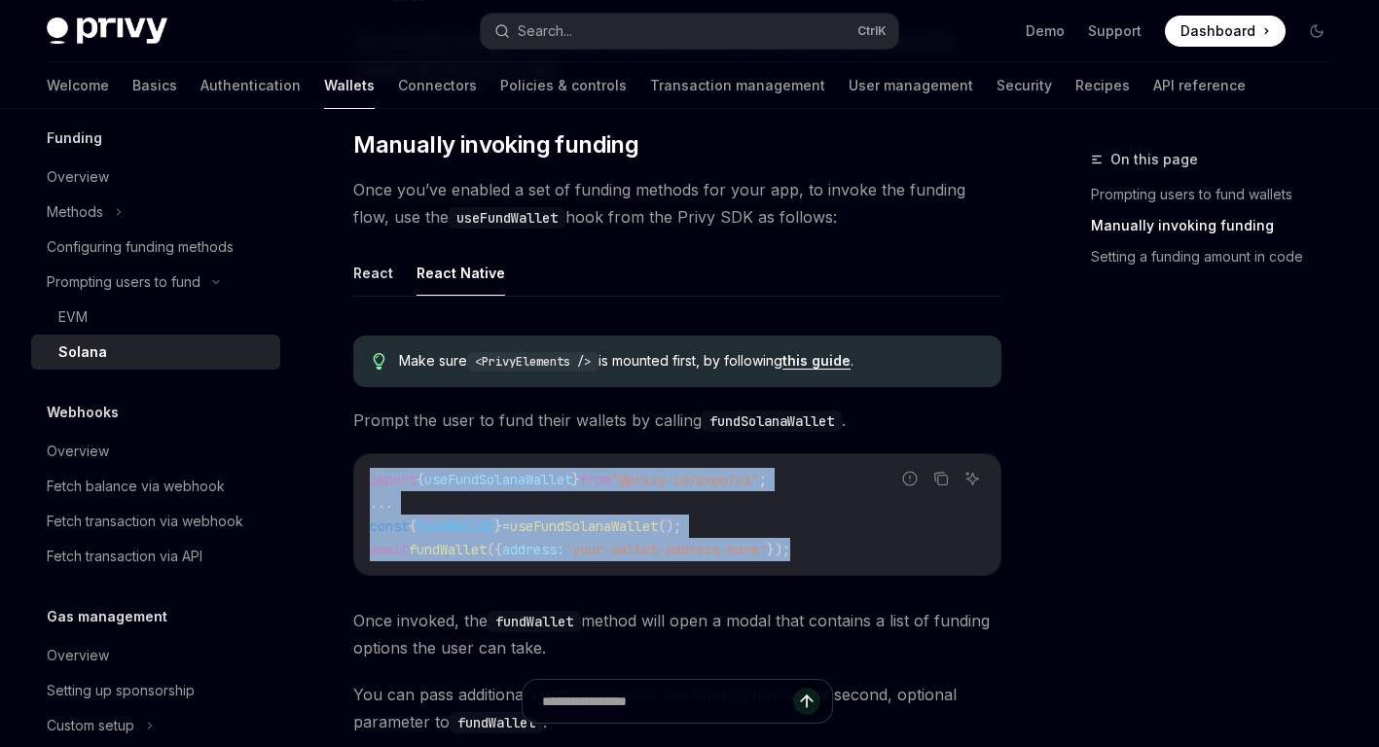
click at [370, 471] on span "import" at bounding box center [393, 480] width 47 height 18
drag, startPoint x: 378, startPoint y: 471, endPoint x: 841, endPoint y: 543, distance: 468.8
click at [841, 543] on div "import { useFundSolanaWallet } from "@privy-io/expo/ui" ; ... const { fundWalle…" at bounding box center [677, 514] width 646 height 121
drag, startPoint x: 841, startPoint y: 543, endPoint x: 779, endPoint y: 524, distance: 65.3
click at [841, 543] on code "import { useFundSolanaWallet } from "@privy-io/expo/ui" ; ... const { fundWalle…" at bounding box center [677, 514] width 615 height 93
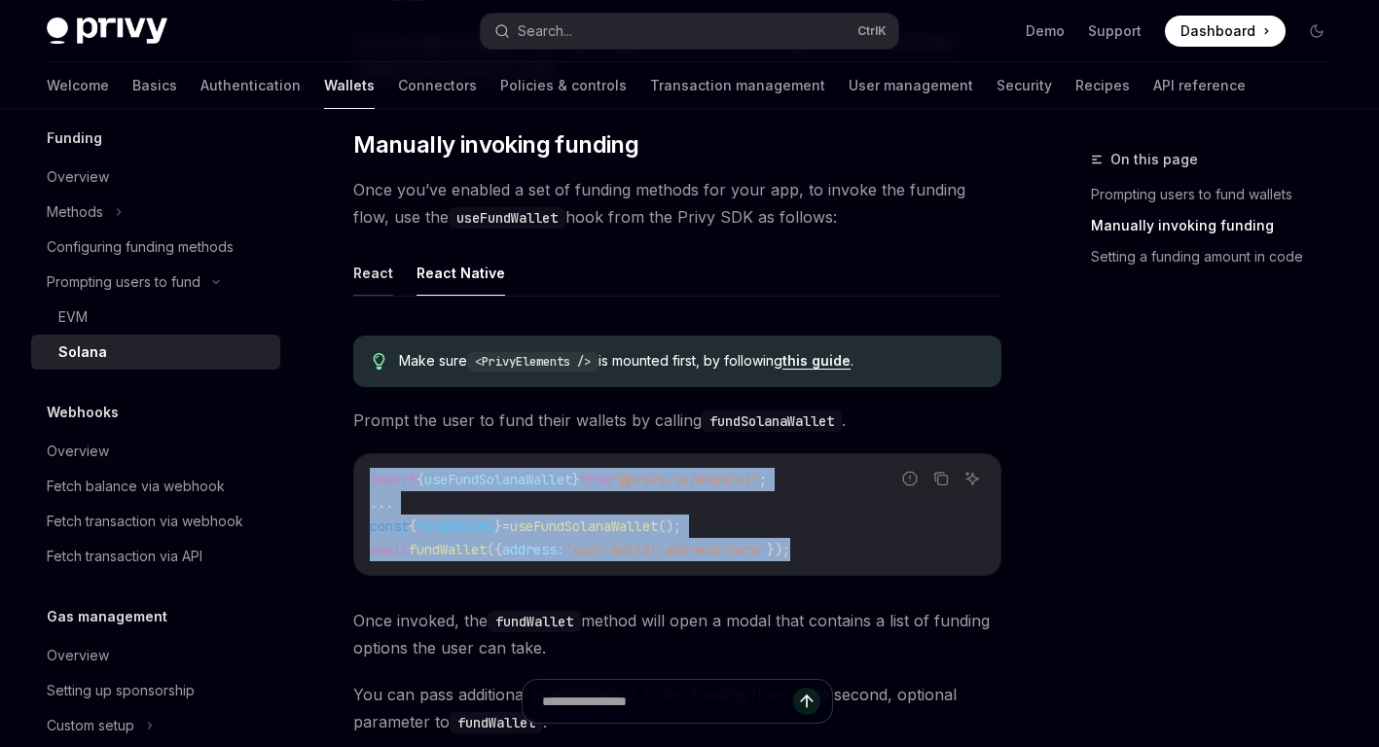
click at [364, 274] on button "React" at bounding box center [373, 273] width 40 height 46
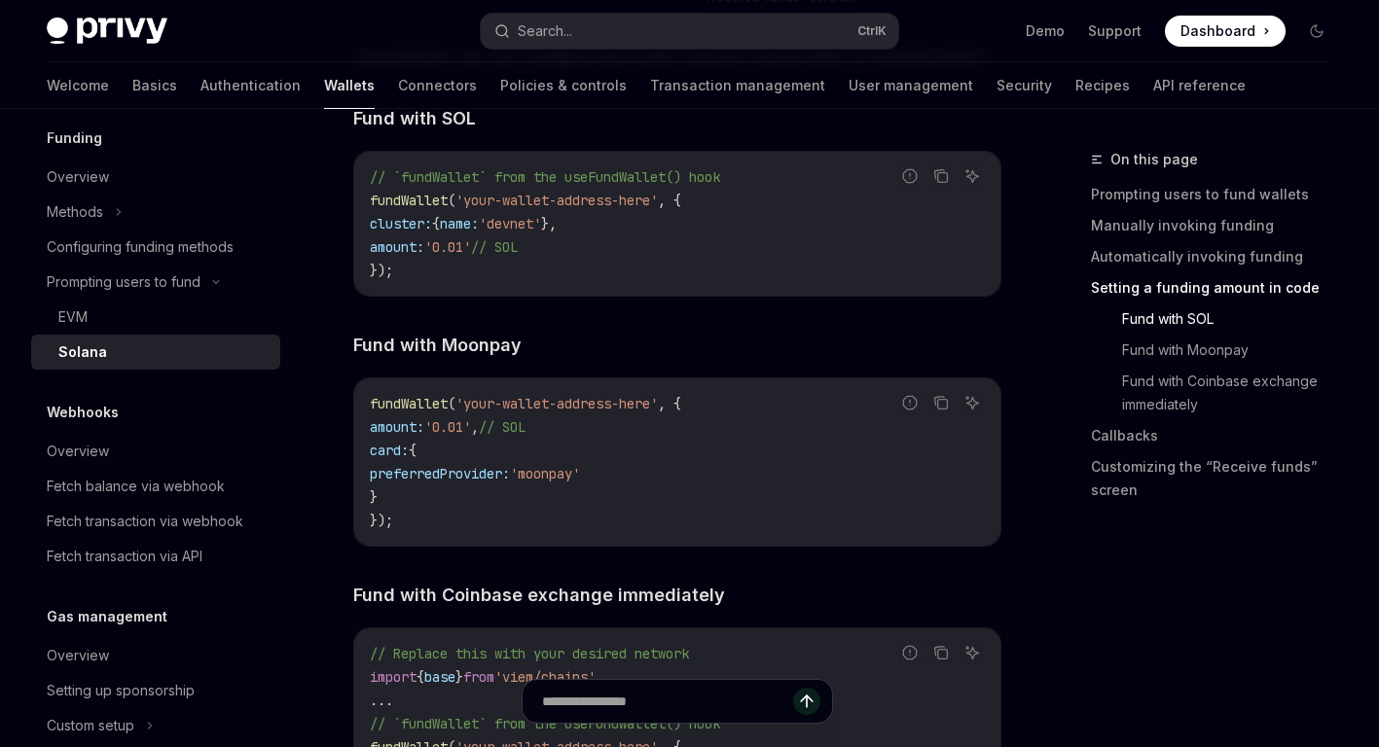
scroll to position [1265, 0]
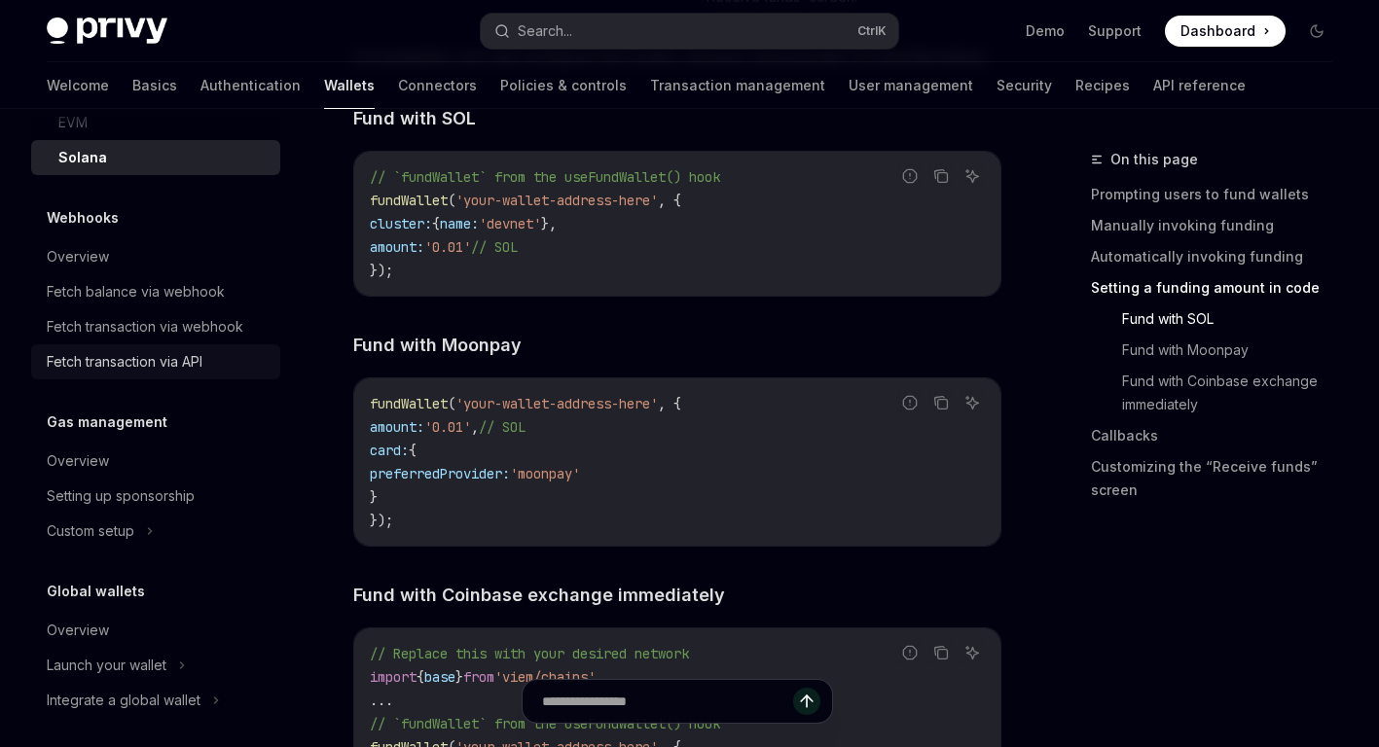
click at [178, 380] on link "Fetch transaction via API" at bounding box center [155, 362] width 249 height 35
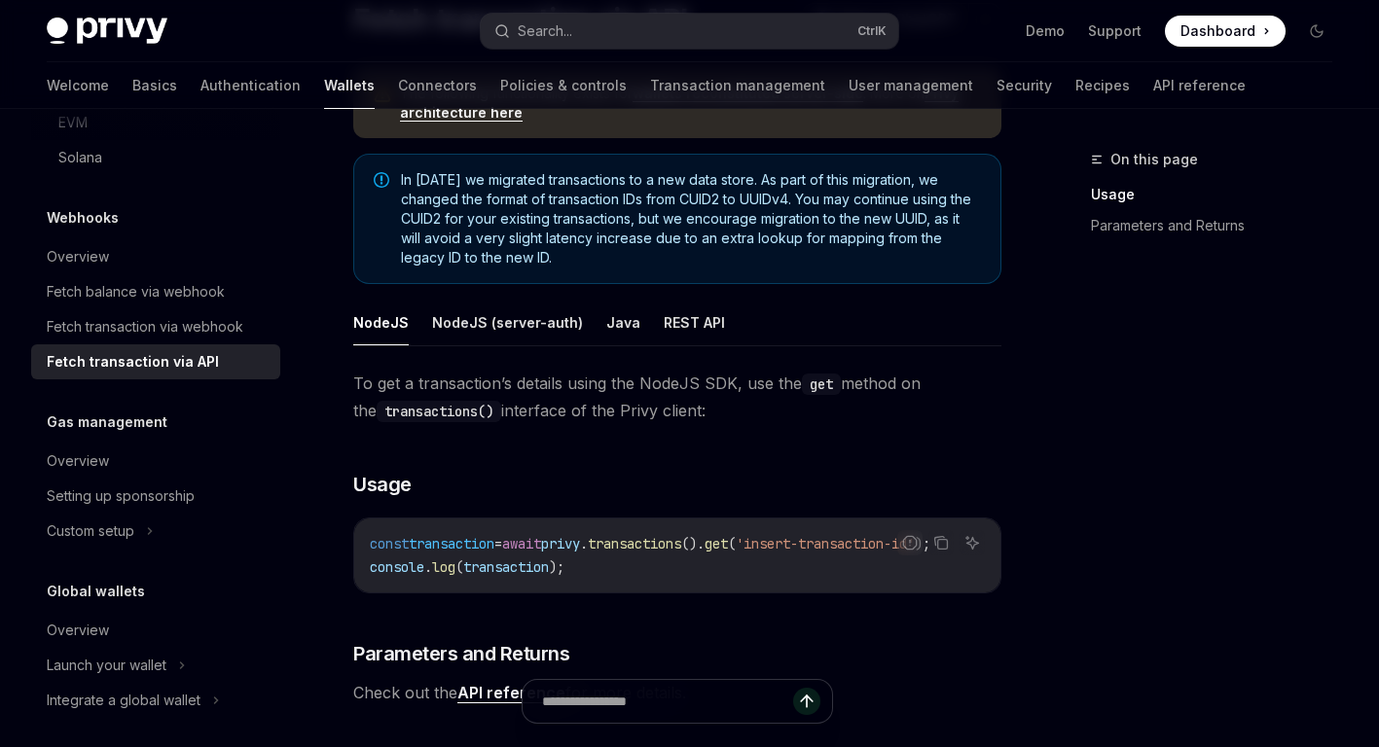
scroll to position [166, 0]
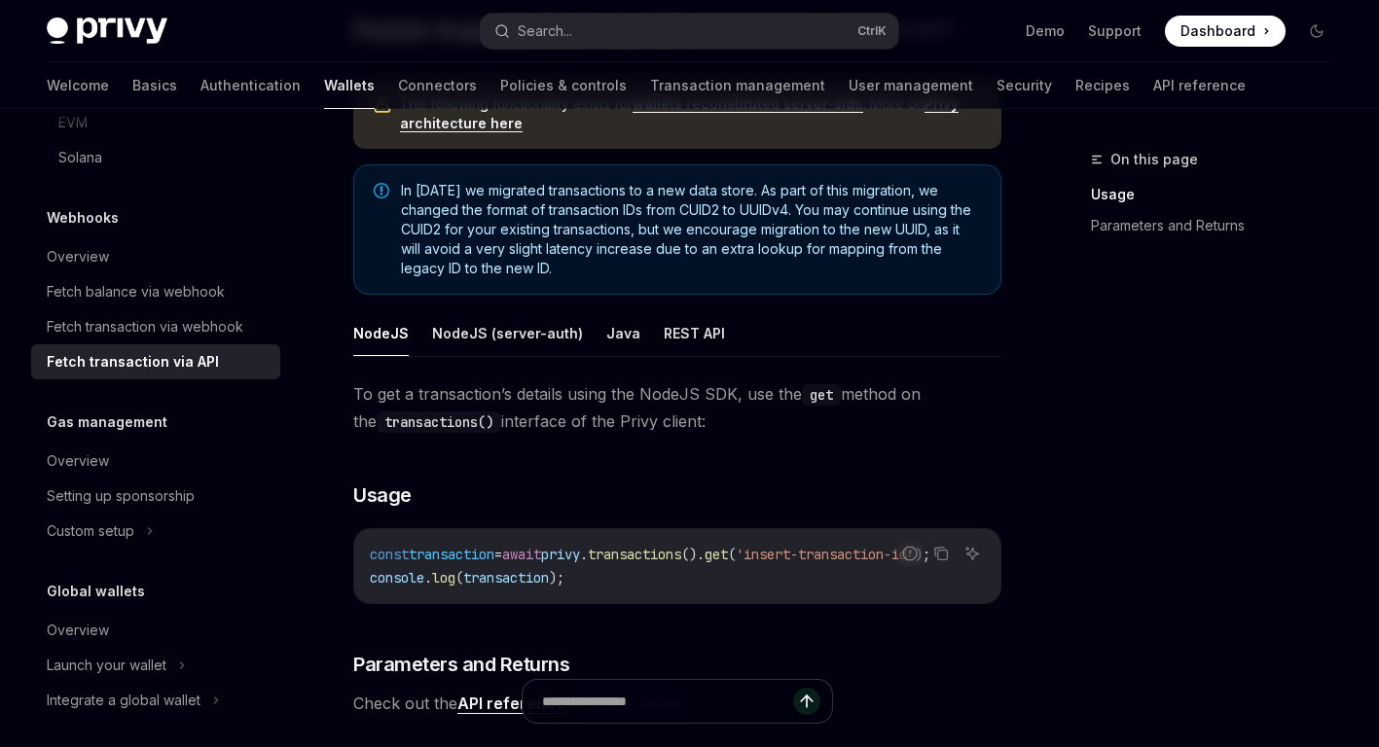
drag, startPoint x: 700, startPoint y: 602, endPoint x: 751, endPoint y: 600, distance: 51.7
click at [751, 600] on div "const transaction = await privy . transactions (). get ( 'insert-transaction-id…" at bounding box center [677, 566] width 646 height 74
click at [164, 304] on div "Fetch balance via webhook" at bounding box center [136, 291] width 178 height 23
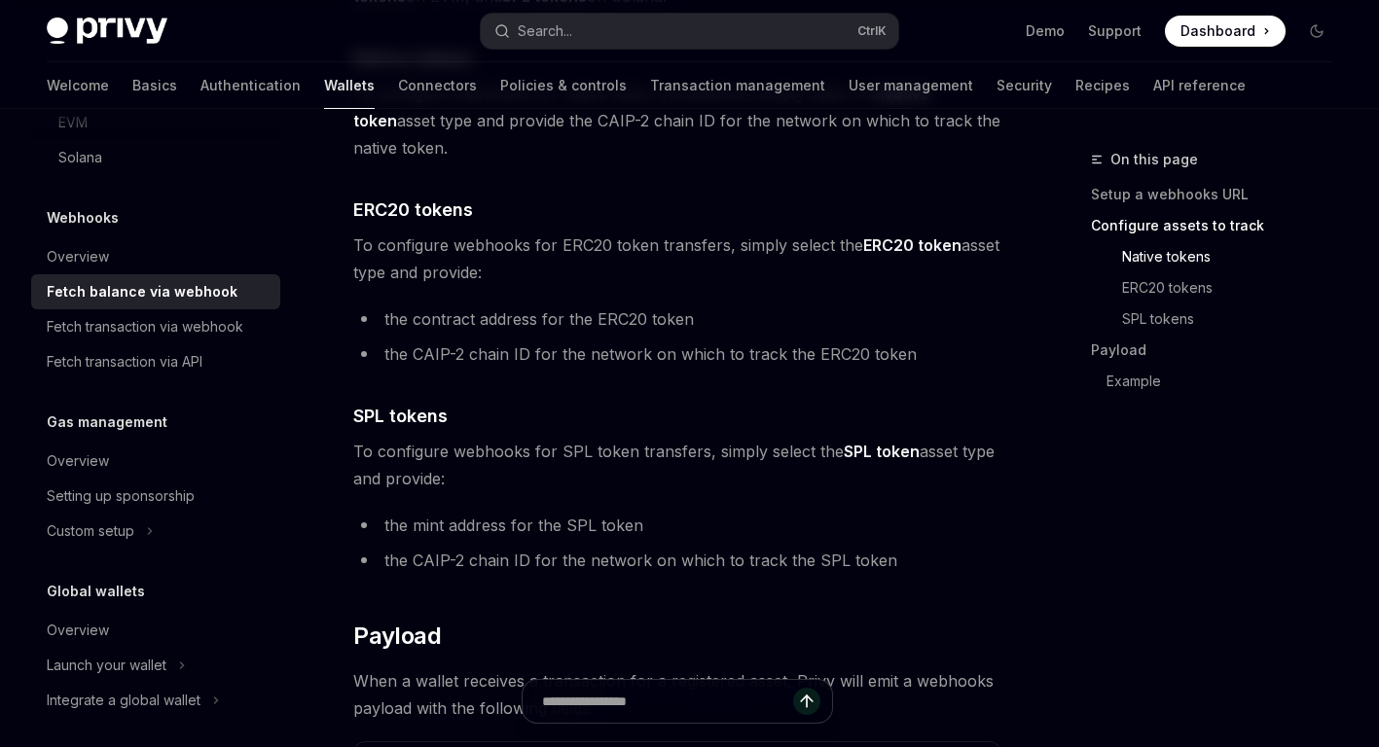
scroll to position [1557, 0]
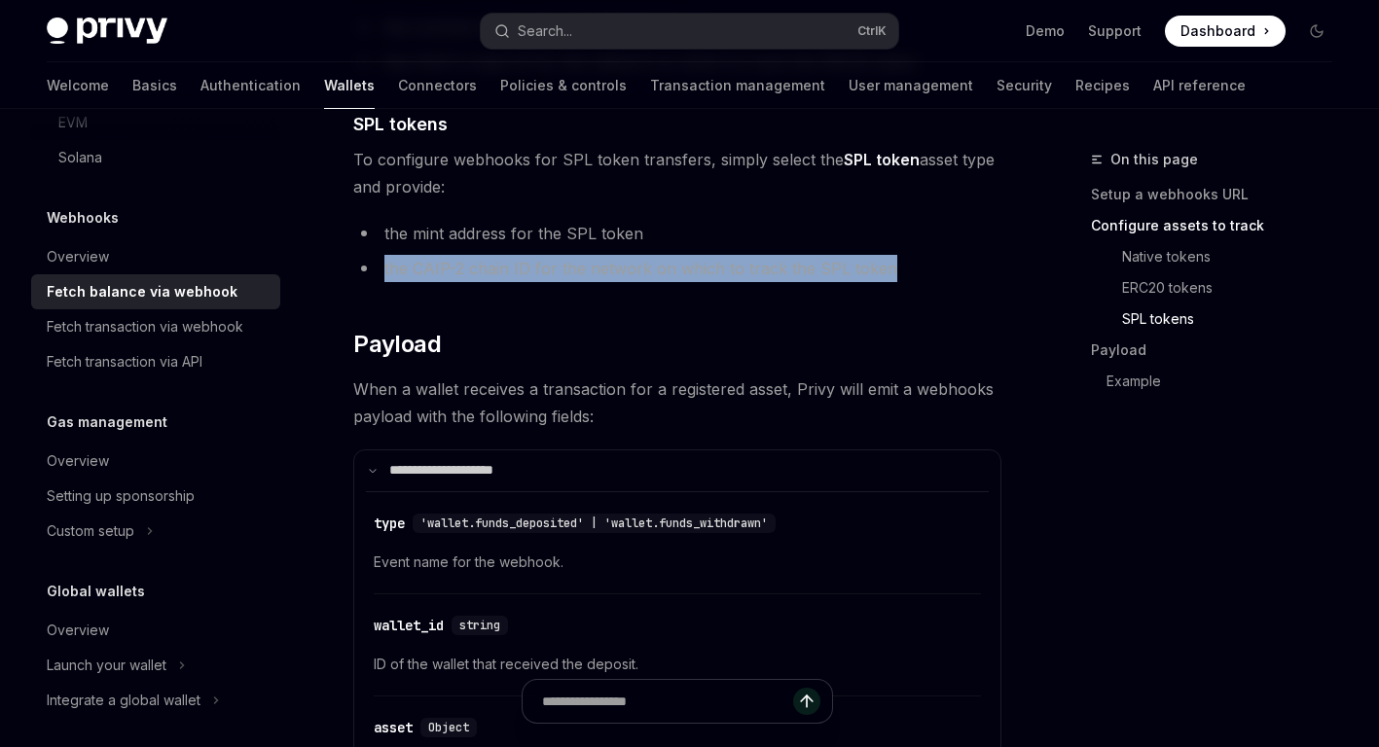
drag, startPoint x: 384, startPoint y: 271, endPoint x: 887, endPoint y: 258, distance: 502.3
click at [887, 258] on li "the CAIP-2 chain ID for the network on which to track the SPL token" at bounding box center [677, 268] width 648 height 27
drag, startPoint x: 887, startPoint y: 258, endPoint x: 858, endPoint y: 302, distance: 52.1
click at [883, 276] on li "the CAIP-2 chain ID for the network on which to track the SPL token" at bounding box center [677, 268] width 648 height 27
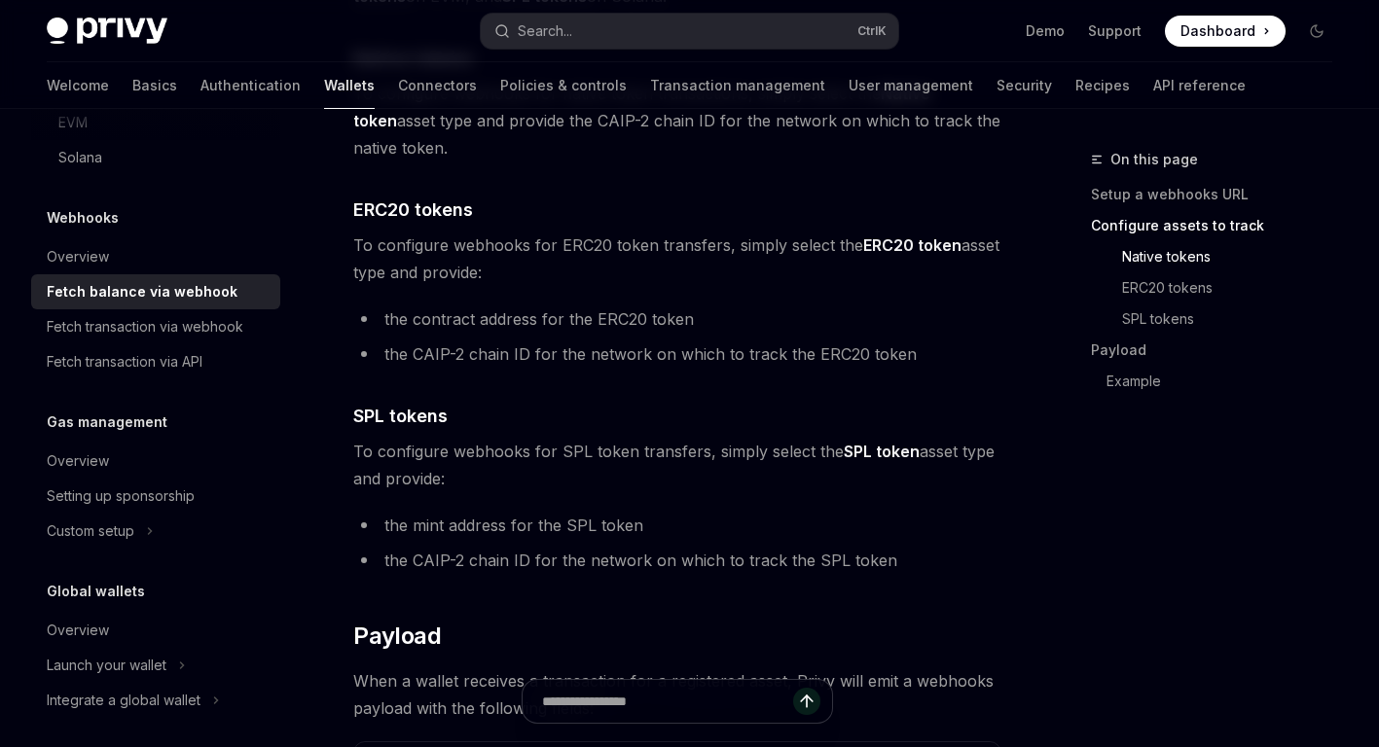
scroll to position [1071, 0]
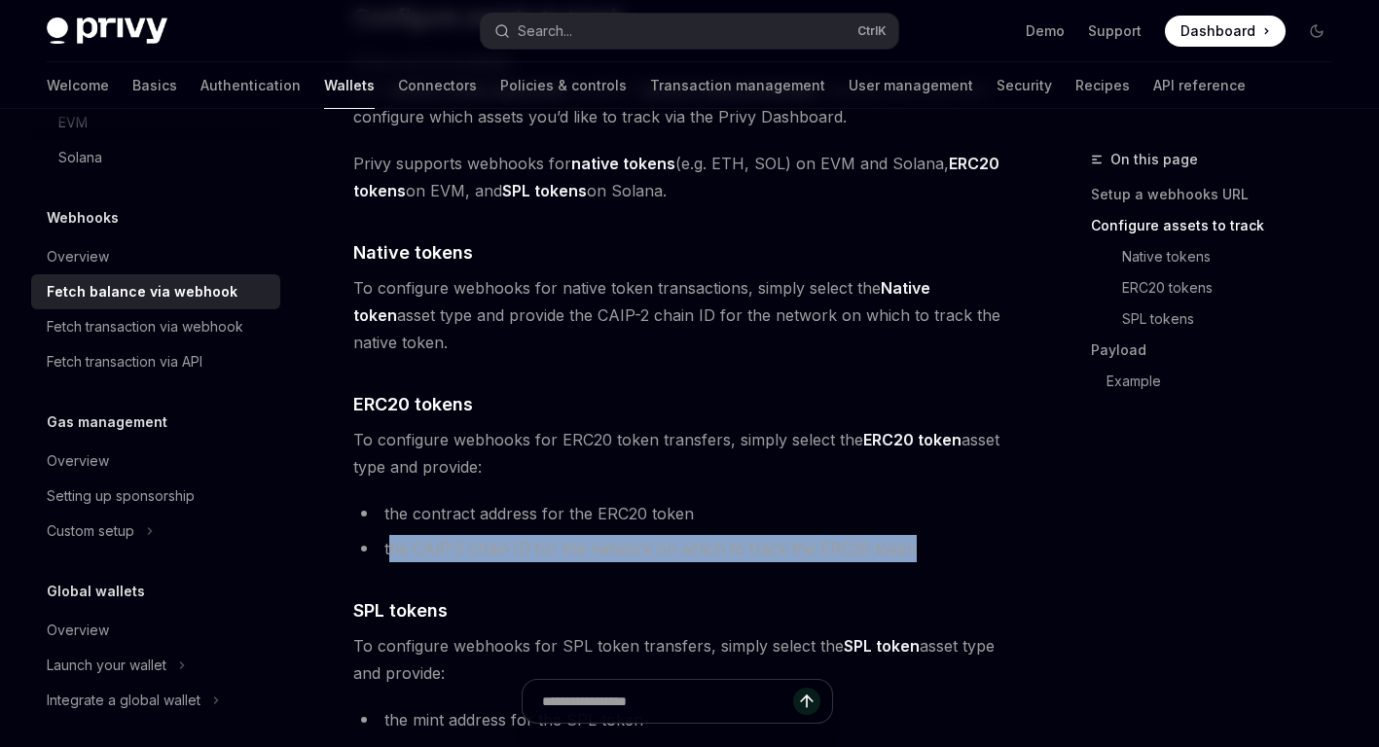
drag, startPoint x: 438, startPoint y: 537, endPoint x: 902, endPoint y: 540, distance: 464.2
click at [902, 540] on li "the CAIP-2 chain ID for the network on which to track the ERC20 token" at bounding box center [677, 548] width 648 height 27
drag, startPoint x: 902, startPoint y: 540, endPoint x: 809, endPoint y: 521, distance: 95.4
click at [903, 541] on li "the CAIP-2 chain ID for the network on which to track the ERC20 token" at bounding box center [677, 548] width 648 height 27
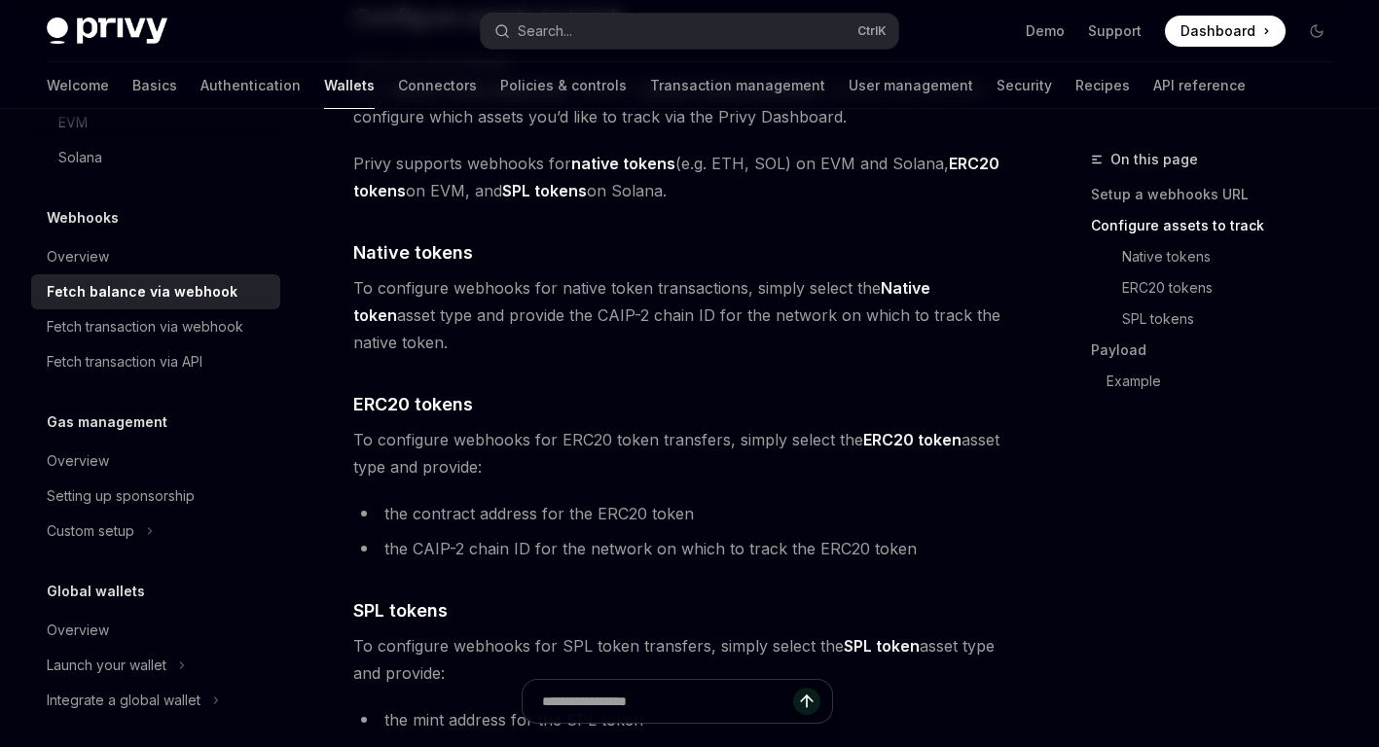
click at [686, 468] on span "To configure webhooks for ERC20 token transfers, simply select the ERC20 token …" at bounding box center [677, 453] width 648 height 55
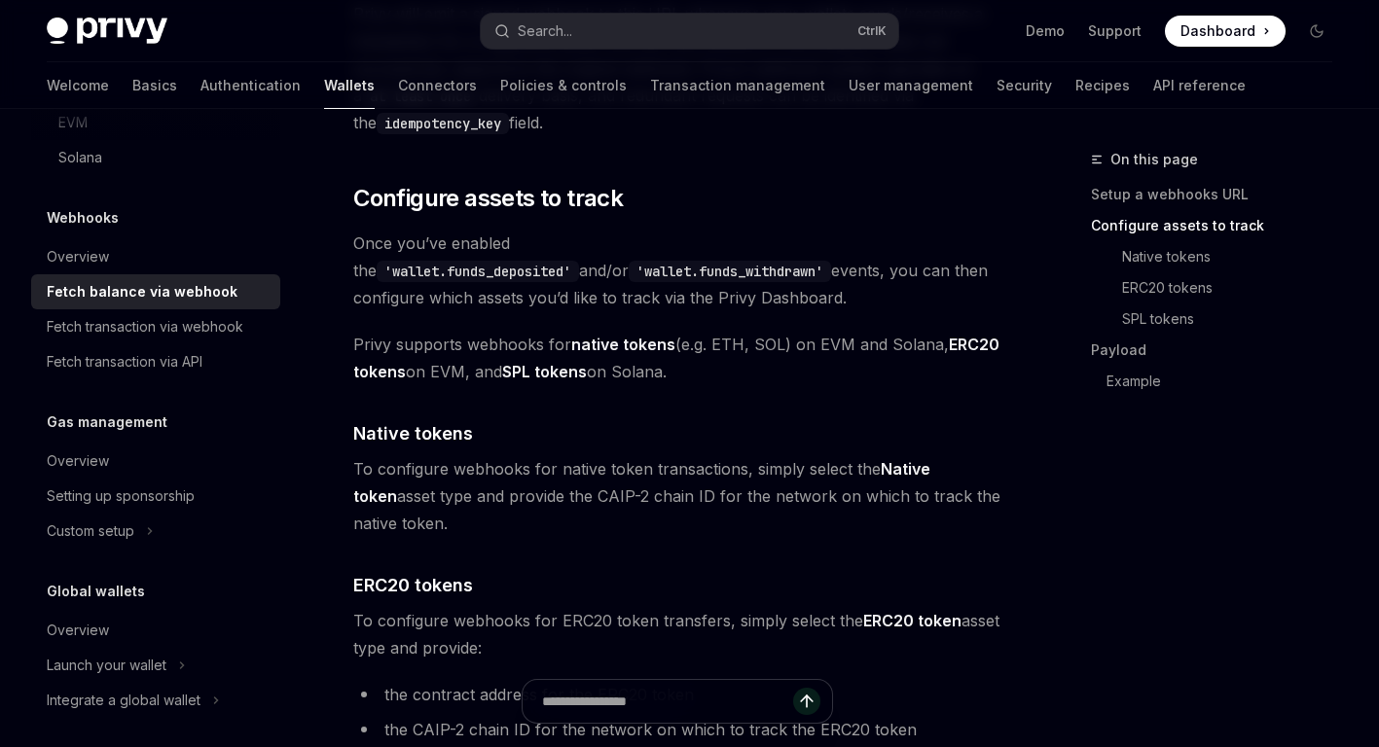
scroll to position [876, 0]
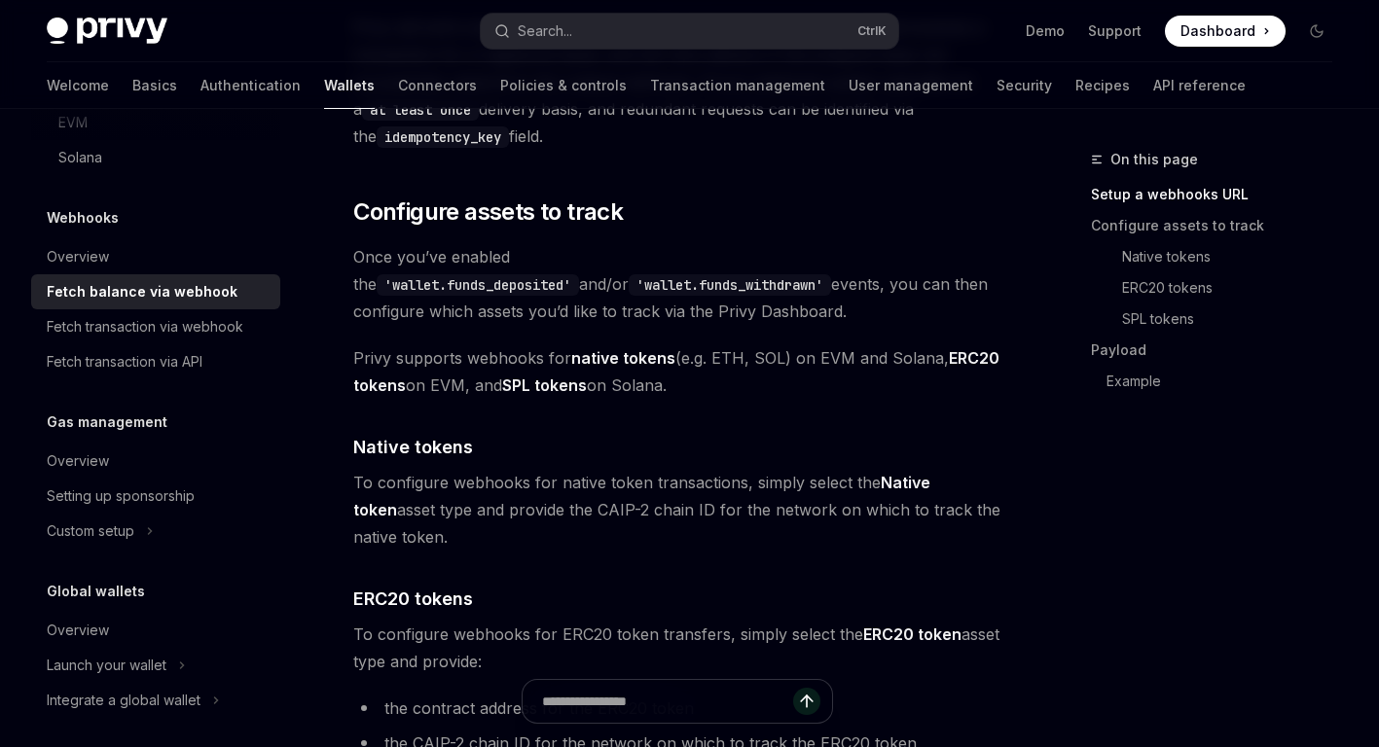
drag, startPoint x: 349, startPoint y: 252, endPoint x: 711, endPoint y: 390, distance: 387.5
drag, startPoint x: 711, startPoint y: 390, endPoint x: 693, endPoint y: 379, distance: 21.9
click at [711, 390] on span "Privy supports webhooks for native tokens (e.g. ETH, SOL) on EVM and Solana, ER…" at bounding box center [677, 372] width 648 height 55
click at [690, 377] on span "Privy supports webhooks for native tokens (e.g. ETH, SOL) on EVM and Solana, ER…" at bounding box center [677, 372] width 648 height 55
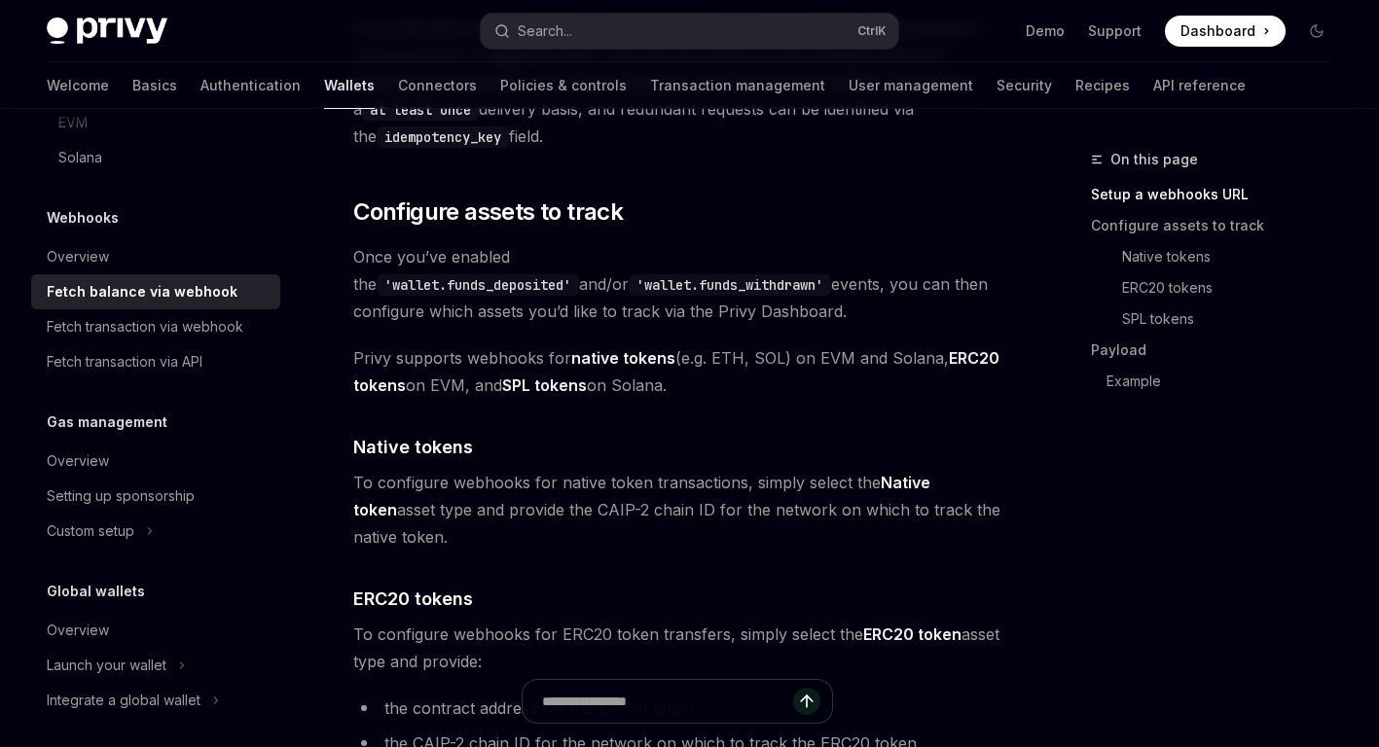
drag, startPoint x: 574, startPoint y: 383, endPoint x: 345, endPoint y: 362, distance: 229.7
drag, startPoint x: 345, startPoint y: 362, endPoint x: 381, endPoint y: 394, distance: 47.5
click at [492, 501] on span "To configure webhooks for native token transactions, simply select the Native t…" at bounding box center [677, 510] width 648 height 82
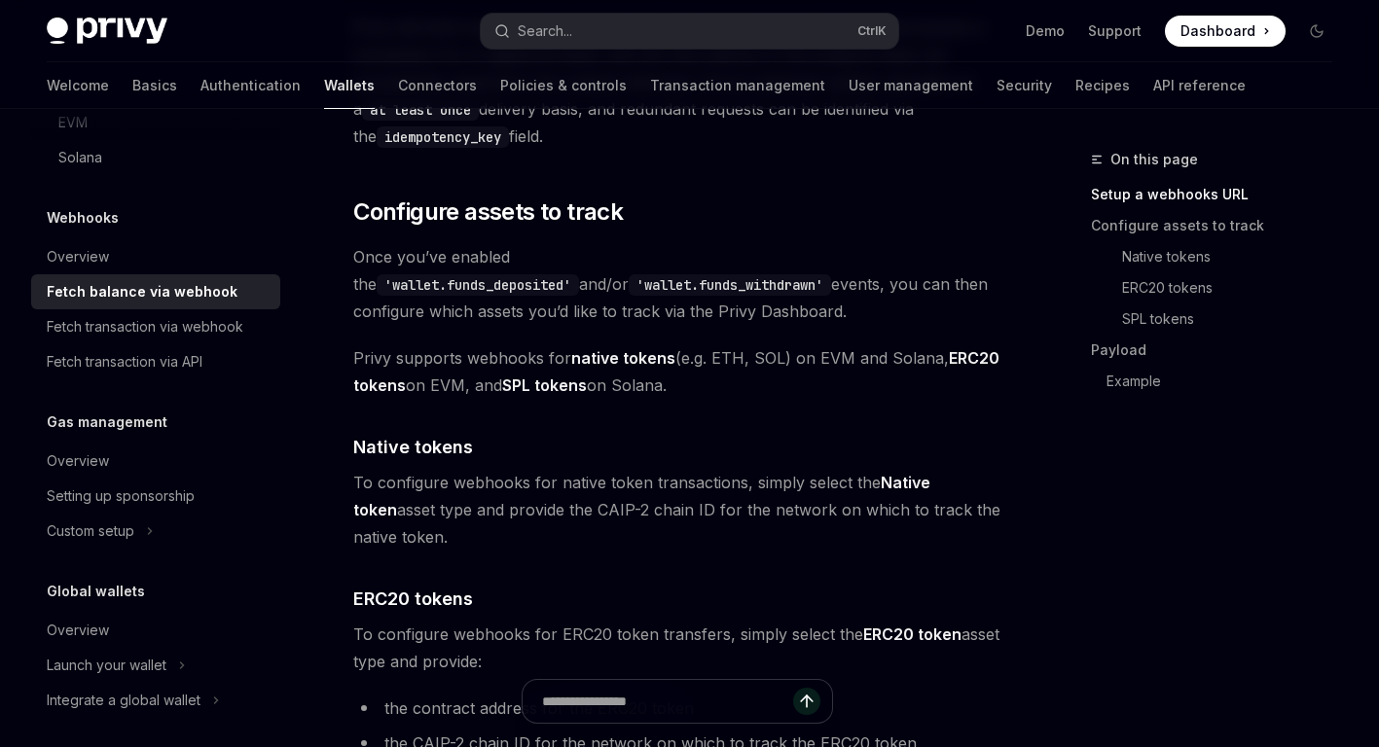
drag, startPoint x: 381, startPoint y: 260, endPoint x: 682, endPoint y: 321, distance: 307.9
click at [682, 321] on span "Once you’ve enabled the 'wallet.funds_deposited' and/or 'wallet.funds_withdrawn…" at bounding box center [677, 284] width 648 height 82
drag, startPoint x: 682, startPoint y: 321, endPoint x: 672, endPoint y: 324, distance: 10.2
click at [682, 321] on span "Once you’ve enabled the 'wallet.funds_deposited' and/or 'wallet.funds_withdrawn…" at bounding box center [677, 284] width 648 height 82
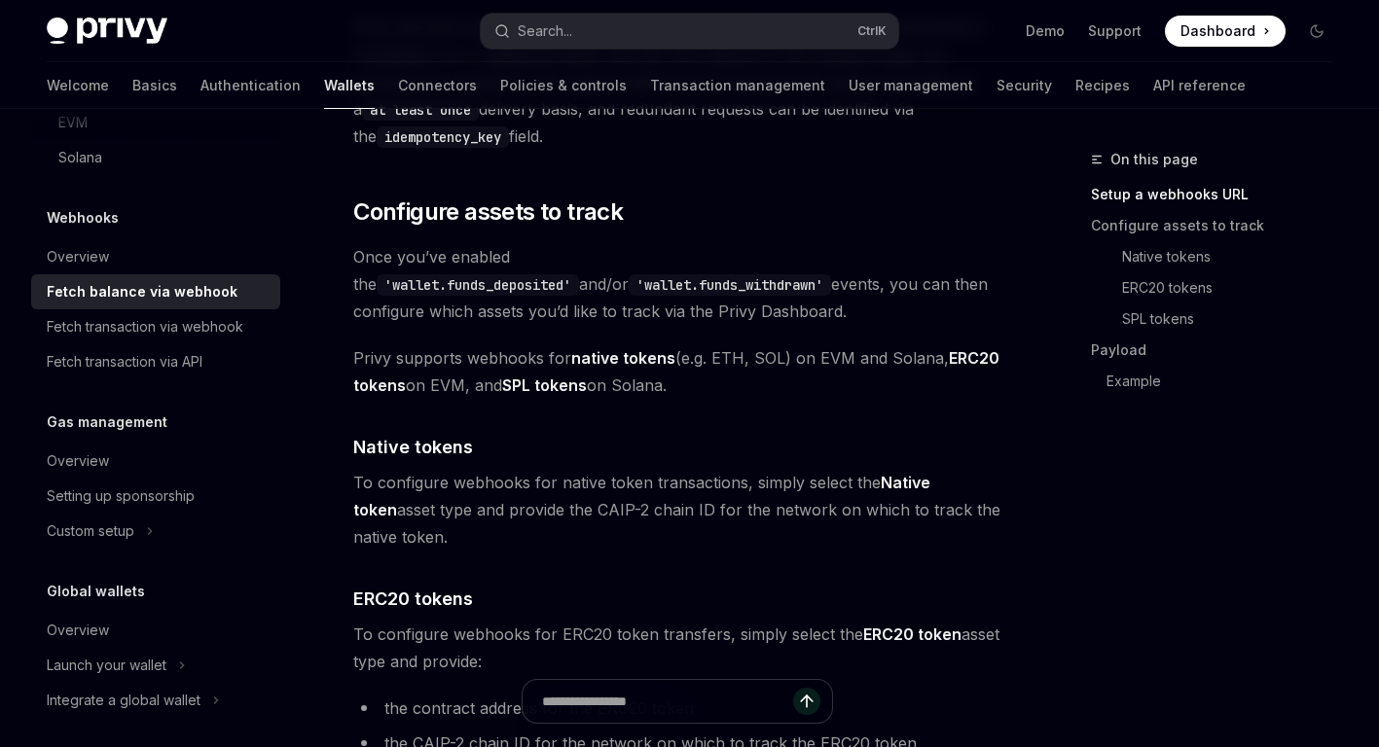
drag, startPoint x: 358, startPoint y: 362, endPoint x: 715, endPoint y: 384, distance: 357.9
click at [715, 384] on span "Privy supports webhooks for native tokens (e.g. ETH, SOL) on EVM and Solana, ER…" at bounding box center [677, 372] width 648 height 55
drag, startPoint x: 715, startPoint y: 384, endPoint x: 703, endPoint y: 383, distance: 12.7
click at [715, 384] on span "Privy supports webhooks for native tokens (e.g. ETH, SOL) on EVM and Solana, ER…" at bounding box center [677, 372] width 648 height 55
click at [703, 383] on span "Privy supports webhooks for native tokens (e.g. ETH, SOL) on EVM and Solana, ER…" at bounding box center [677, 372] width 648 height 55
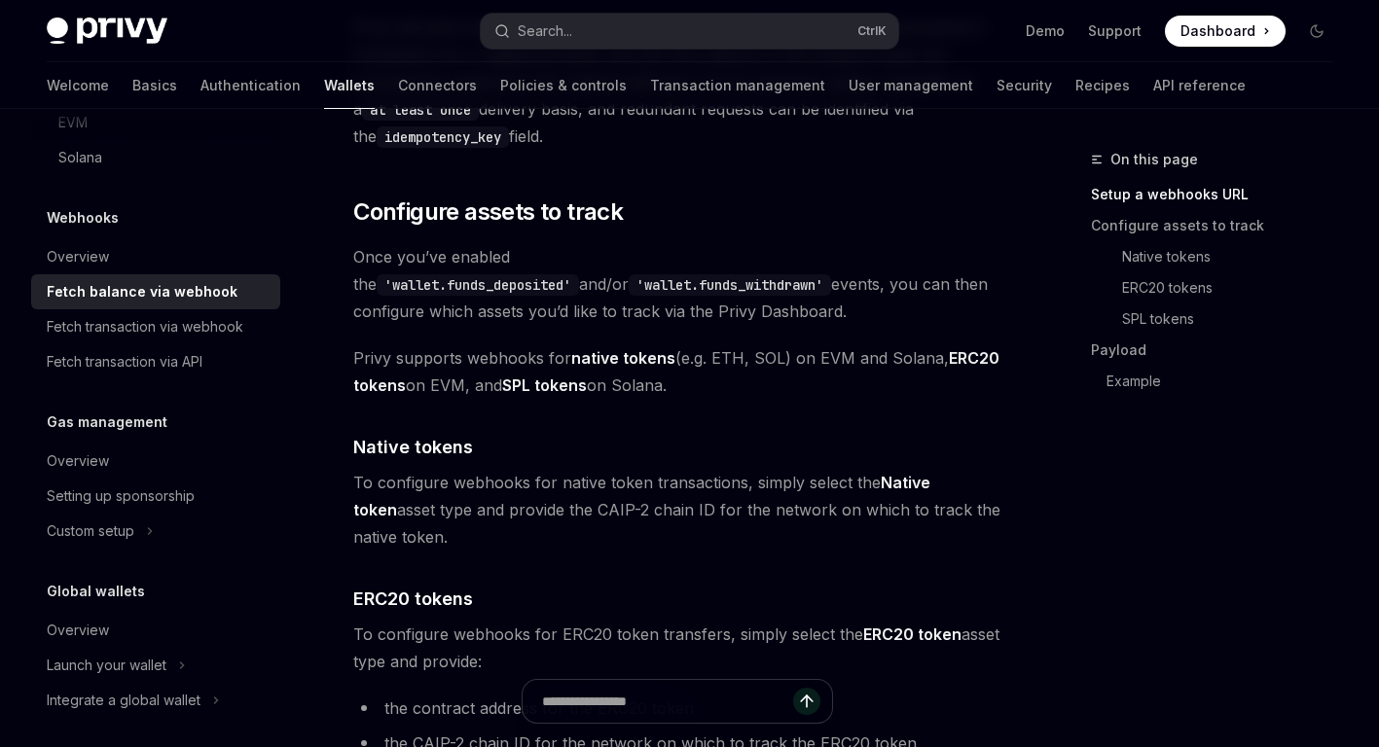
drag, startPoint x: 351, startPoint y: 476, endPoint x: 573, endPoint y: 542, distance: 231.6
click at [573, 542] on span "To configure webhooks for native token transactions, simply select the Native t…" at bounding box center [677, 510] width 648 height 82
drag, startPoint x: 461, startPoint y: 629, endPoint x: 421, endPoint y: 645, distance: 43.2
click at [461, 630] on span "To configure webhooks for ERC20 token transfers, simply select the ERC20 token …" at bounding box center [677, 648] width 648 height 55
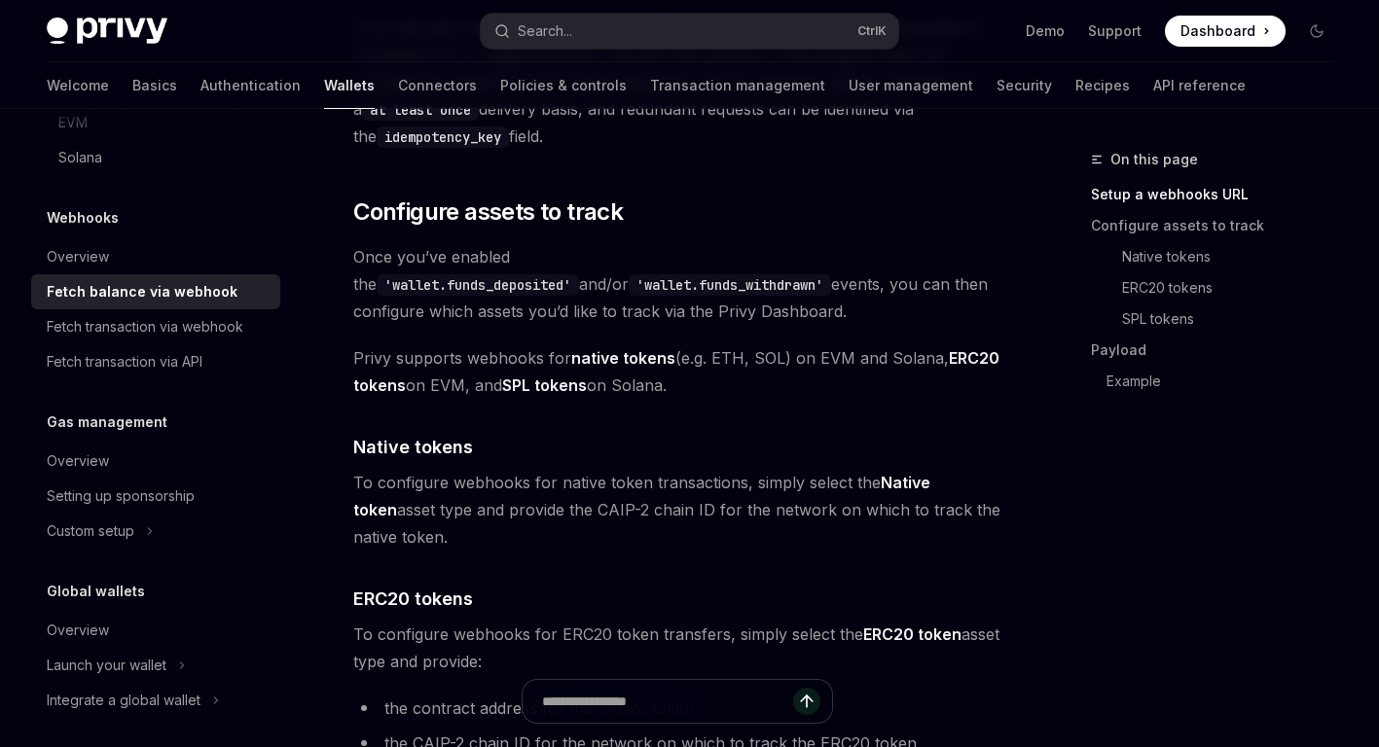
click at [412, 641] on span "To configure webhooks for ERC20 token transfers, simply select the ERC20 token …" at bounding box center [677, 648] width 648 height 55
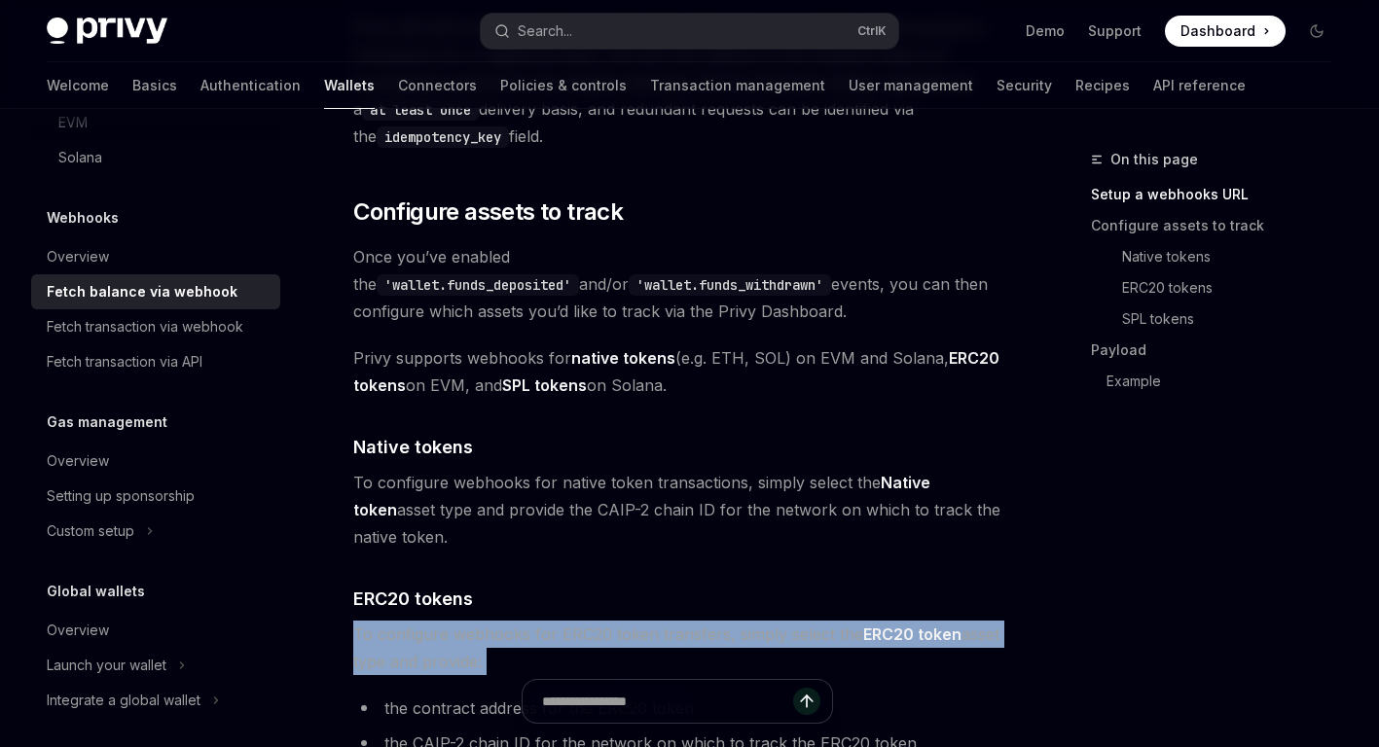
click at [412, 641] on span "To configure webhooks for ERC20 token transfers, simply select the ERC20 token …" at bounding box center [677, 648] width 648 height 55
drag, startPoint x: 412, startPoint y: 641, endPoint x: 454, endPoint y: 639, distance: 42.9
click at [451, 640] on span "To configure webhooks for ERC20 token transfers, simply select the ERC20 token …" at bounding box center [677, 648] width 648 height 55
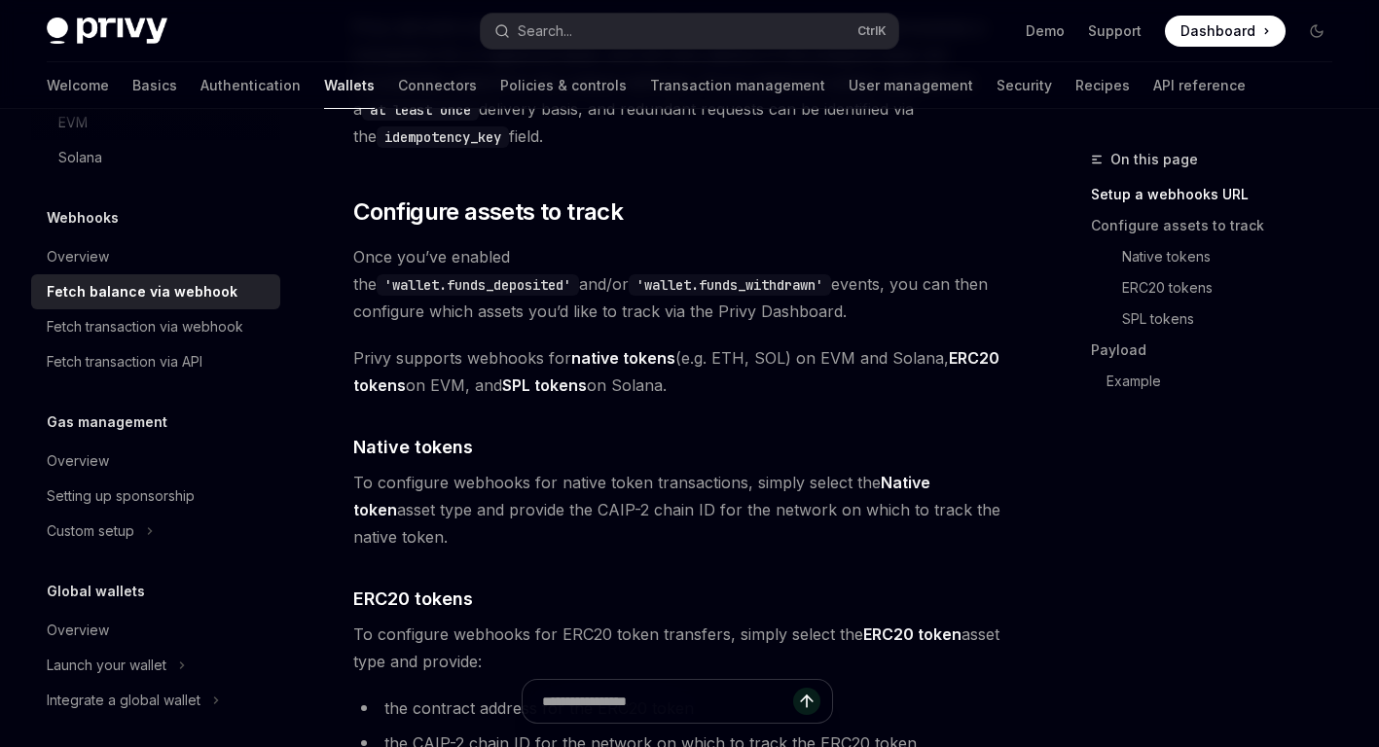
click at [475, 633] on span "To configure webhooks for ERC20 token transfers, simply select the ERC20 token …" at bounding box center [677, 648] width 648 height 55
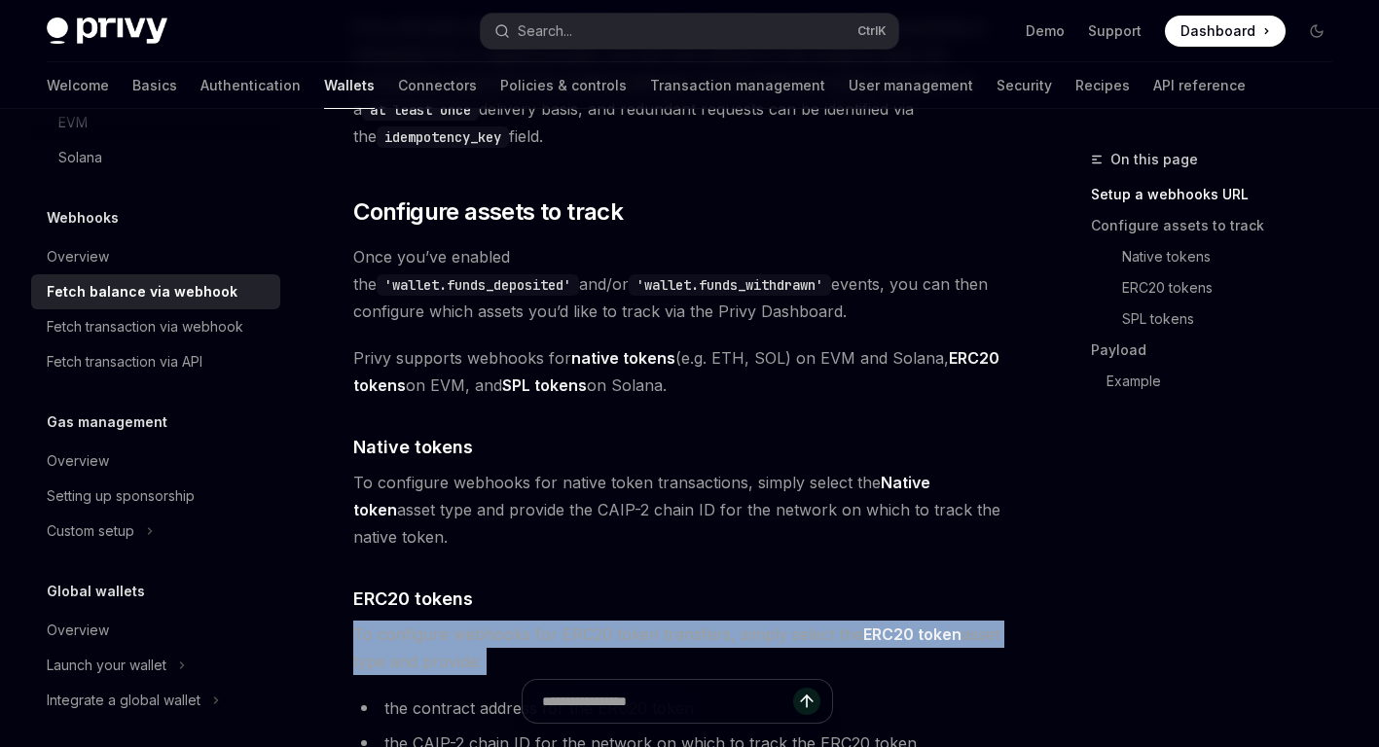
click at [475, 633] on span "To configure webhooks for ERC20 token transfers, simply select the ERC20 token …" at bounding box center [677, 648] width 648 height 55
drag, startPoint x: 475, startPoint y: 633, endPoint x: 470, endPoint y: 651, distance: 19.1
click at [481, 650] on span "To configure webhooks for ERC20 token transfers, simply select the ERC20 token …" at bounding box center [677, 648] width 648 height 55
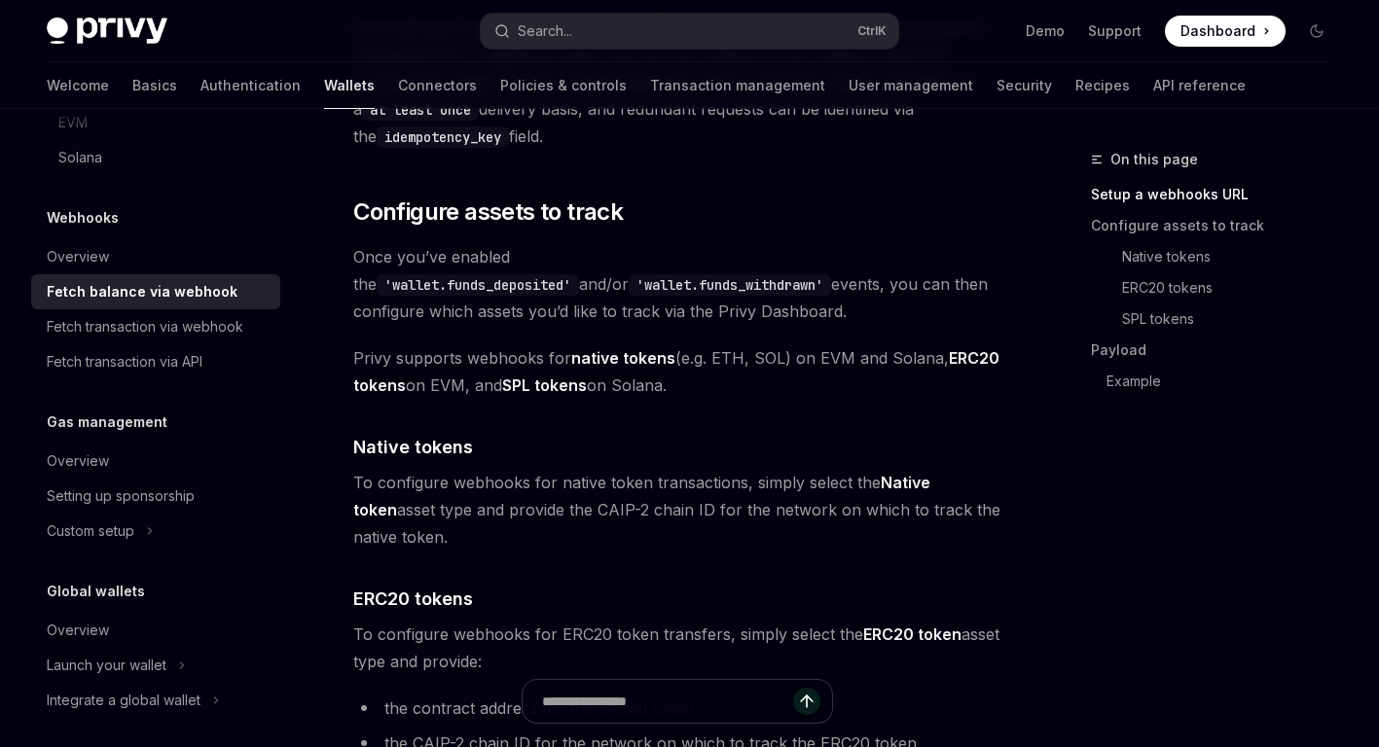
click at [463, 651] on span "To configure webhooks for ERC20 token transfers, simply select the ERC20 token …" at bounding box center [677, 648] width 648 height 55
drag, startPoint x: 481, startPoint y: 655, endPoint x: 354, endPoint y: 629, distance: 129.2
click at [354, 629] on span "To configure webhooks for ERC20 token transfers, simply select the ERC20 token …" at bounding box center [677, 648] width 648 height 55
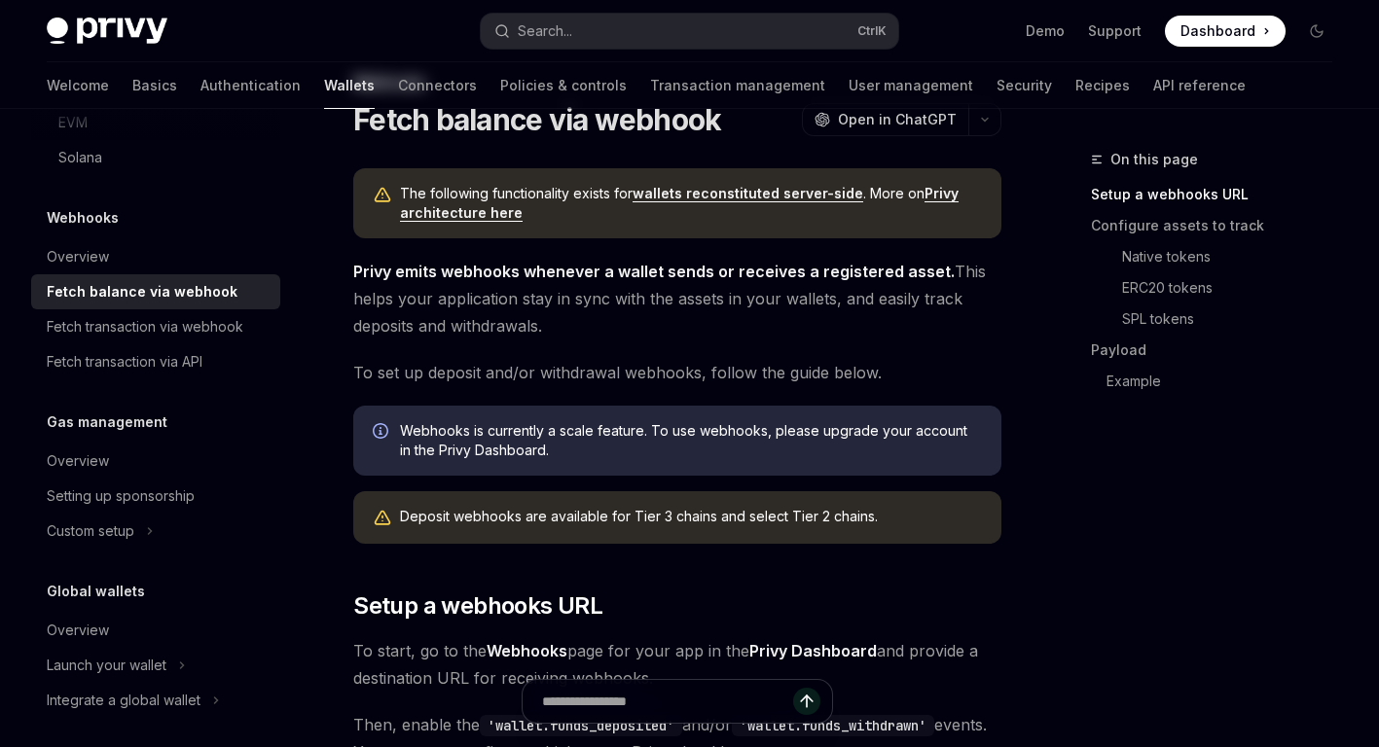
scroll to position [0, 0]
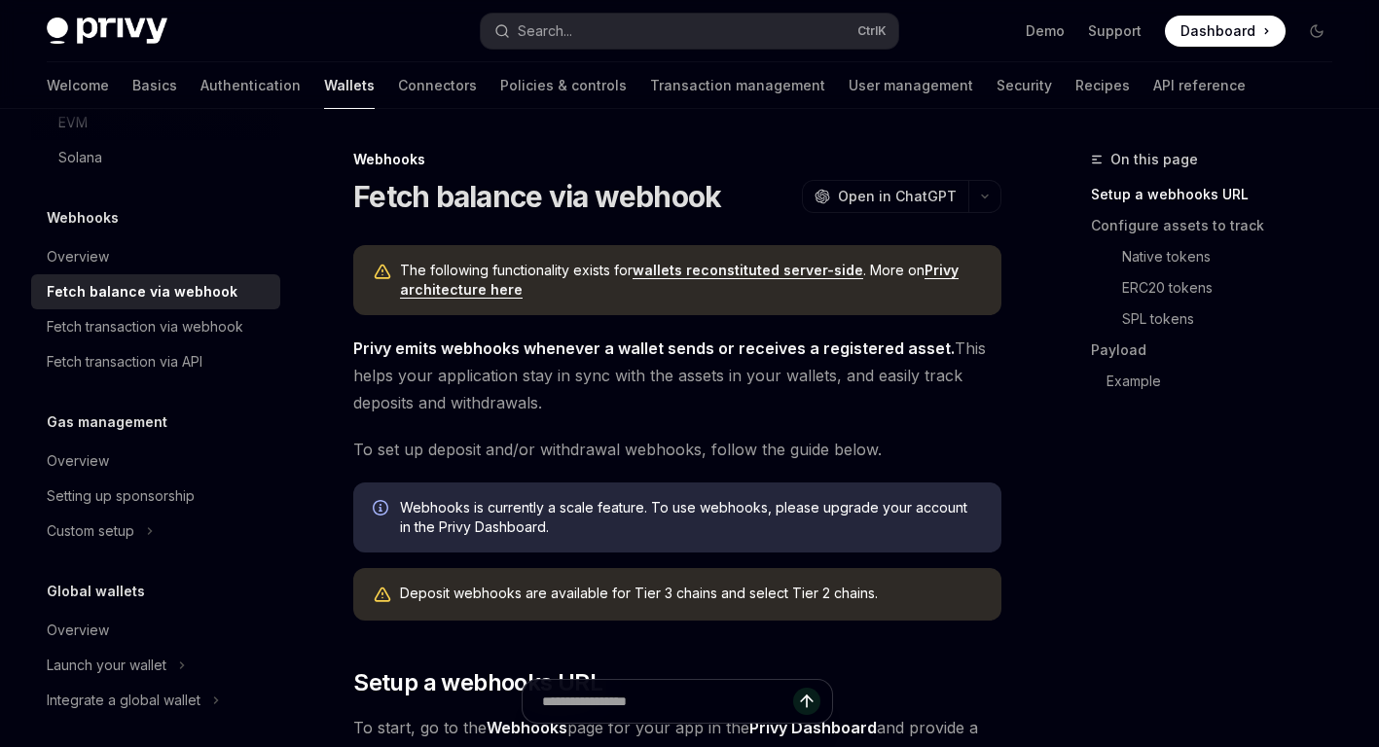
drag, startPoint x: 352, startPoint y: 343, endPoint x: 686, endPoint y: 406, distance: 339.8
drag, startPoint x: 686, startPoint y: 406, endPoint x: 686, endPoint y: 393, distance: 12.7
click at [686, 393] on span "Privy emits webhooks whenever a wallet sends or receives a registered asset. Th…" at bounding box center [677, 376] width 648 height 82
click at [528, 436] on span "To set up deposit and/or withdrawal webhooks, follow the guide below." at bounding box center [677, 449] width 648 height 27
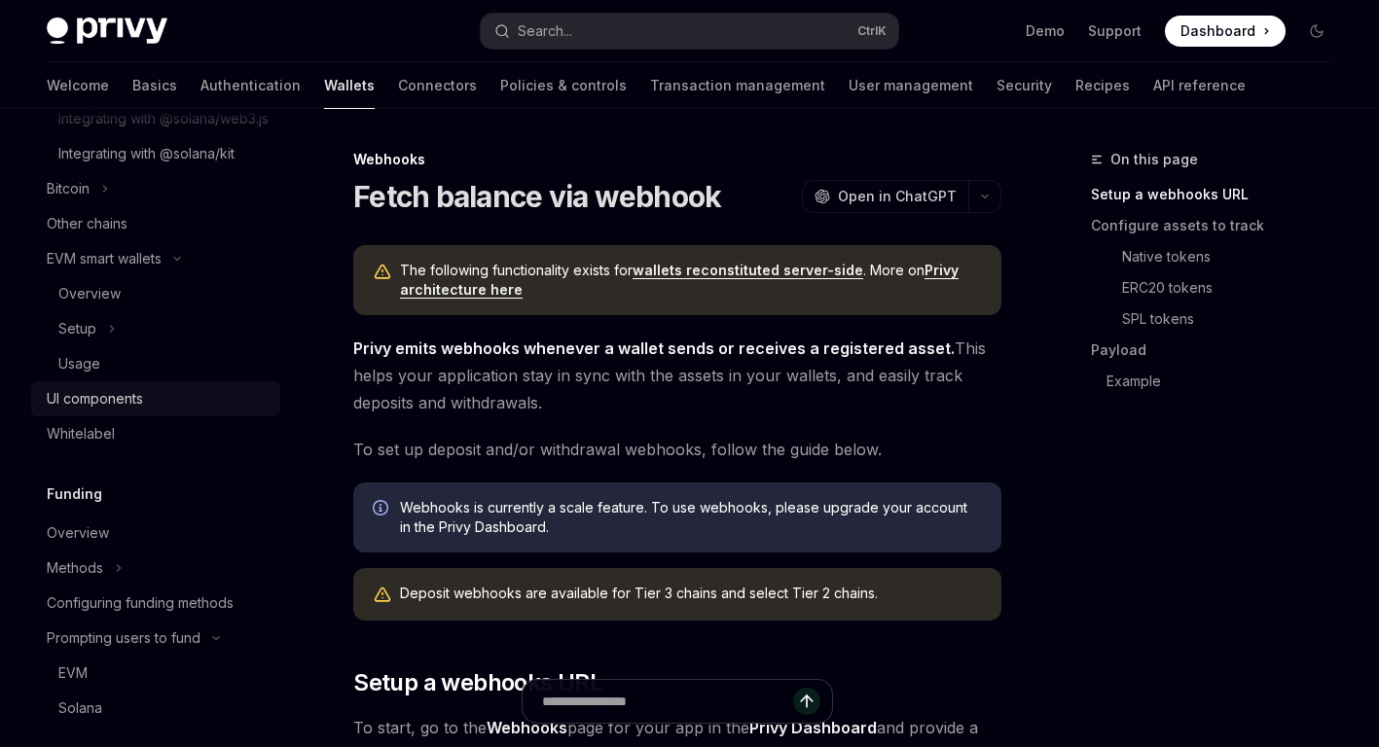
scroll to position [422, 0]
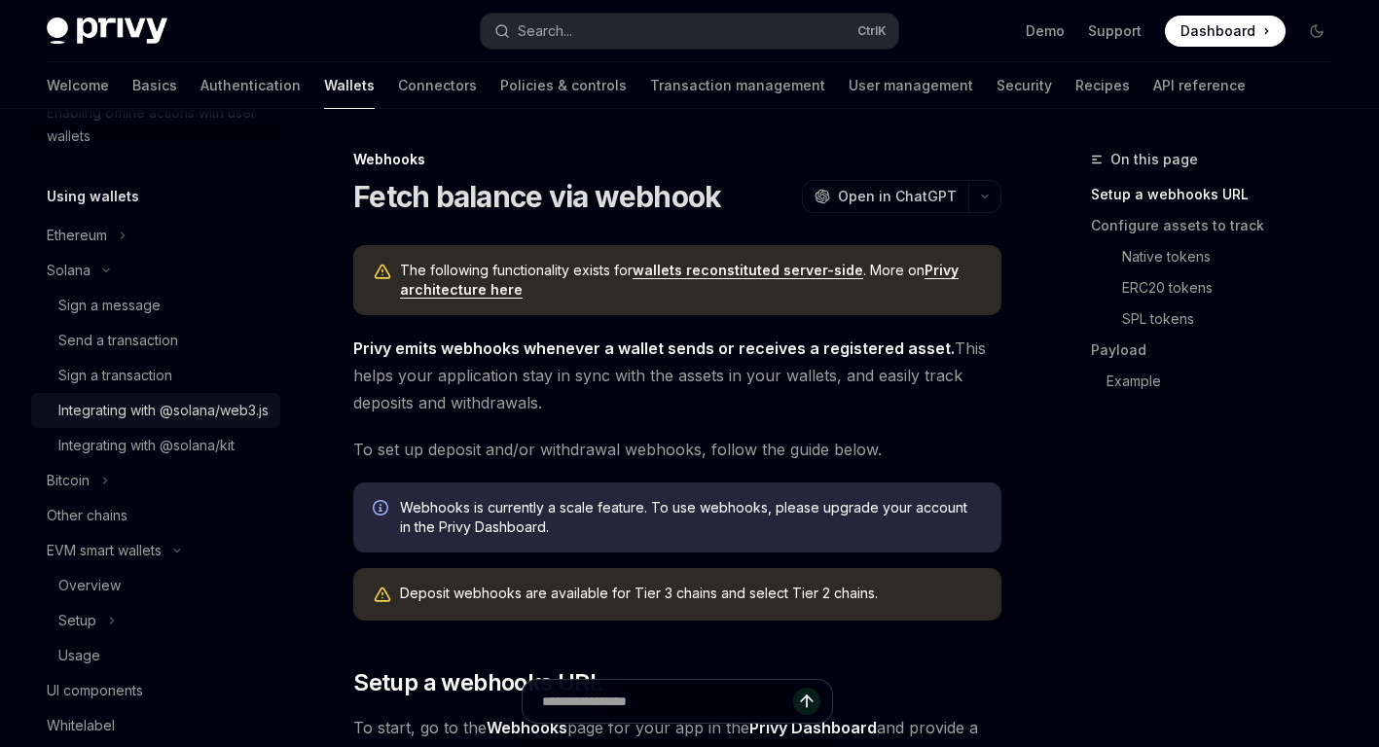
click at [119, 422] on div "Integrating with @solana/web3.js" at bounding box center [163, 410] width 210 height 23
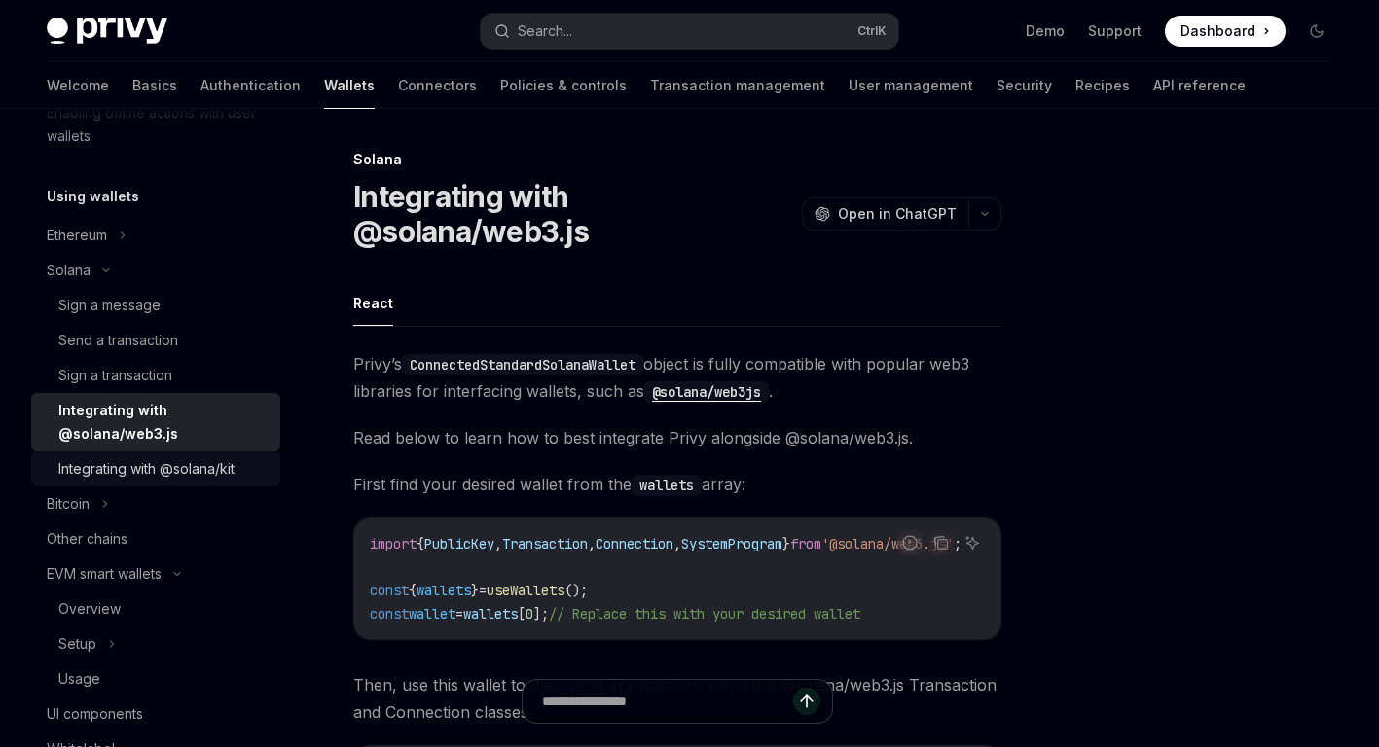
click at [142, 468] on div "Integrating with @solana/kit" at bounding box center [146, 468] width 176 height 23
type textarea "*"
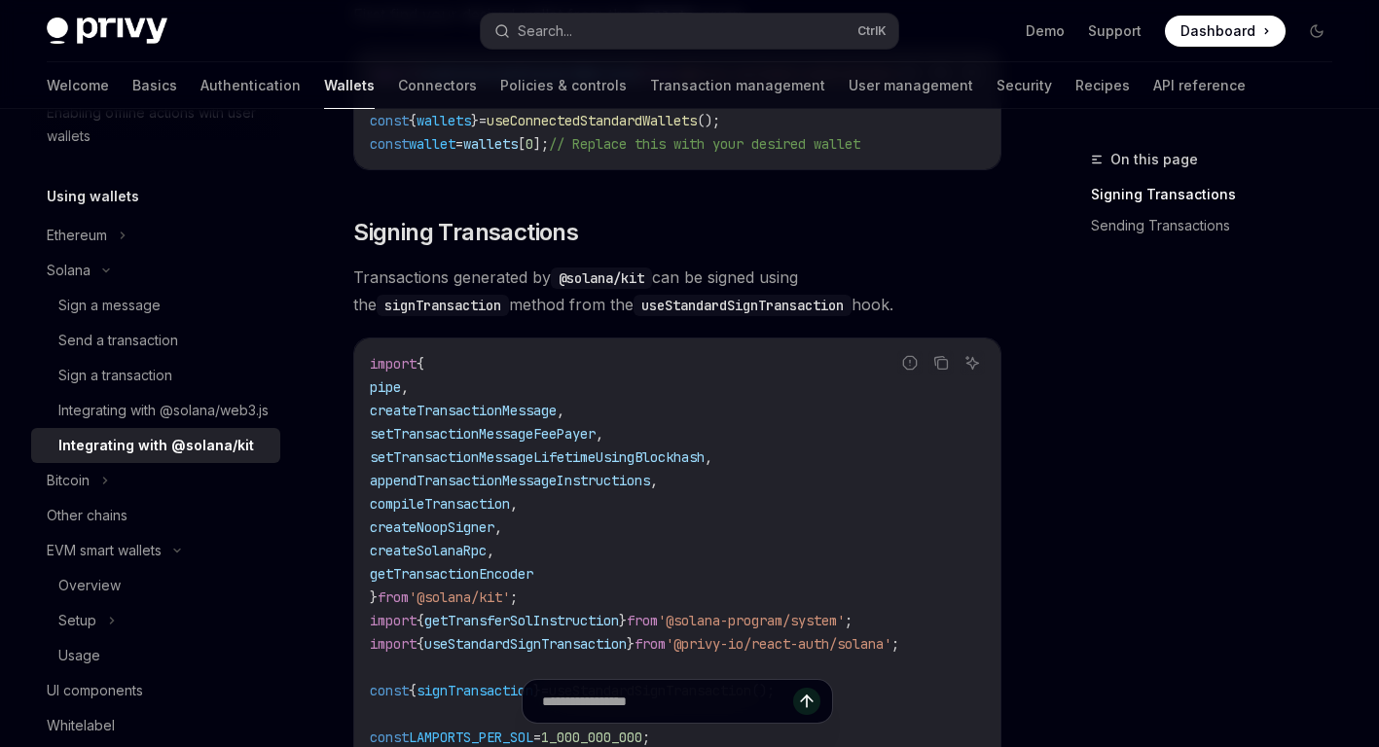
scroll to position [487, 0]
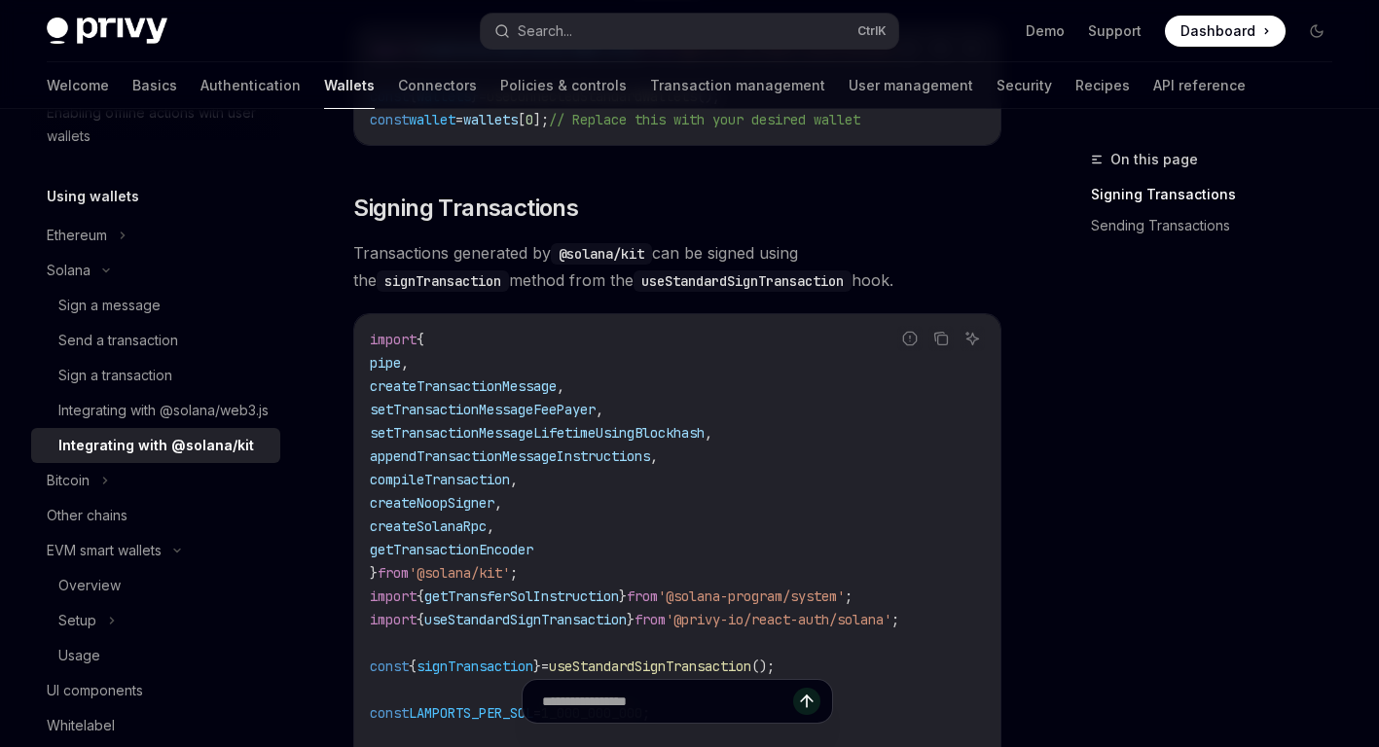
drag, startPoint x: 449, startPoint y: 407, endPoint x: 508, endPoint y: 543, distance: 148.6
drag, startPoint x: 508, startPoint y: 543, endPoint x: 502, endPoint y: 471, distance: 72.3
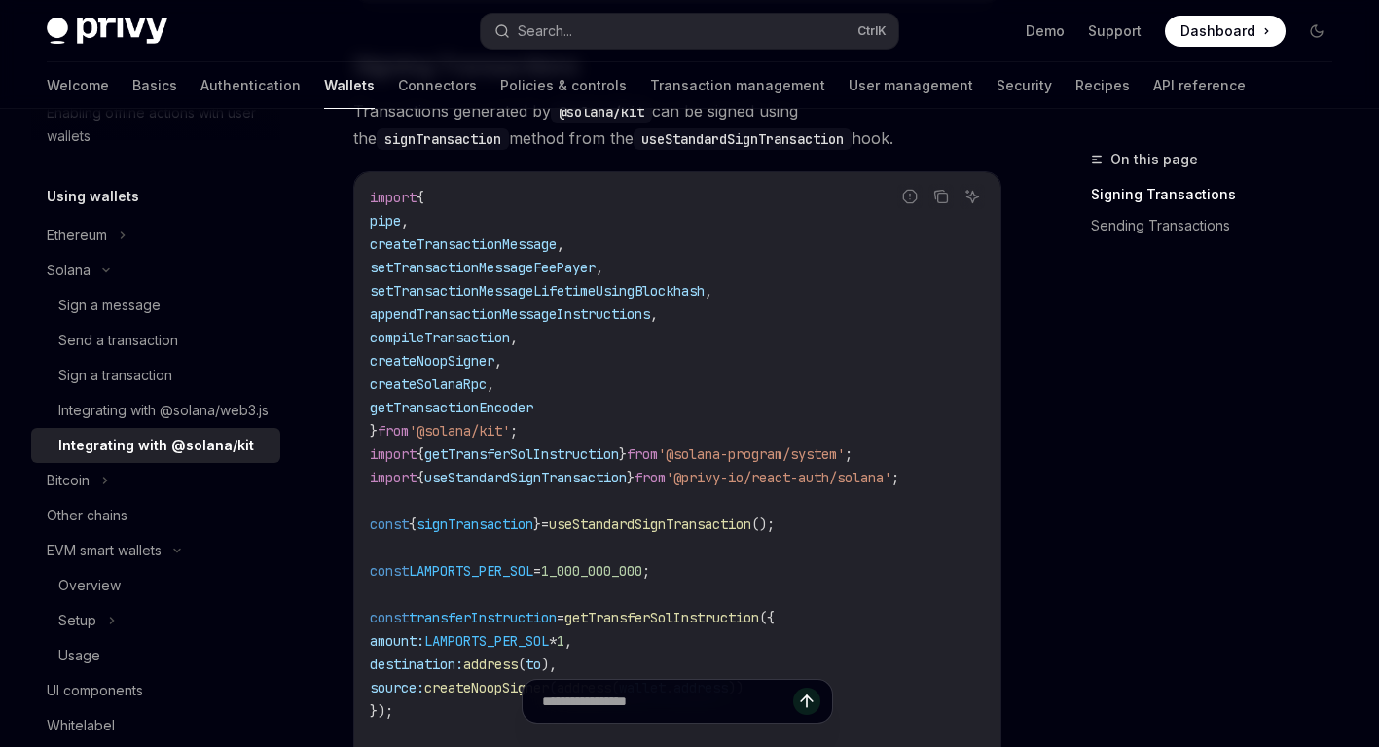
scroll to position [779, 0]
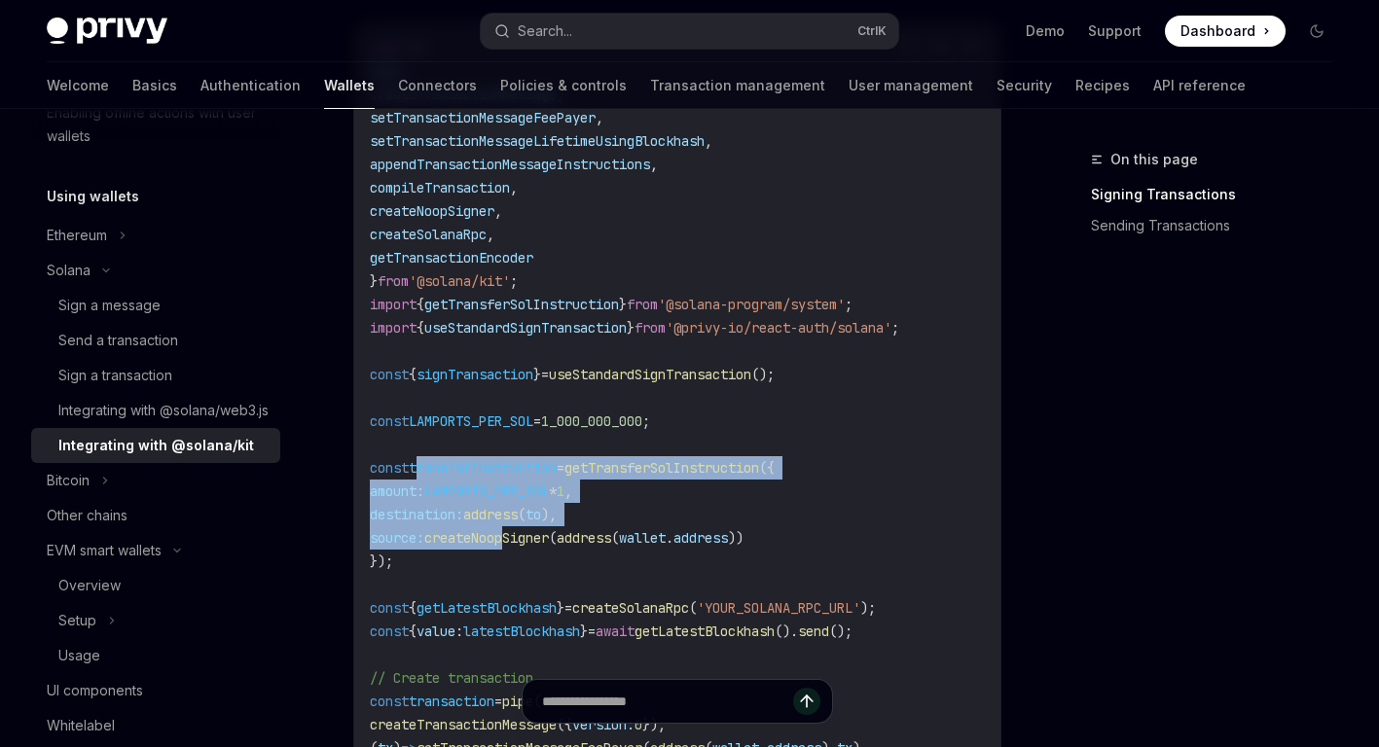
drag, startPoint x: 419, startPoint y: 473, endPoint x: 527, endPoint y: 545, distance: 129.0
click at [527, 545] on code "import { pipe , createTransactionMessage , setTransactionMessageFeePayer , setT…" at bounding box center [677, 526] width 615 height 981
click at [527, 545] on span "createNoopSigner" at bounding box center [486, 538] width 125 height 18
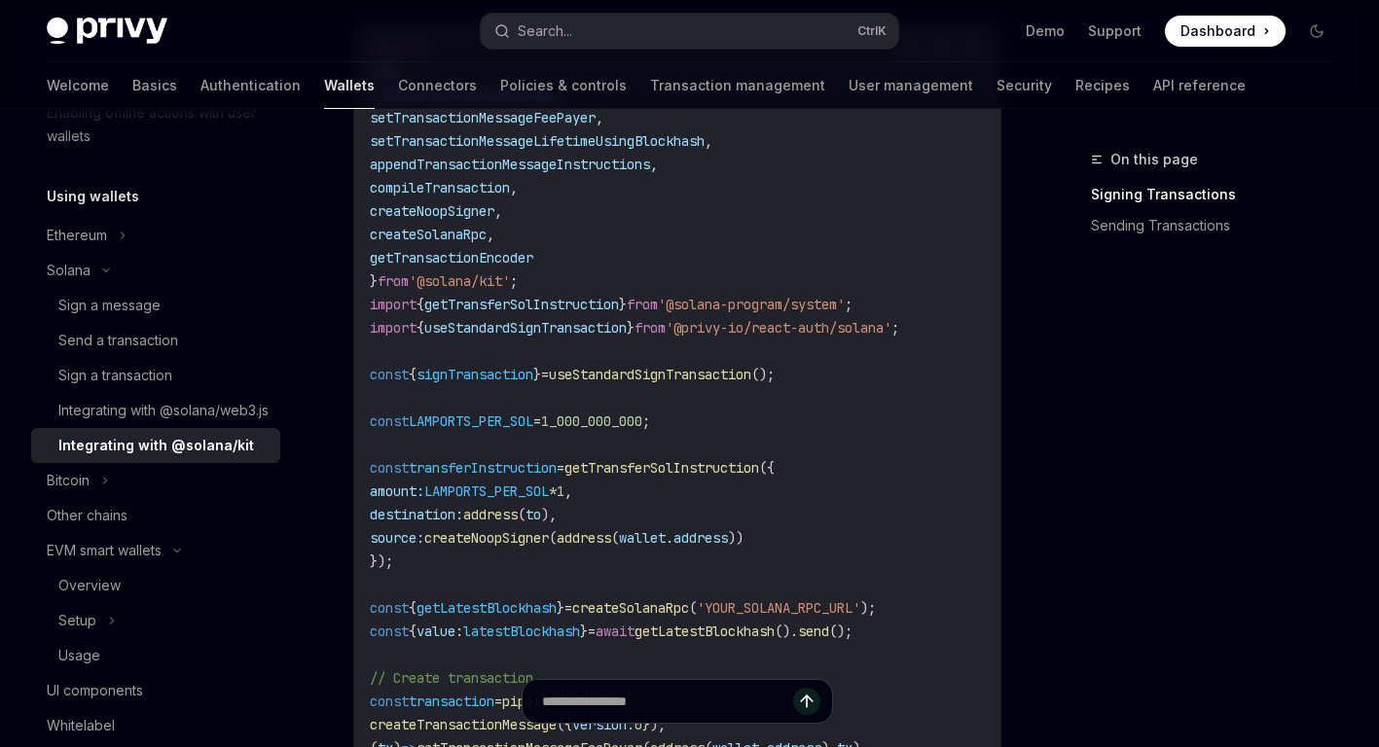
click at [728, 545] on span "address" at bounding box center [700, 538] width 55 height 18
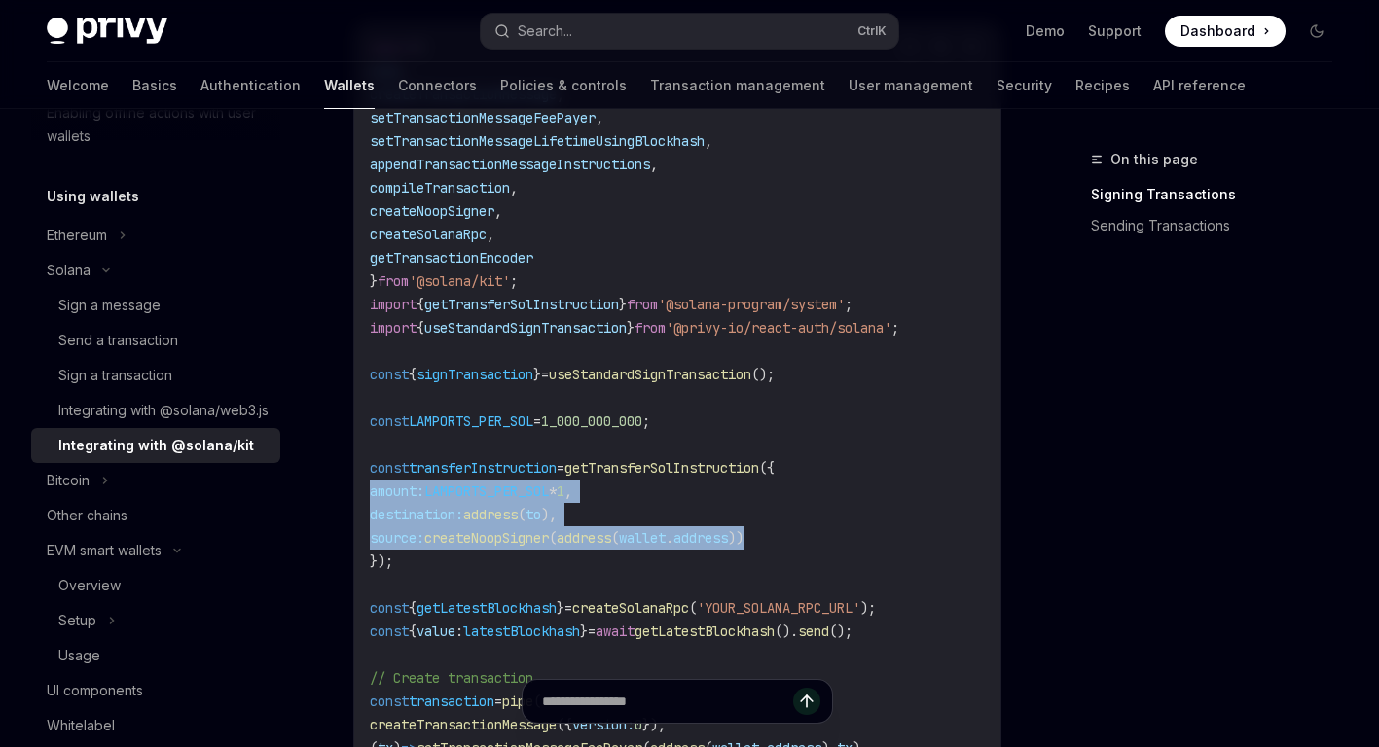
drag, startPoint x: 694, startPoint y: 544, endPoint x: 360, endPoint y: 495, distance: 337.3
click at [360, 495] on div "import { pipe , createTransactionMessage , setTransactionMessageFeePayer , setT…" at bounding box center [677, 526] width 646 height 1008
drag, startPoint x: 360, startPoint y: 495, endPoint x: 455, endPoint y: 524, distance: 99.5
click at [455, 524] on span "destination:" at bounding box center [416, 515] width 93 height 18
click at [591, 523] on code "import { pipe , createTransactionMessage , setTransactionMessageFeePayer , setT…" at bounding box center [677, 526] width 615 height 981
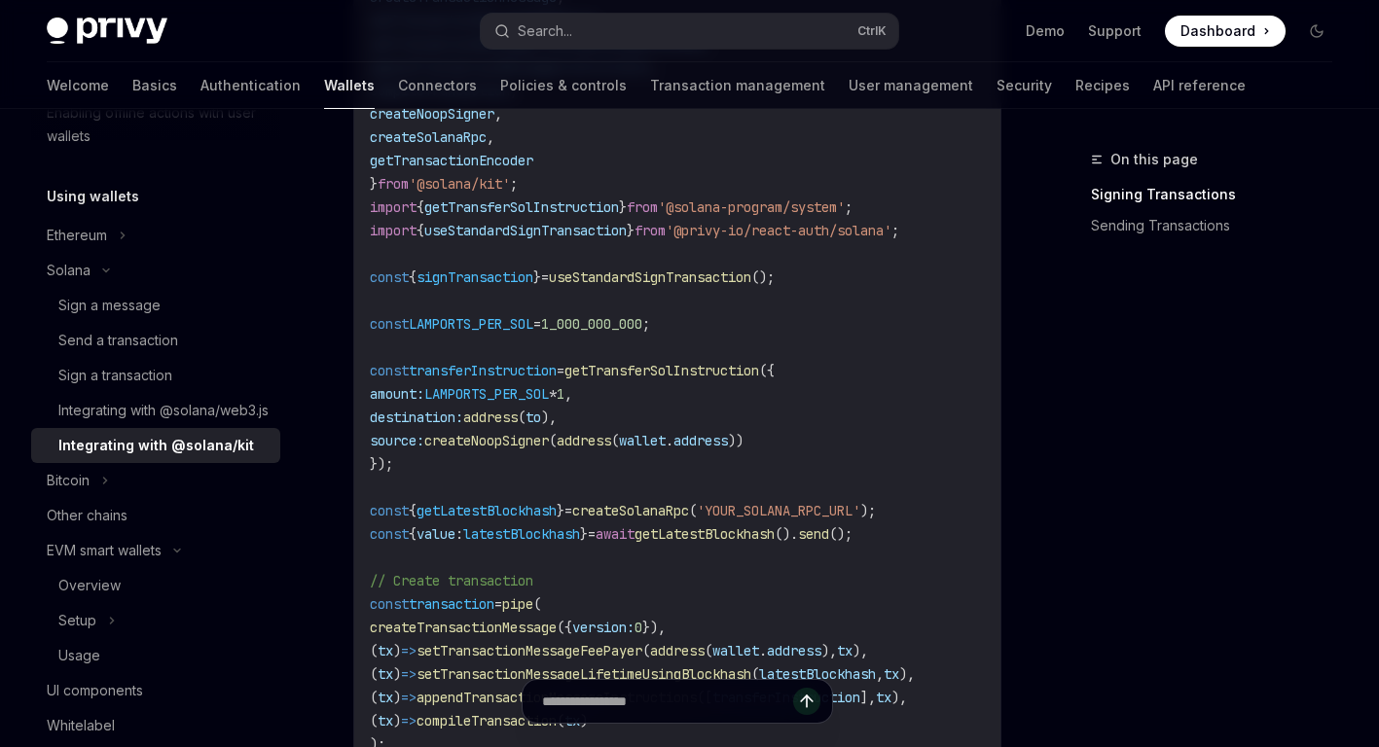
scroll to position [1168, 0]
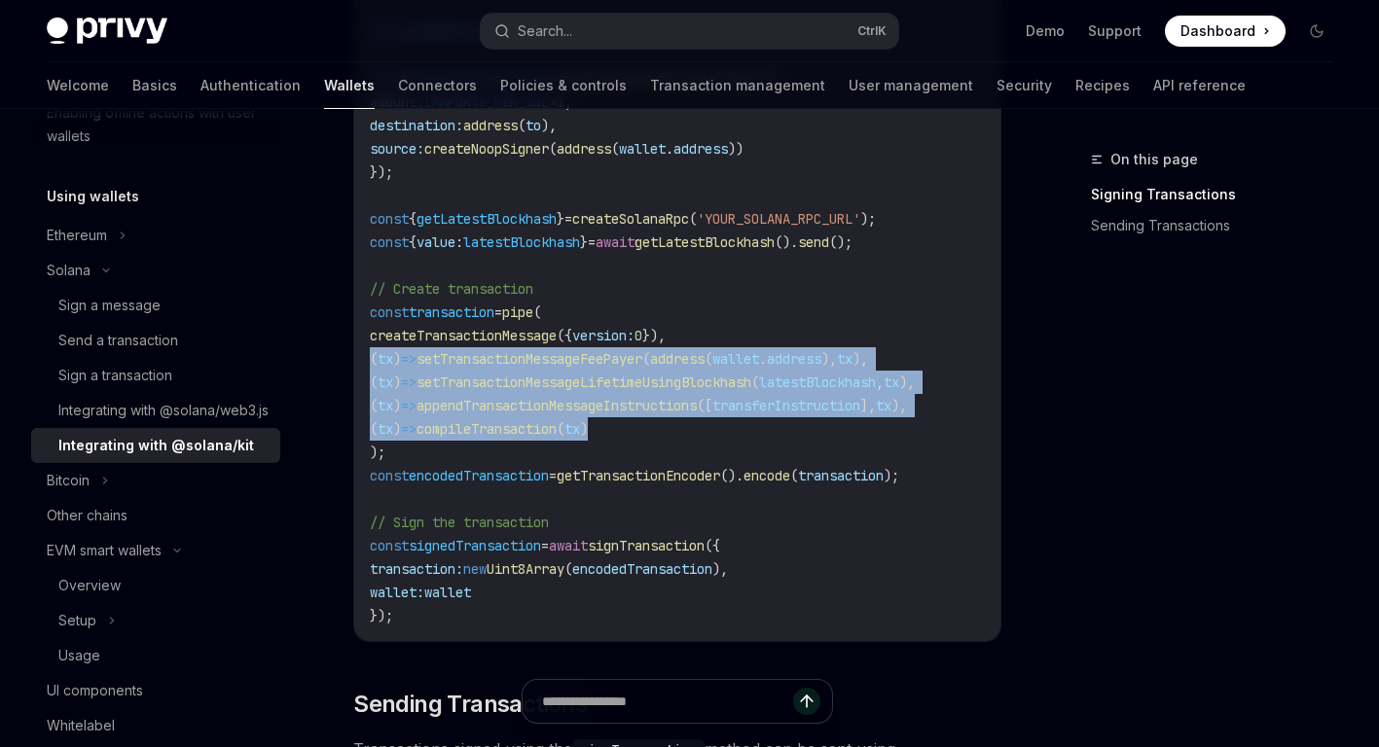
drag, startPoint x: 542, startPoint y: 422, endPoint x: 357, endPoint y: 361, distance: 194.8
click at [357, 361] on div "import { pipe , createTransactionMessage , setTransactionMessageFeePayer , setT…" at bounding box center [677, 137] width 646 height 1008
click at [640, 441] on code "import { pipe , createTransactionMessage , setTransactionMessageFeePayer , setT…" at bounding box center [677, 137] width 615 height 981
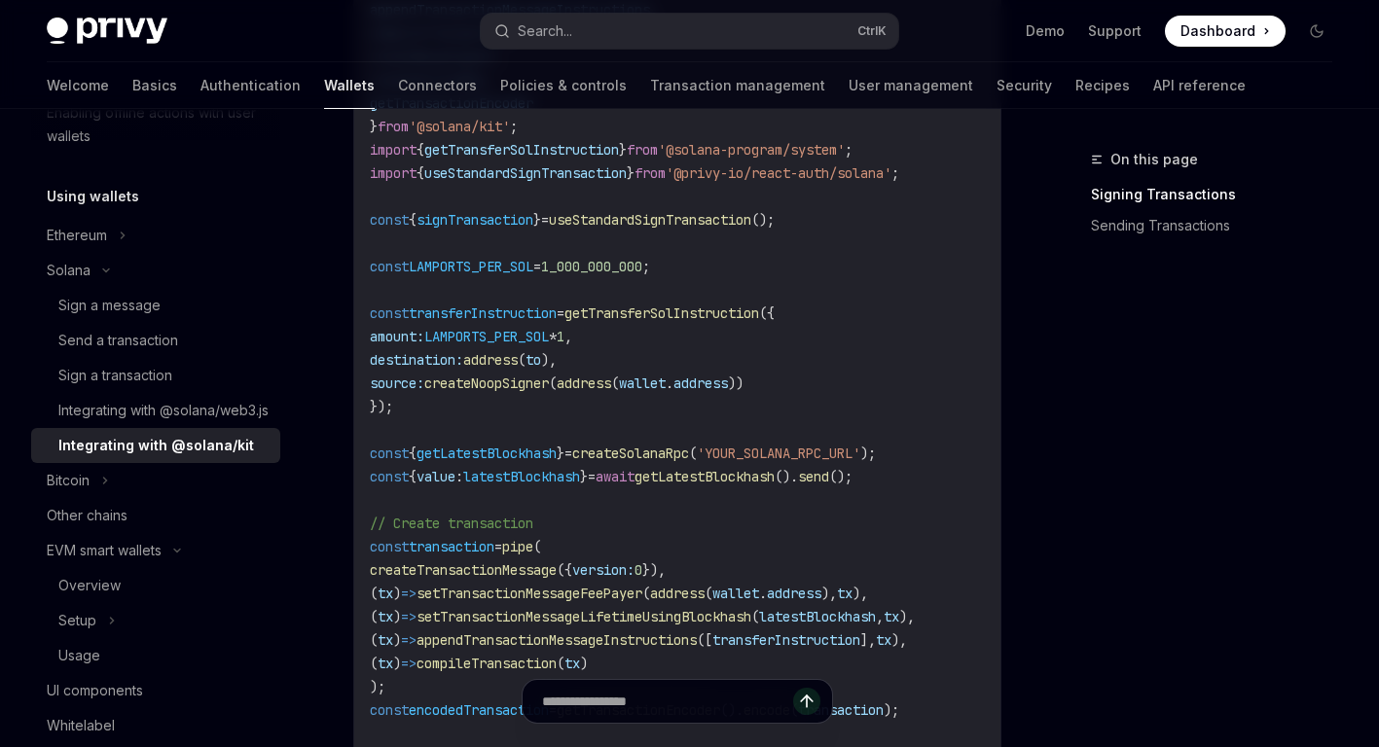
scroll to position [876, 0]
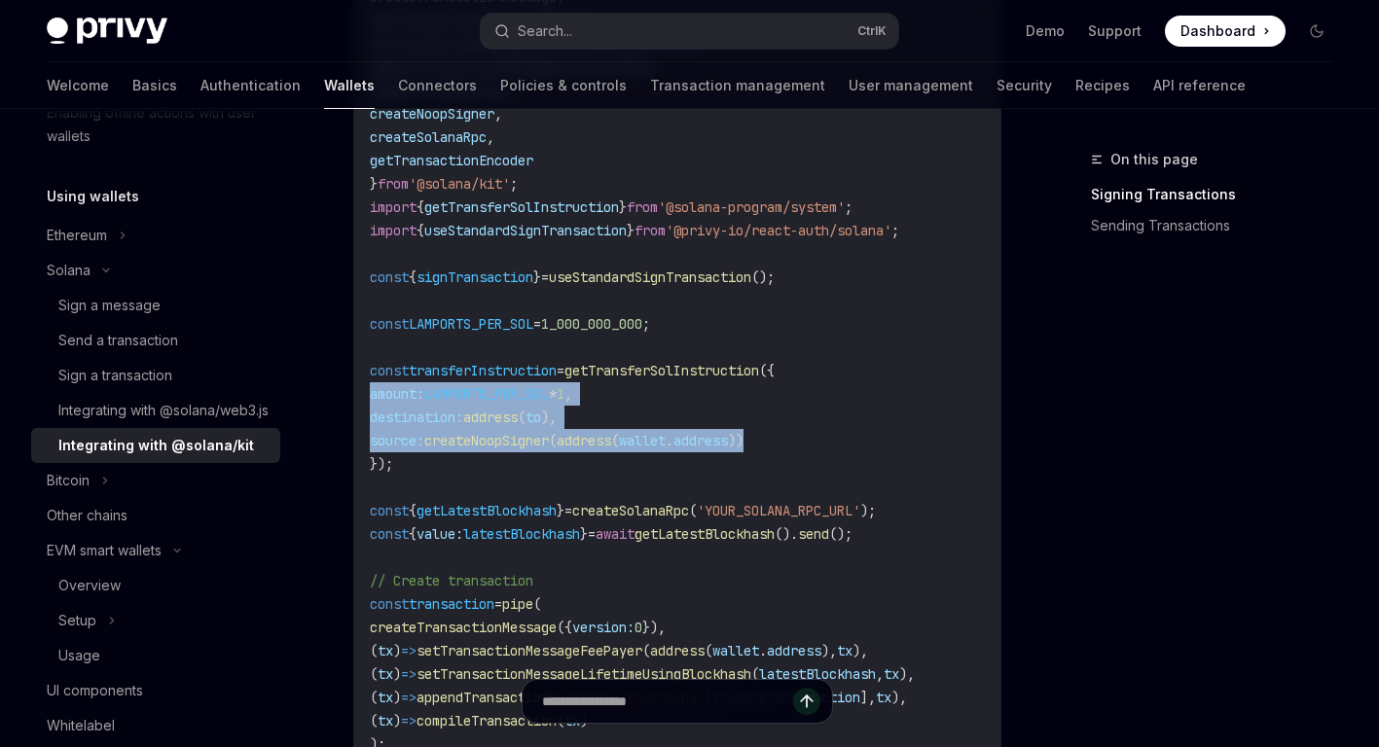
drag, startPoint x: 783, startPoint y: 453, endPoint x: 362, endPoint y: 409, distance: 423.7
click at [362, 409] on div "import { pipe , createTransactionMessage , setTransactionMessageFeePayer , setT…" at bounding box center [677, 429] width 646 height 1008
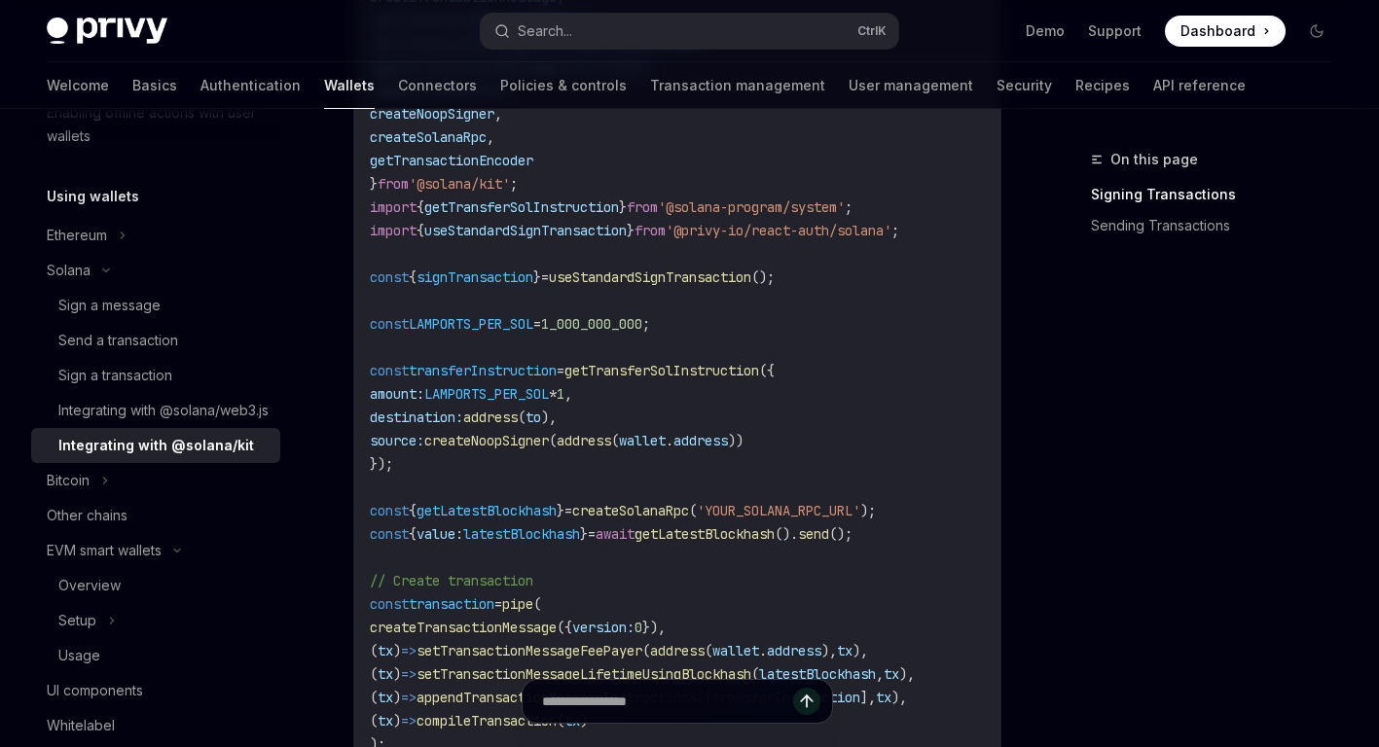
drag, startPoint x: 362, startPoint y: 409, endPoint x: 536, endPoint y: 485, distance: 190.0
click at [536, 485] on code "import { pipe , createTransactionMessage , setTransactionMessageFeePayer , setT…" at bounding box center [677, 429] width 615 height 981
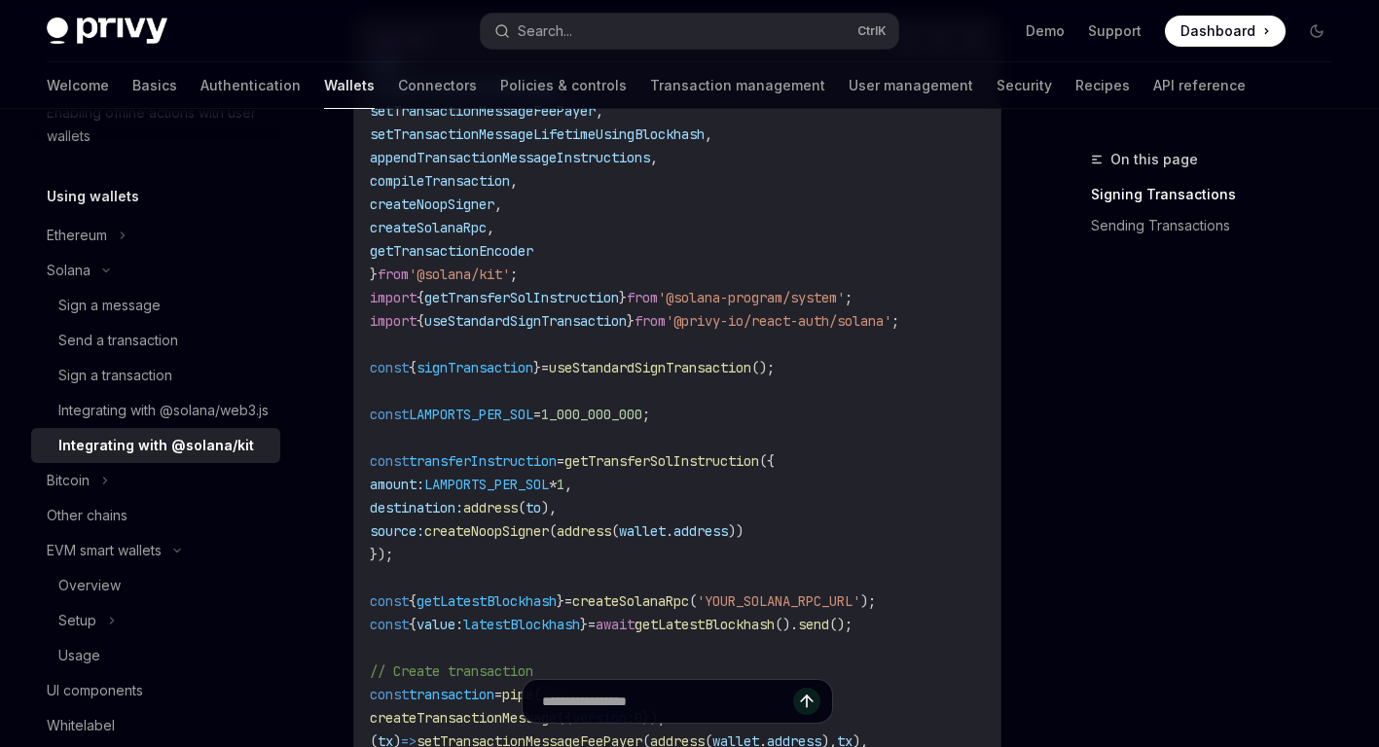
scroll to position [779, 0]
